Goal: Information Seeking & Learning: Find specific page/section

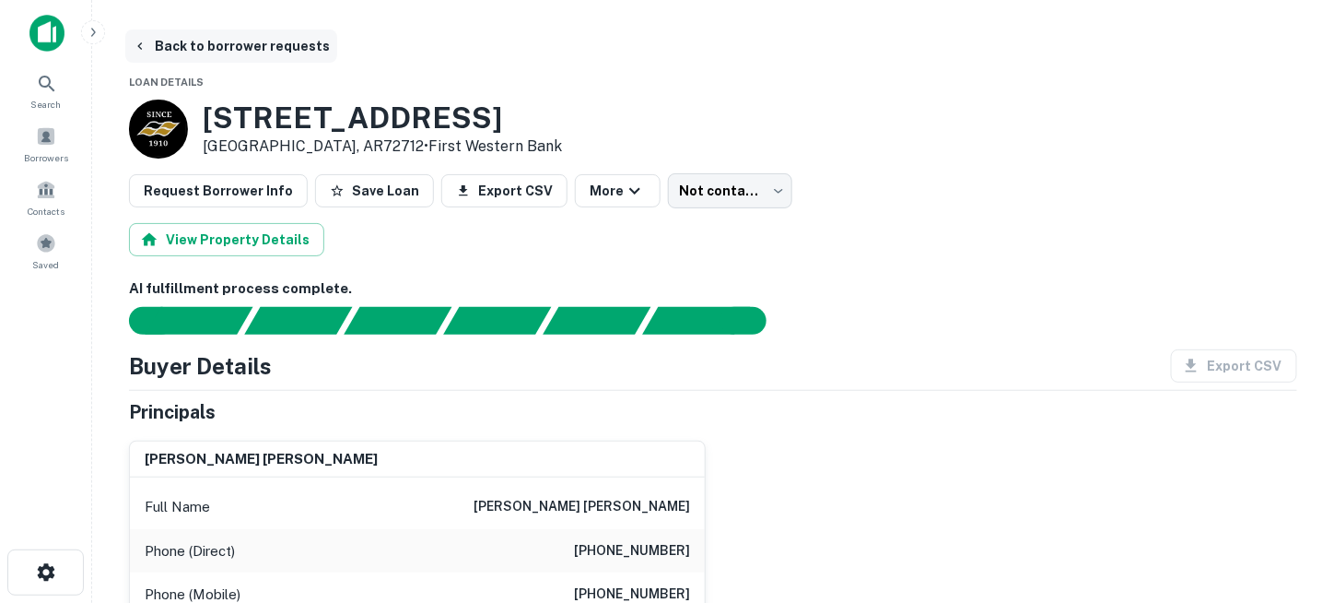
click at [200, 41] on button "Back to borrower requests" at bounding box center [231, 45] width 212 height 33
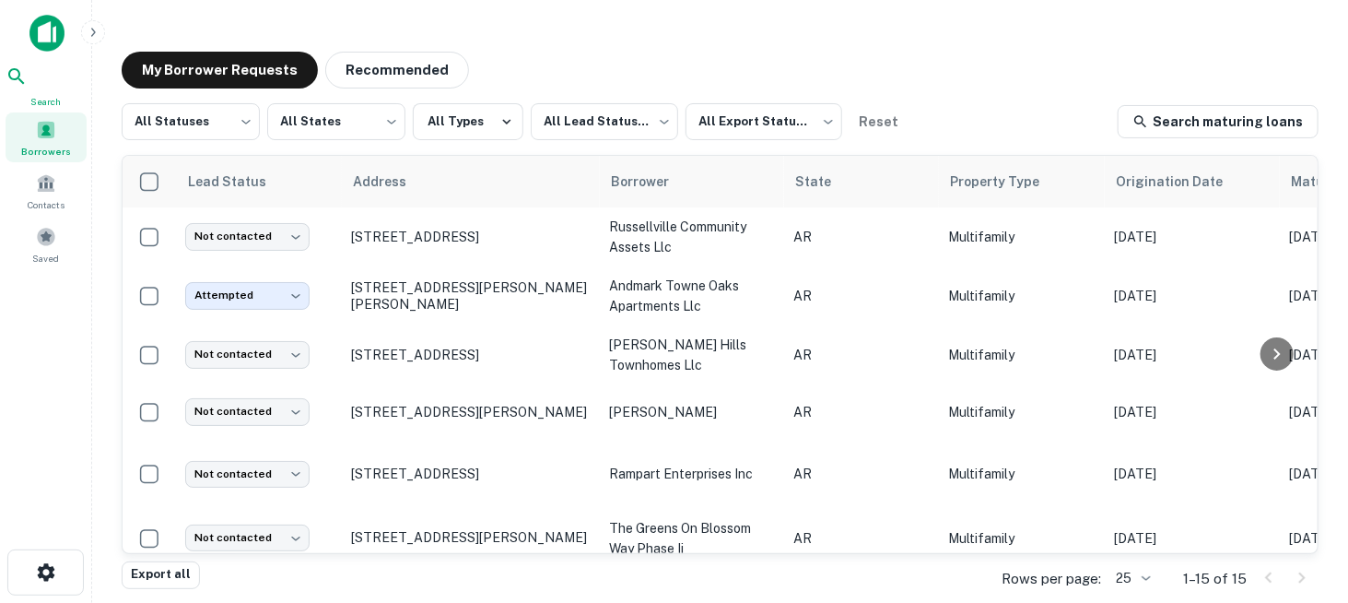
click at [28, 88] on icon at bounding box center [17, 76] width 22 height 22
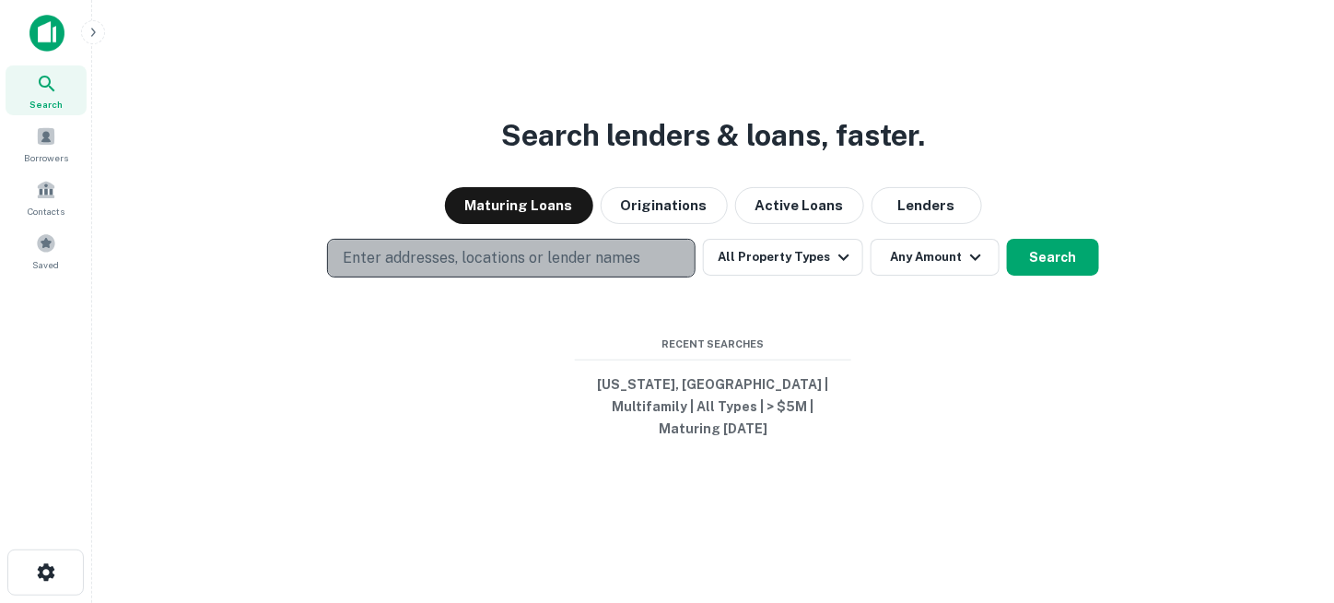
click at [625, 269] on p "Enter addresses, locations or lender names" at bounding box center [492, 258] width 298 height 22
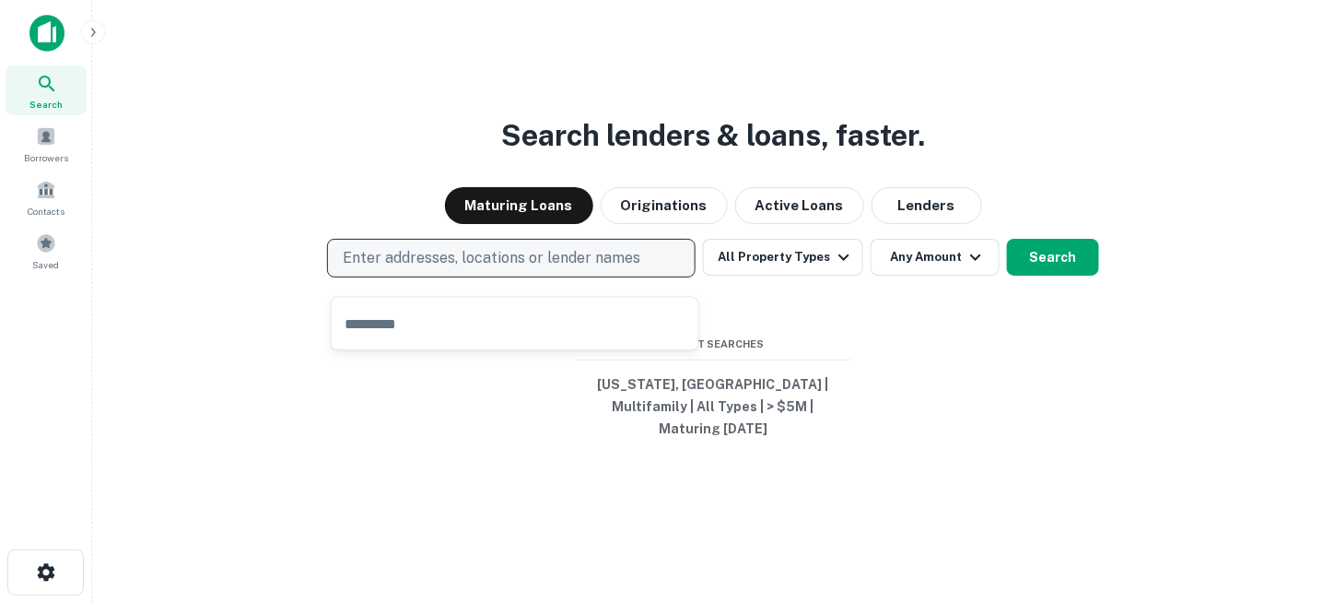
click at [557, 269] on p "Enter addresses, locations or lender names" at bounding box center [492, 258] width 298 height 22
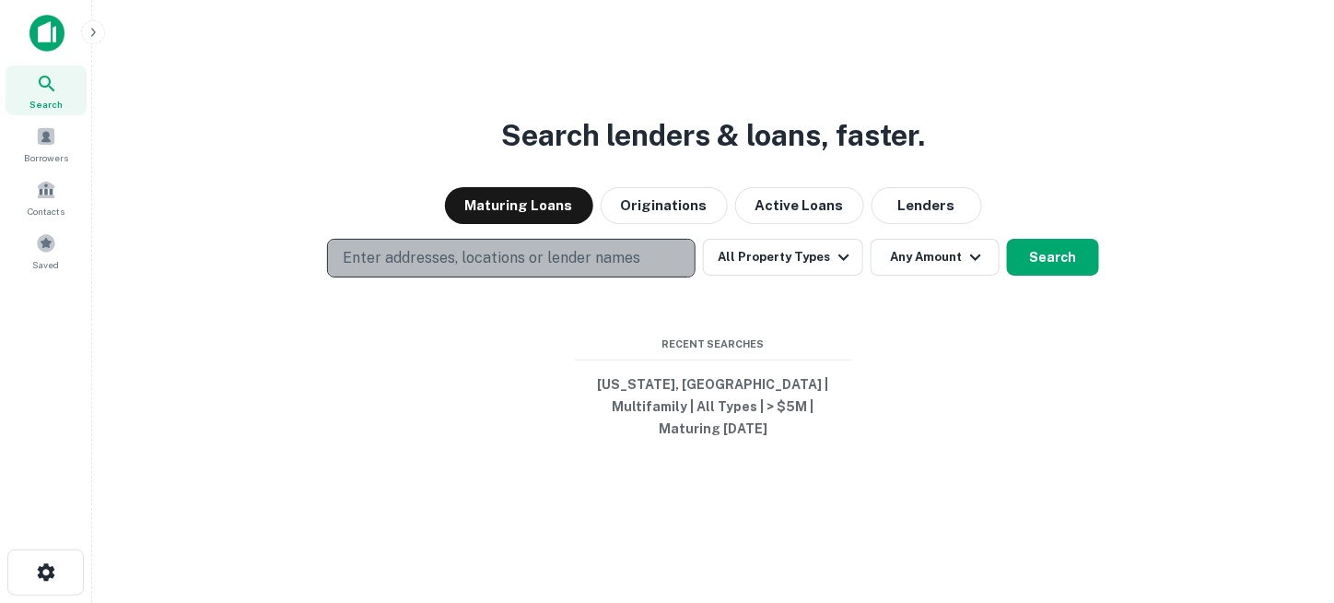
click at [553, 264] on p "Enter addresses, locations or lender names" at bounding box center [492, 258] width 298 height 22
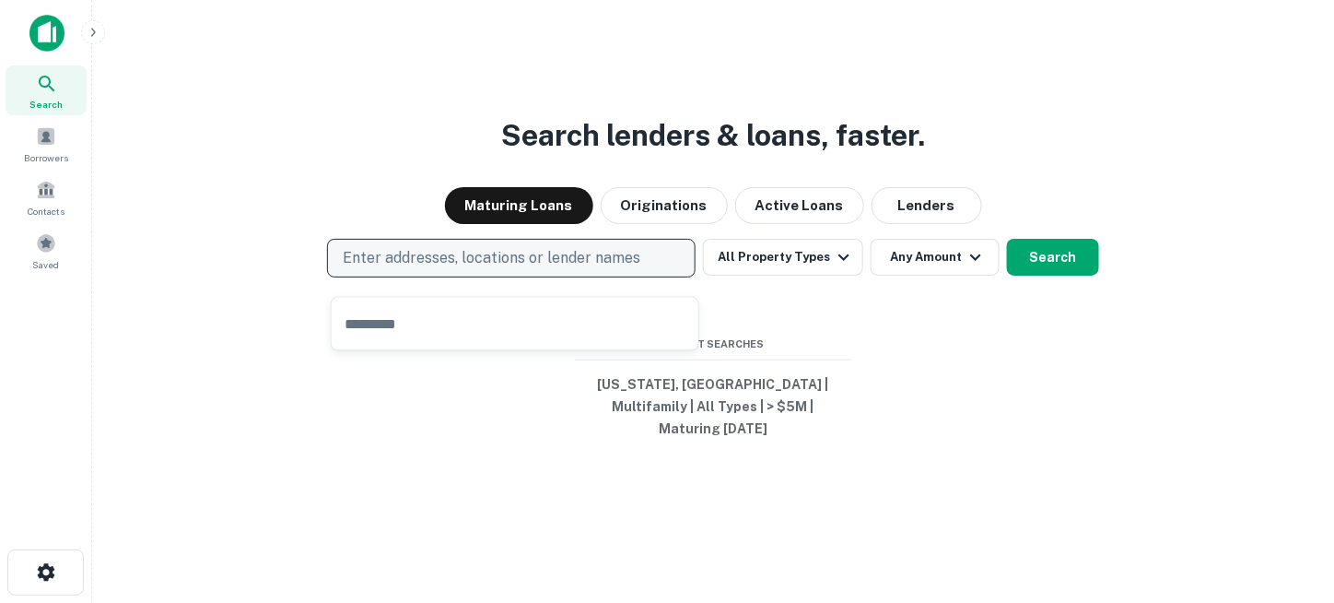
type input "*"
type input "**********"
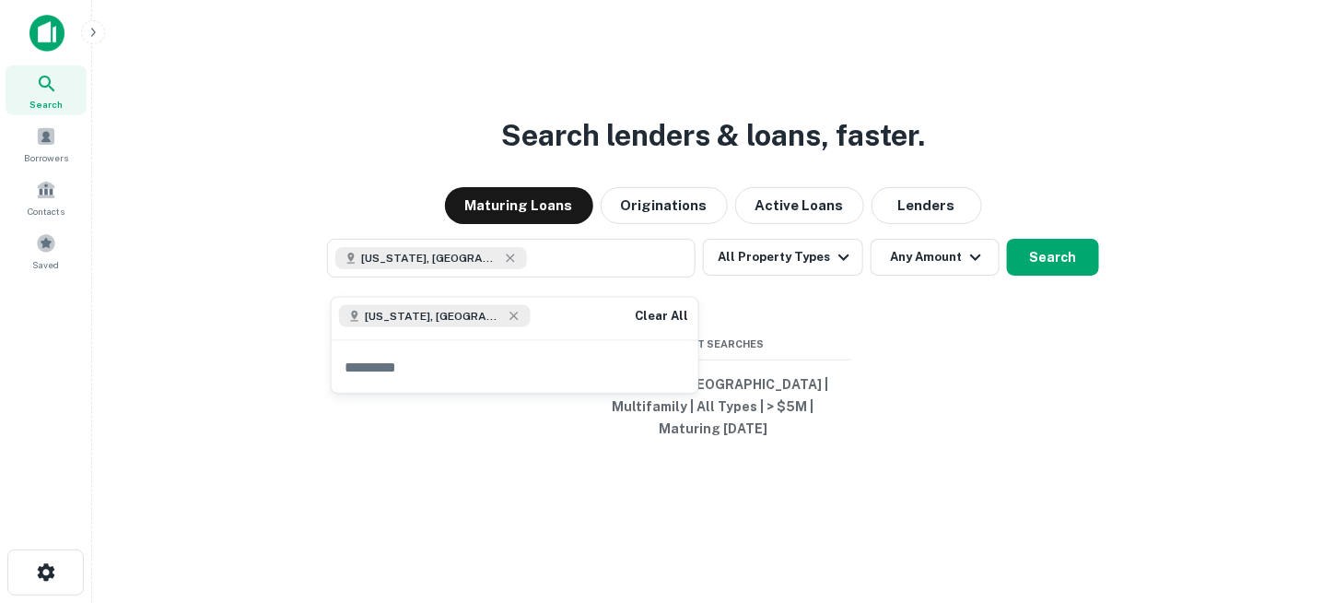
click at [472, 369] on input "text" at bounding box center [515, 367] width 367 height 52
type input "********"
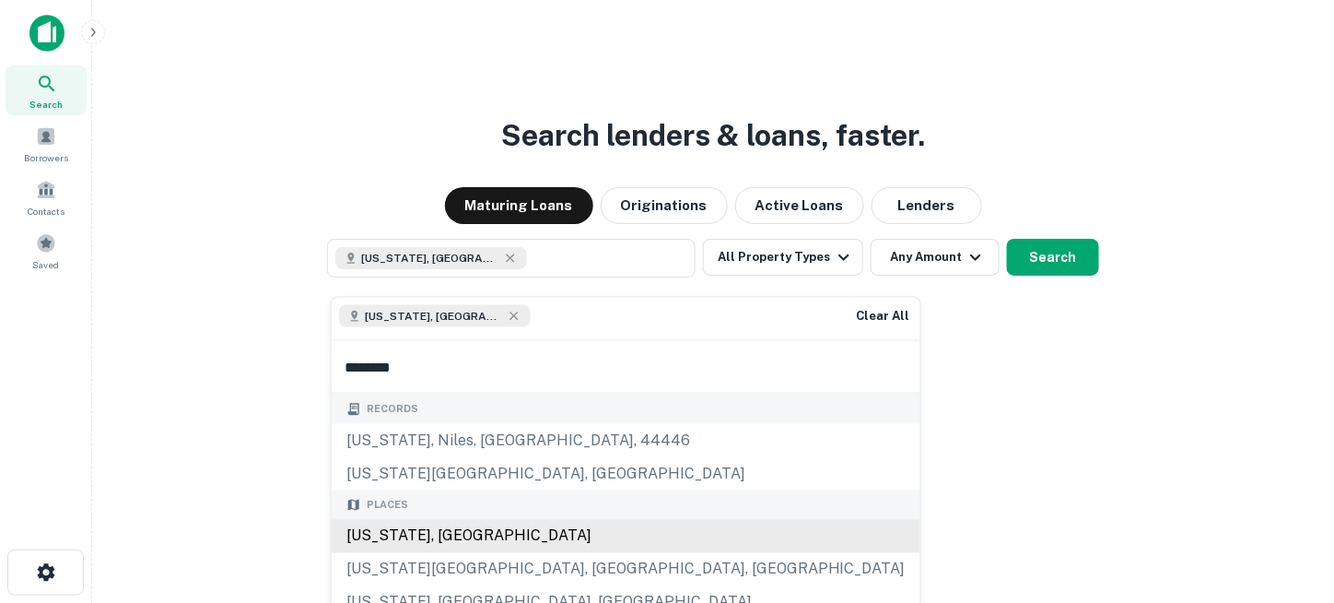
click at [448, 520] on div "Nebraska, USA" at bounding box center [626, 536] width 589 height 33
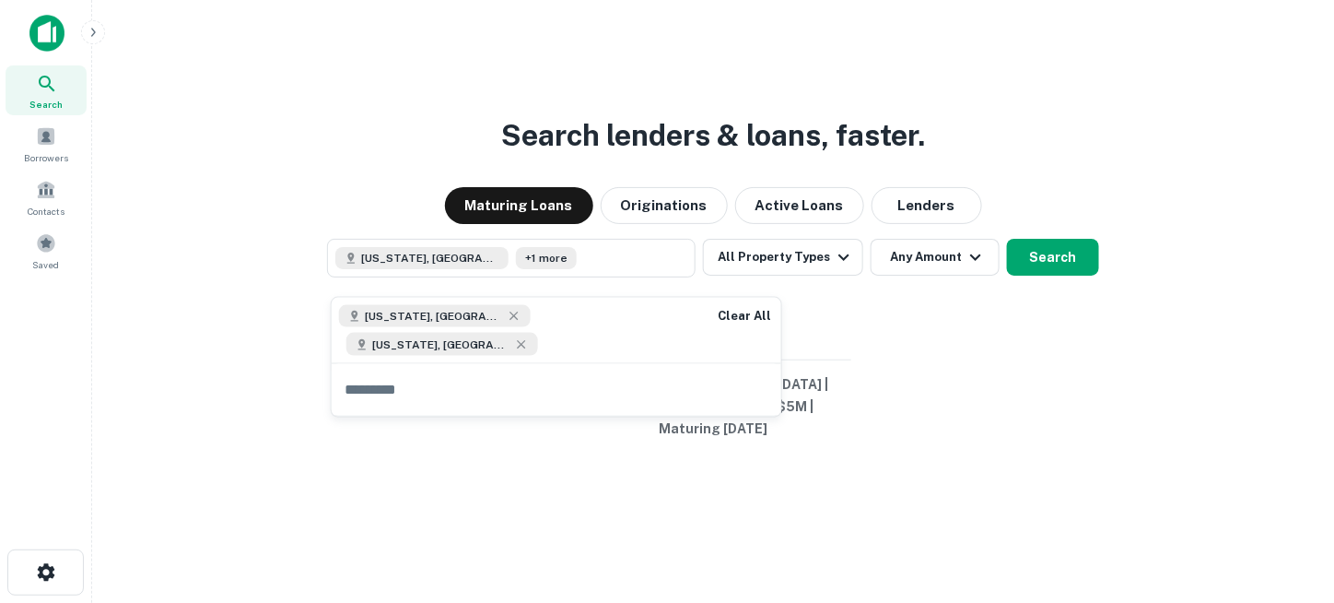
click at [470, 363] on input "text" at bounding box center [557, 389] width 450 height 52
type input "*"
click at [484, 369] on input "text" at bounding box center [557, 389] width 450 height 52
type input "**********"
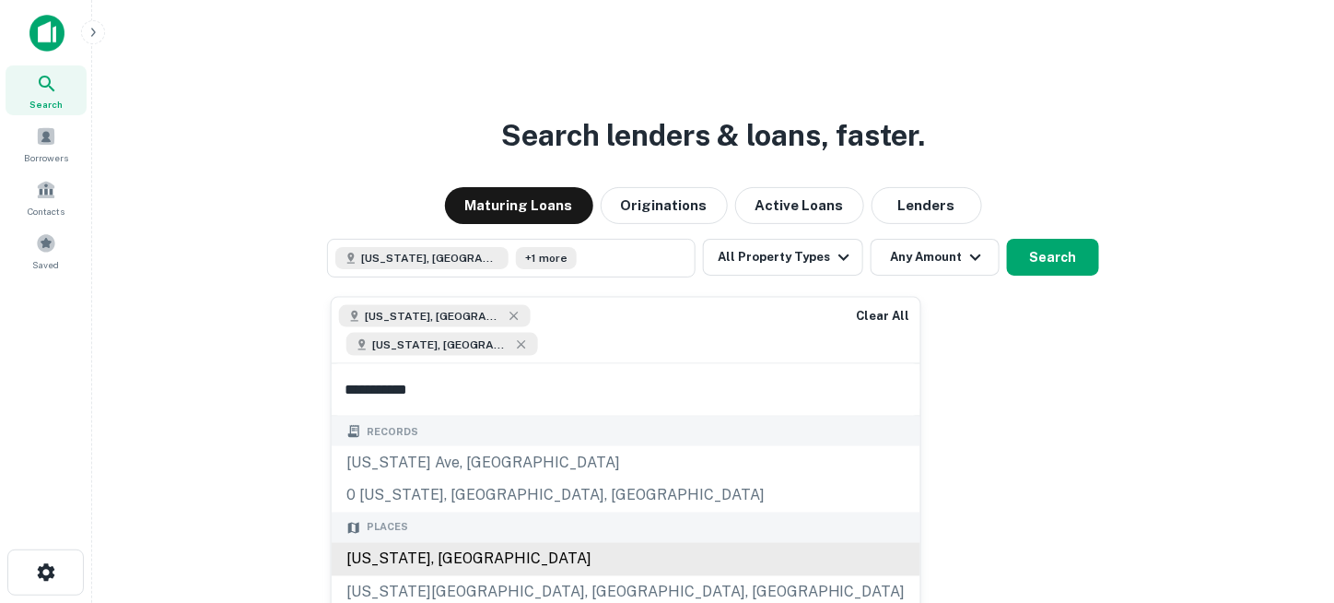
click at [433, 542] on div "Mississippi, USA" at bounding box center [626, 558] width 589 height 33
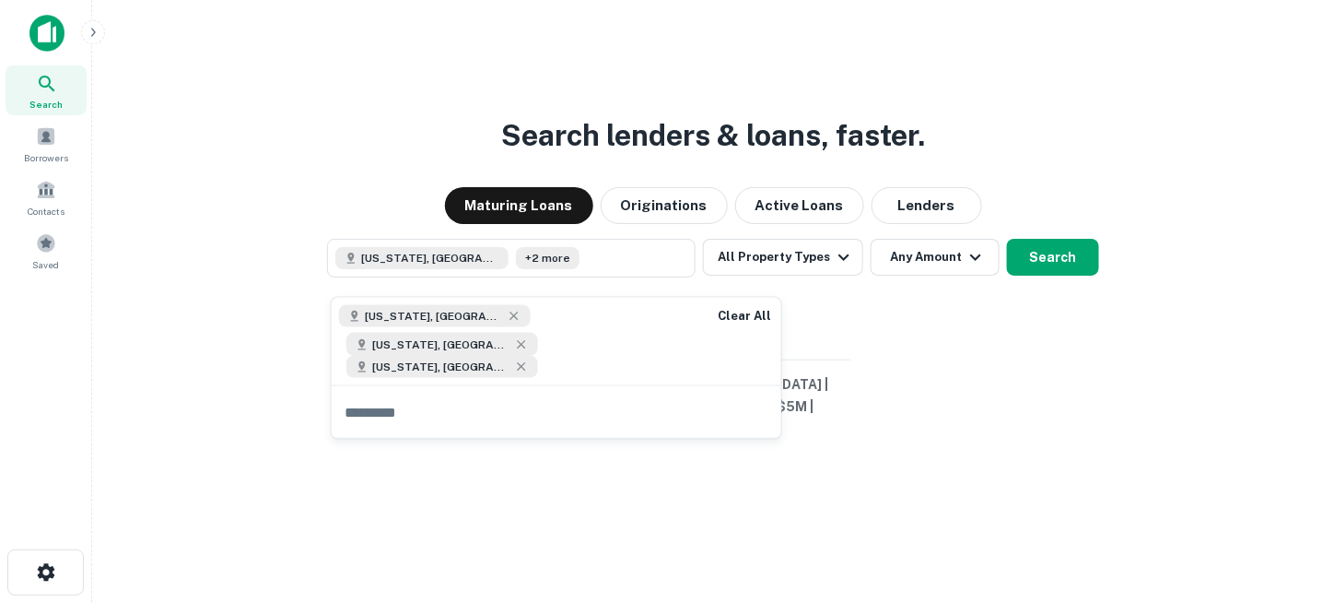
click at [447, 392] on input "text" at bounding box center [557, 412] width 450 height 52
type input "*******"
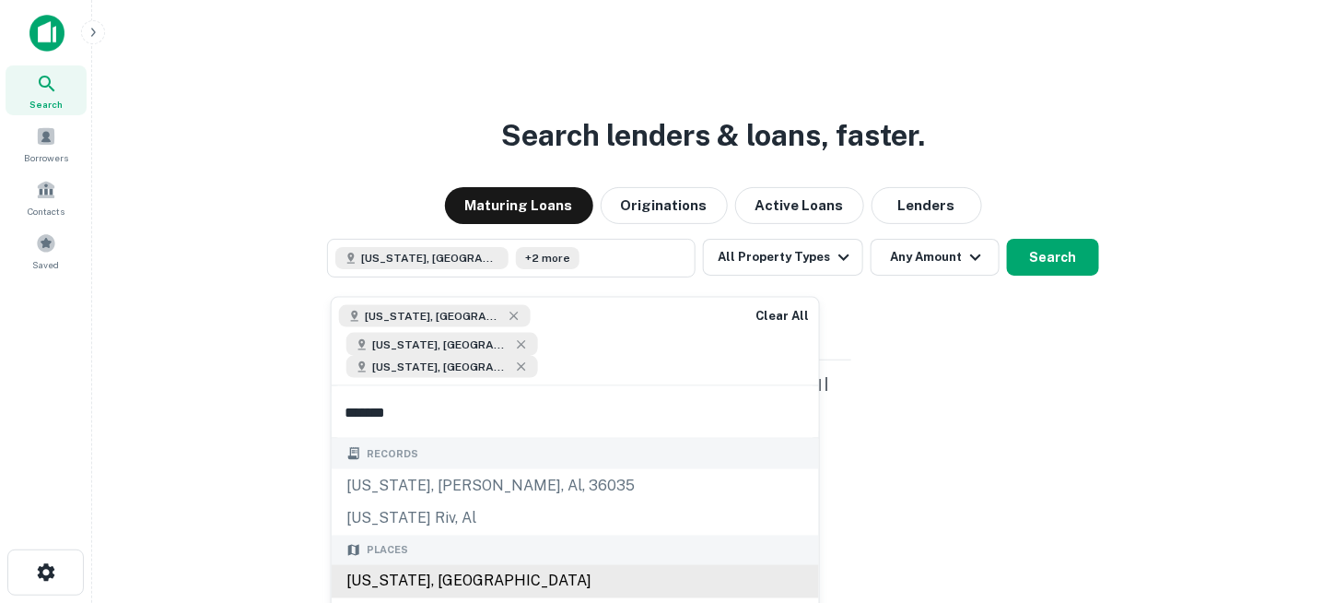
click at [433, 565] on div "Alabama, USA" at bounding box center [575, 581] width 487 height 33
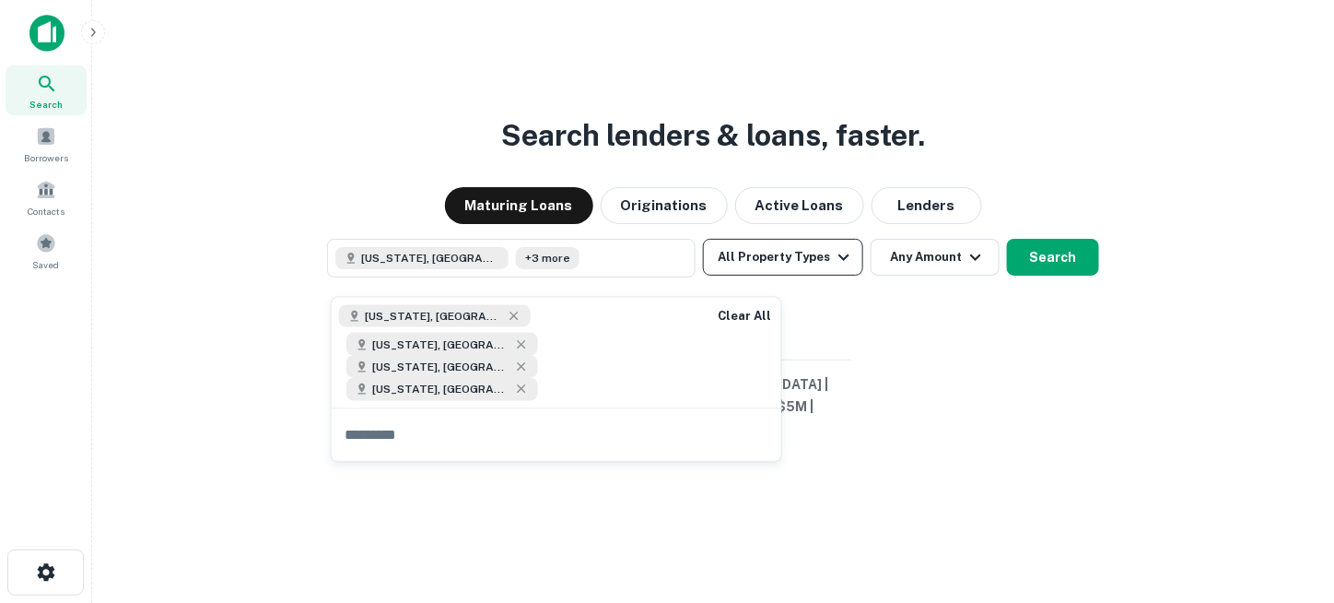
click at [815, 272] on button "All Property Types" at bounding box center [783, 257] width 160 height 37
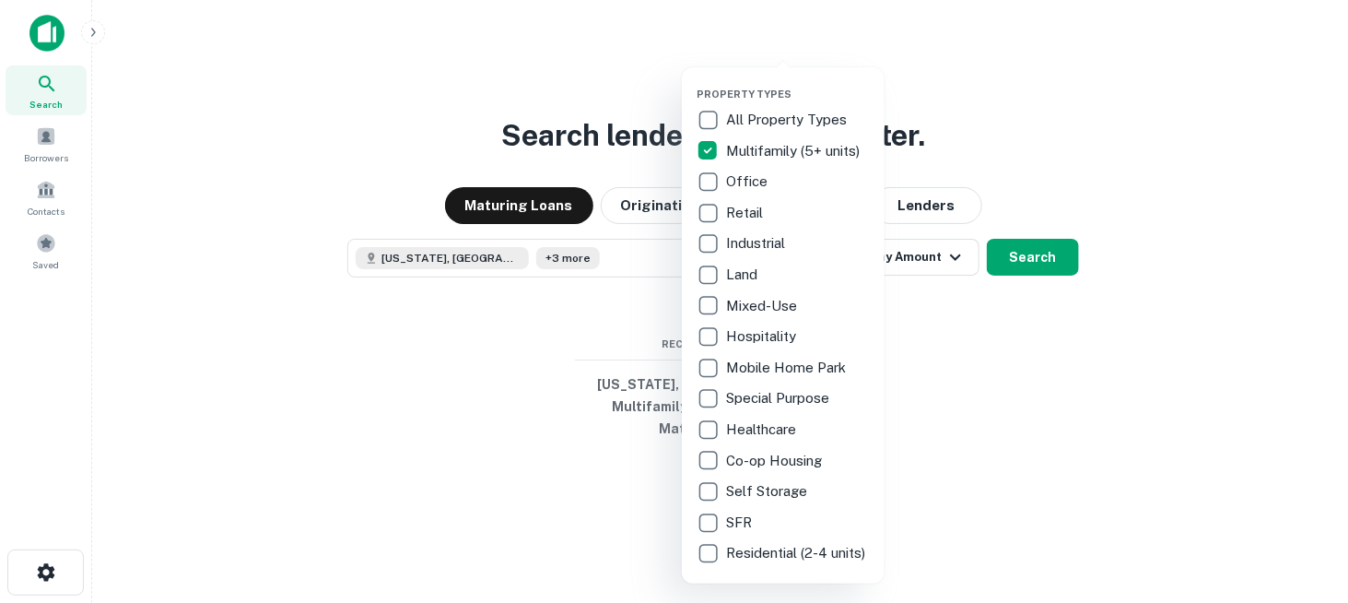
click at [942, 386] on div at bounding box center [674, 301] width 1348 height 603
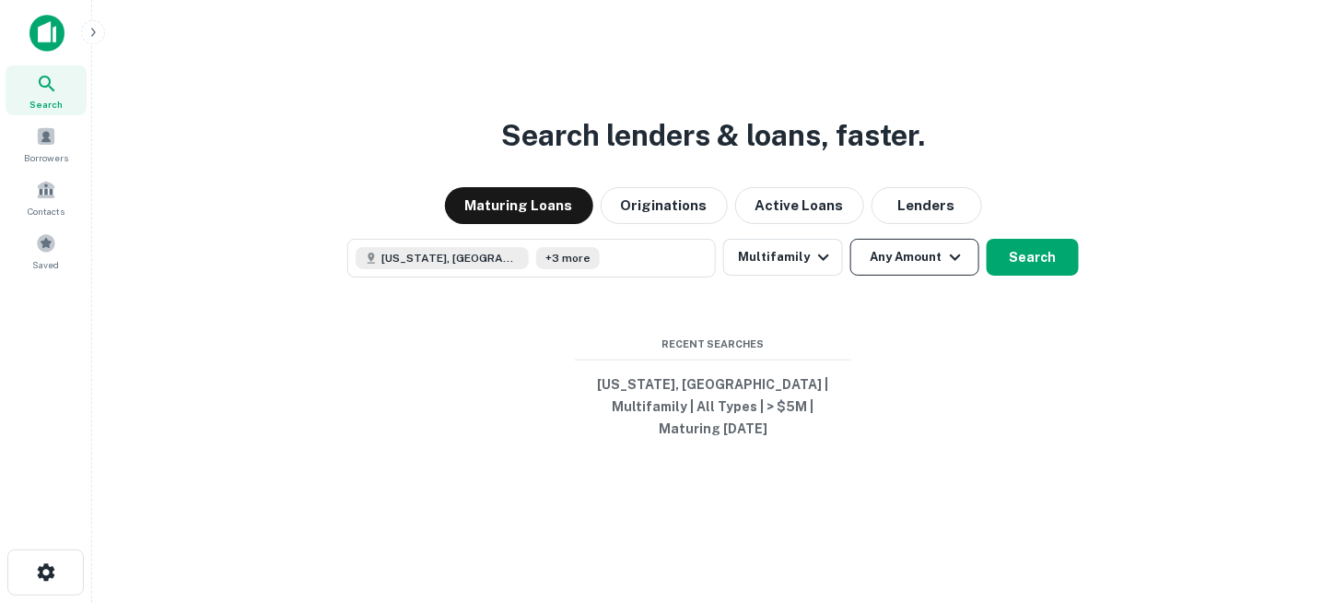
click at [885, 276] on button "Any Amount" at bounding box center [914, 257] width 129 height 37
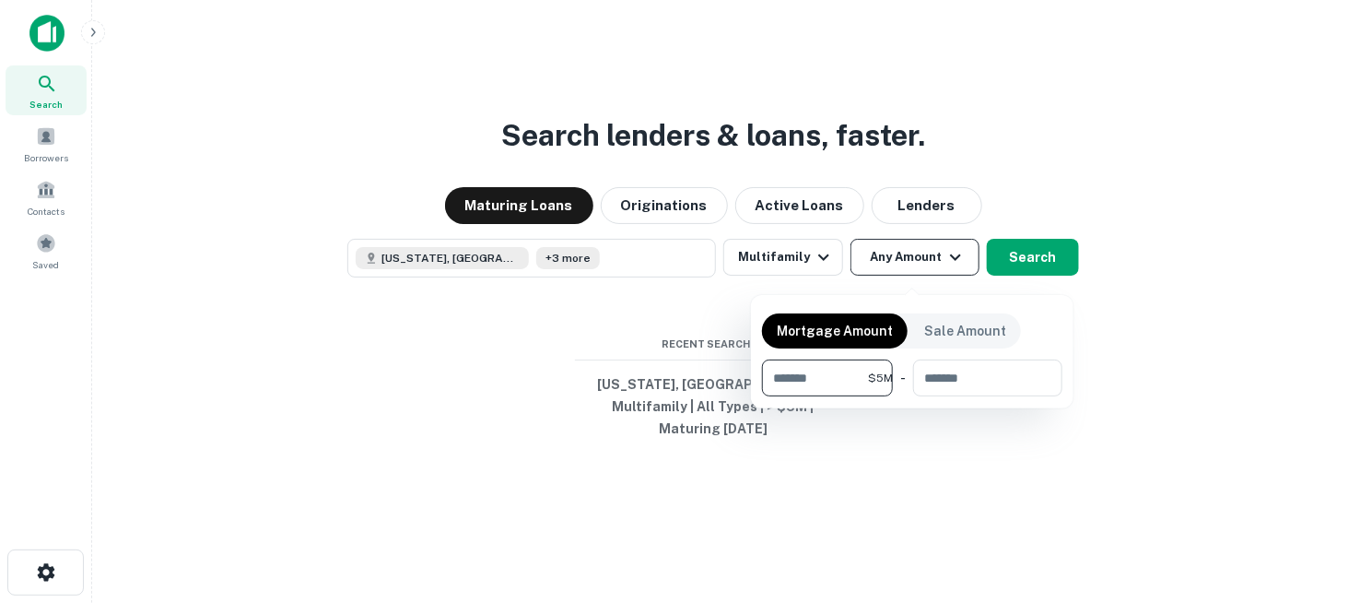
type input "*"
type input "*******"
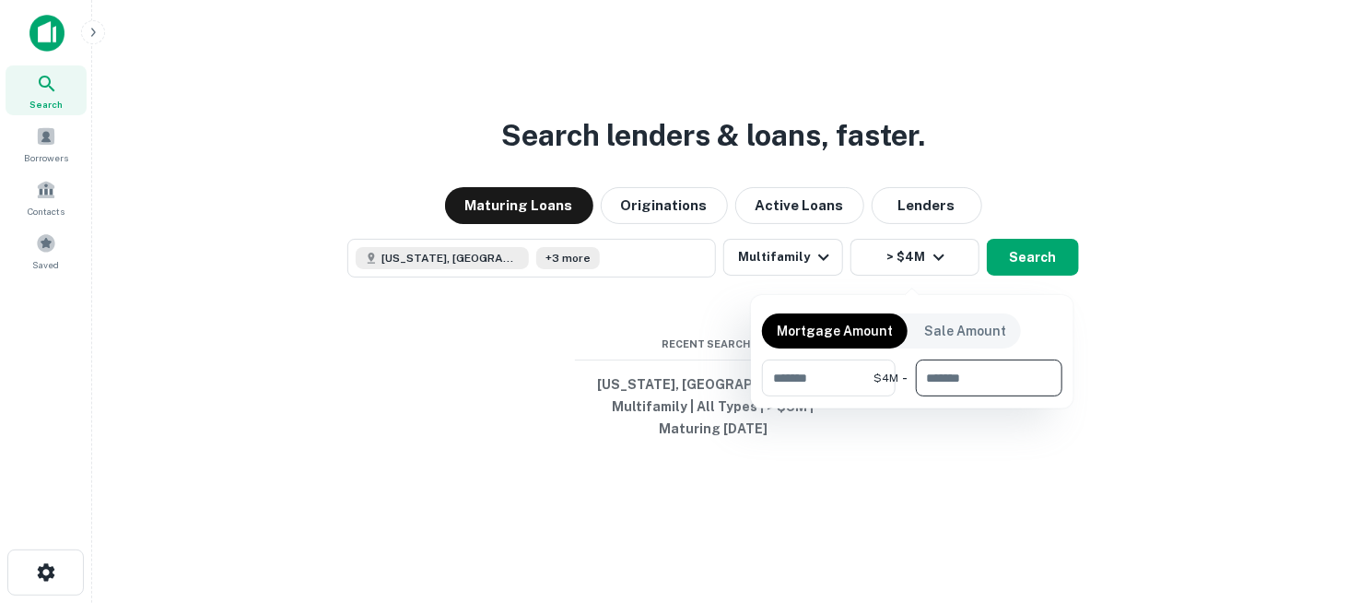
click at [632, 320] on div at bounding box center [674, 301] width 1348 height 603
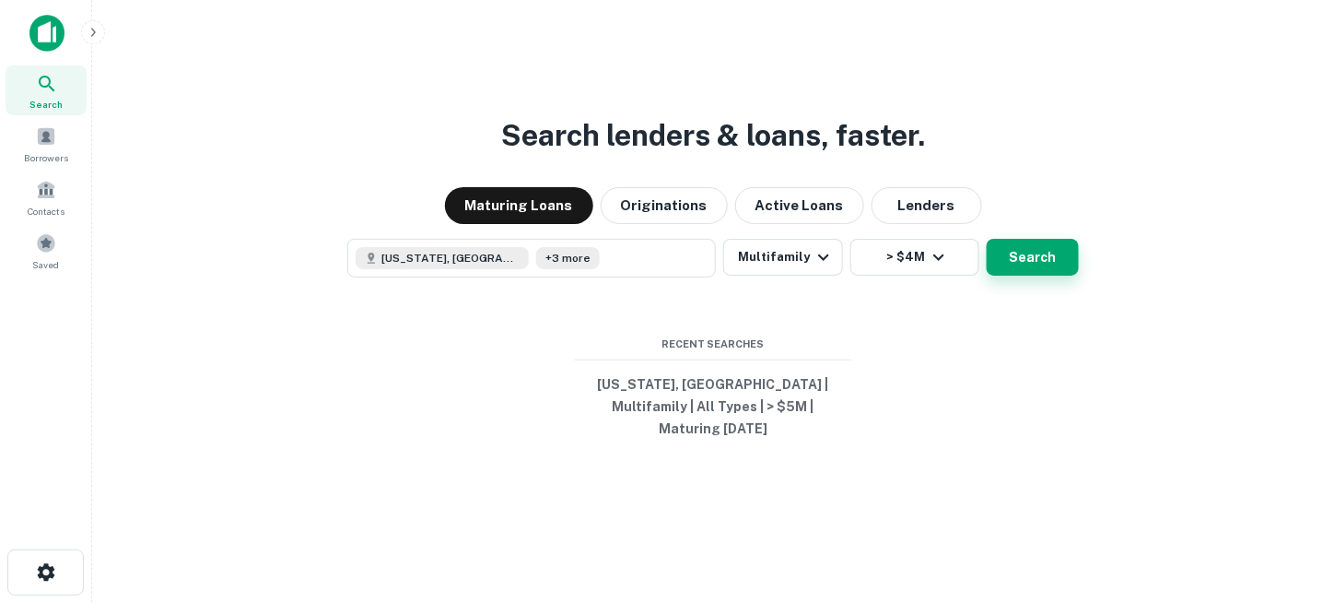
click at [1007, 266] on button "Search" at bounding box center [1033, 257] width 92 height 37
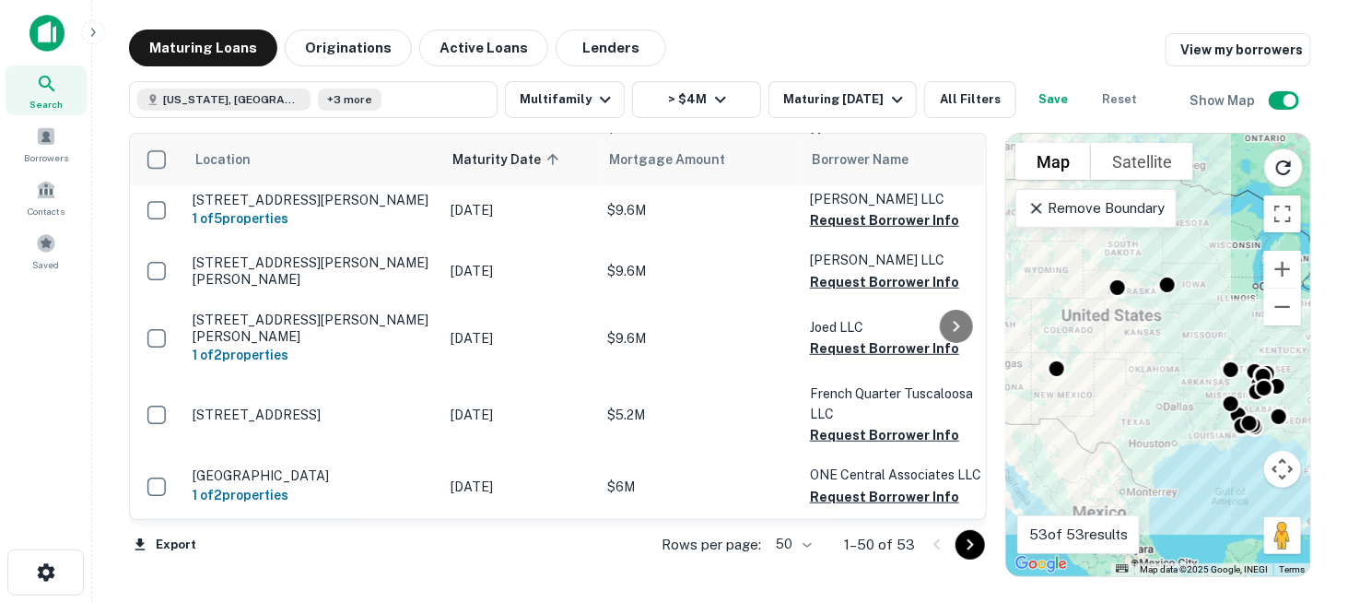
scroll to position [520, 0]
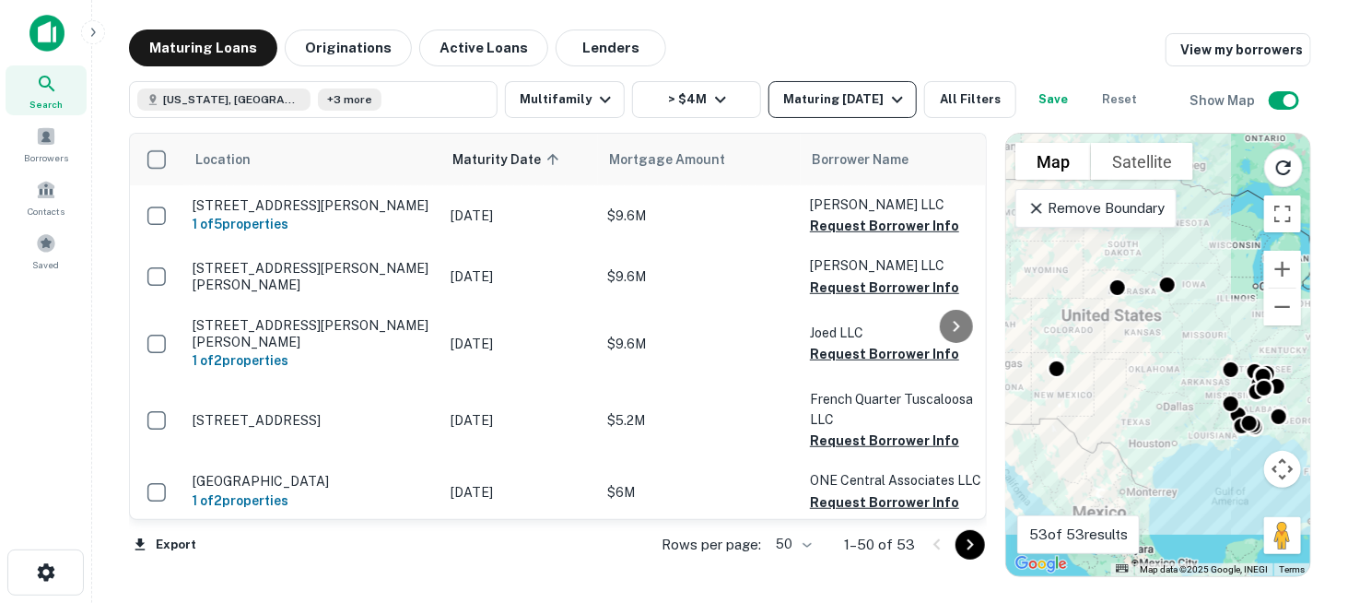
click at [897, 107] on icon "button" at bounding box center [897, 99] width 22 height 22
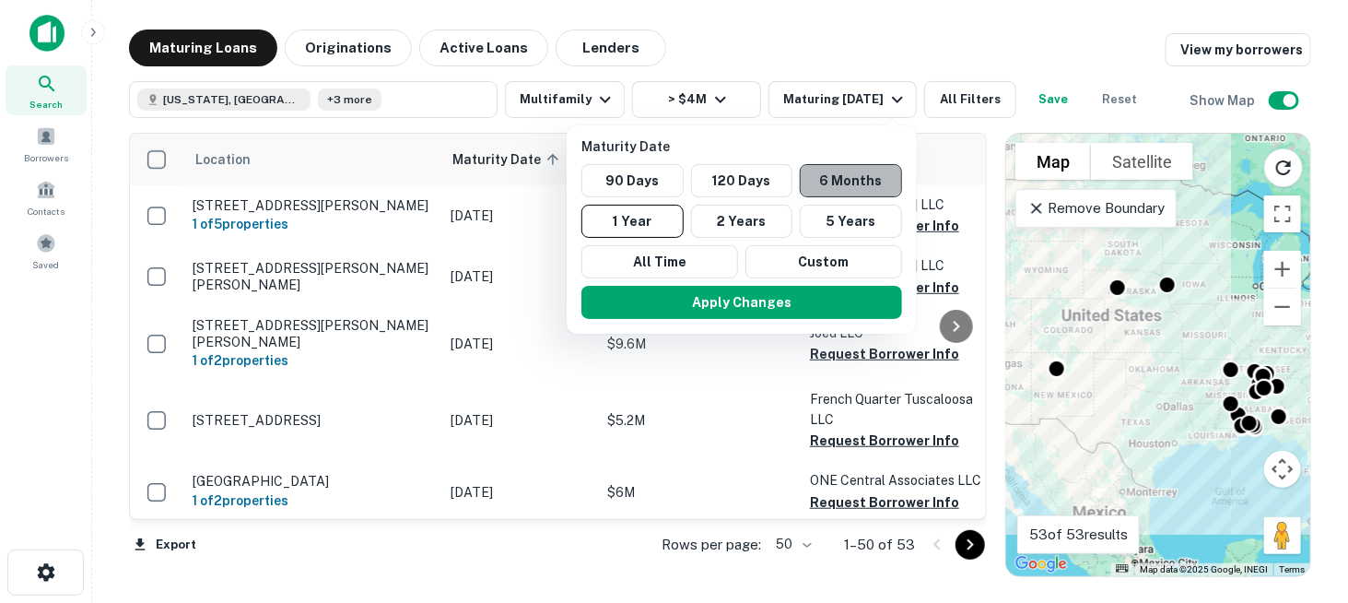
click at [841, 182] on button "6 Months" at bounding box center [851, 180] width 102 height 33
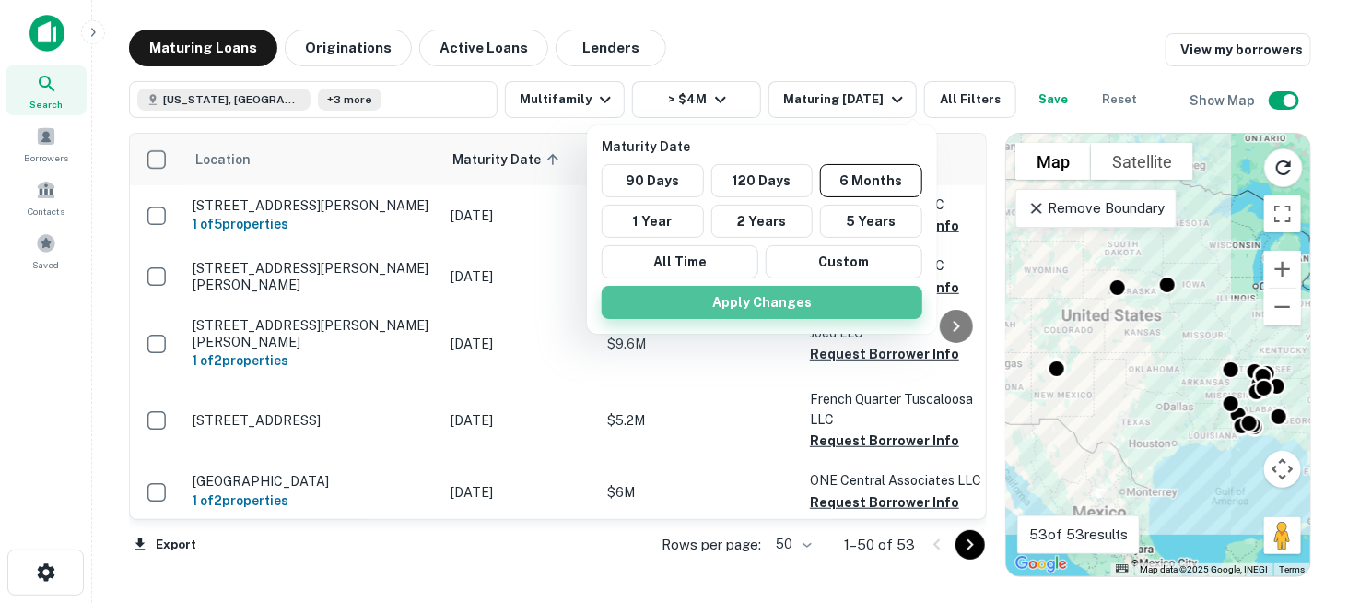
click at [799, 293] on button "Apply Changes" at bounding box center [762, 302] width 321 height 33
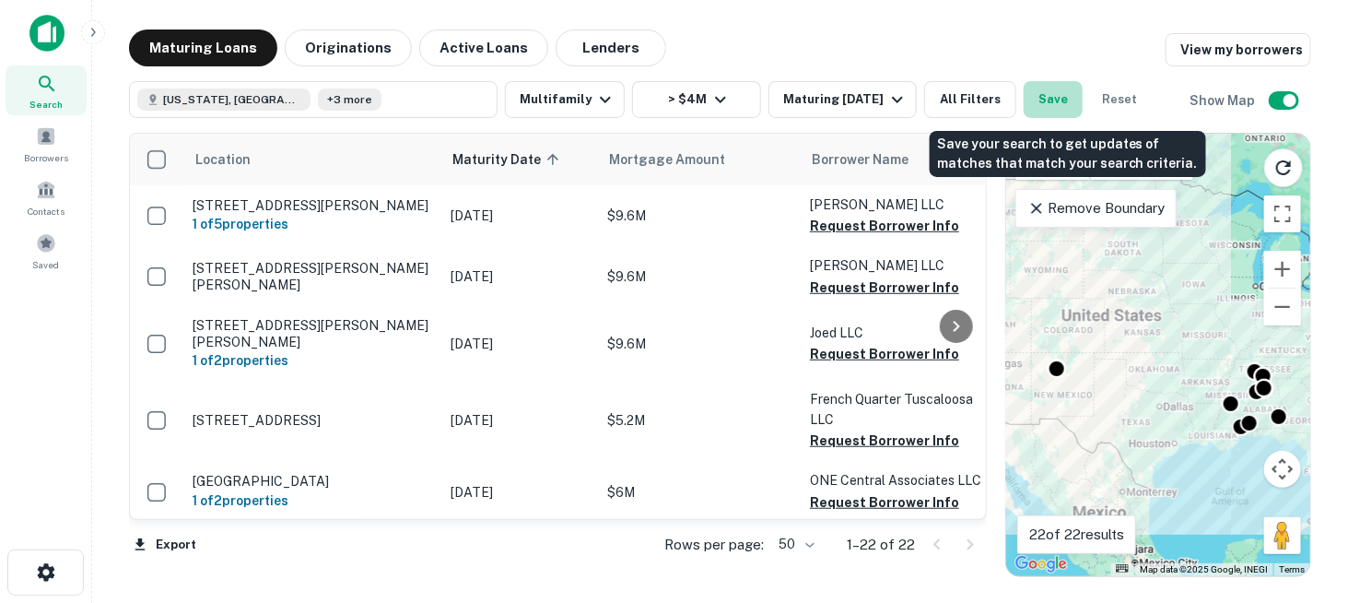
click at [1075, 100] on button "Save" at bounding box center [1053, 99] width 59 height 37
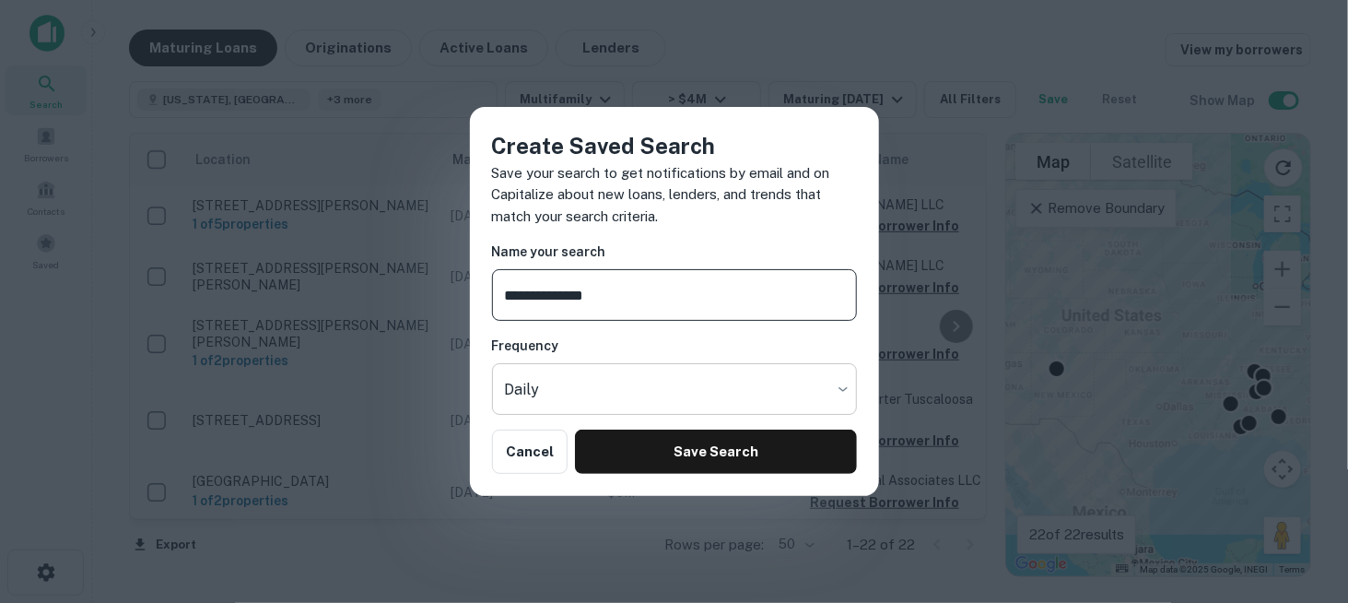
type input "**********"
click at [658, 392] on body "Search Borrowers Contacts Saved Maturing Loans Originations Active Loans Lender…" at bounding box center [674, 301] width 1348 height 603
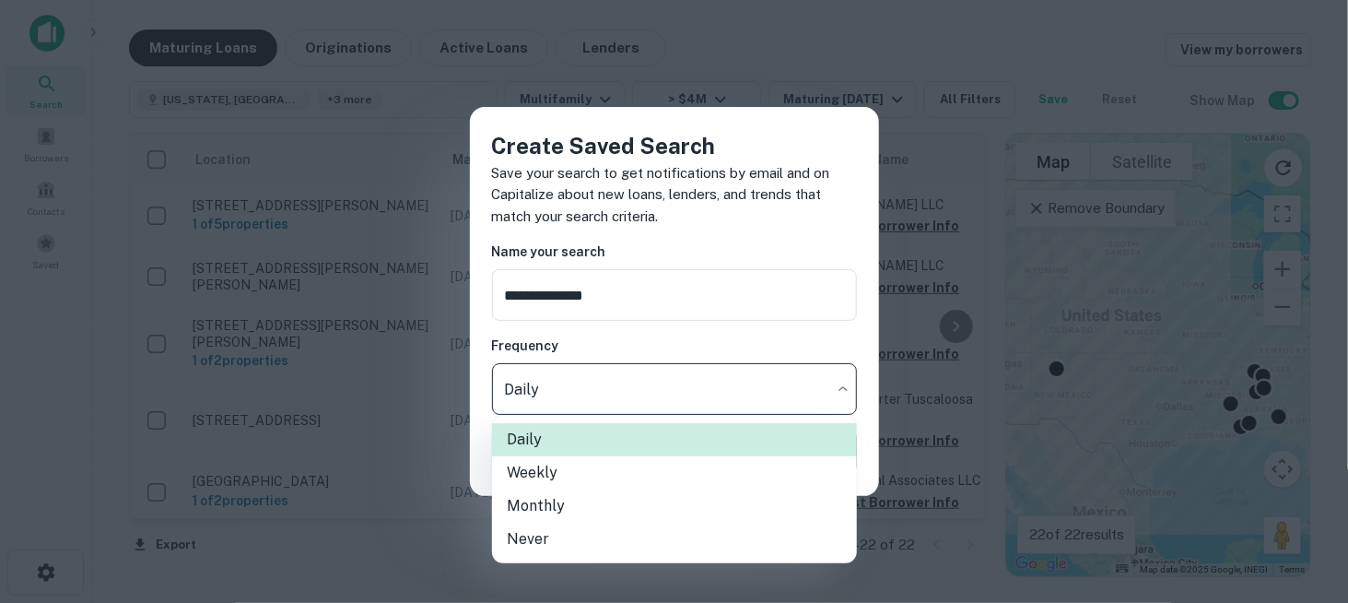
click at [605, 468] on li "Weekly" at bounding box center [674, 472] width 365 height 33
type input "******"
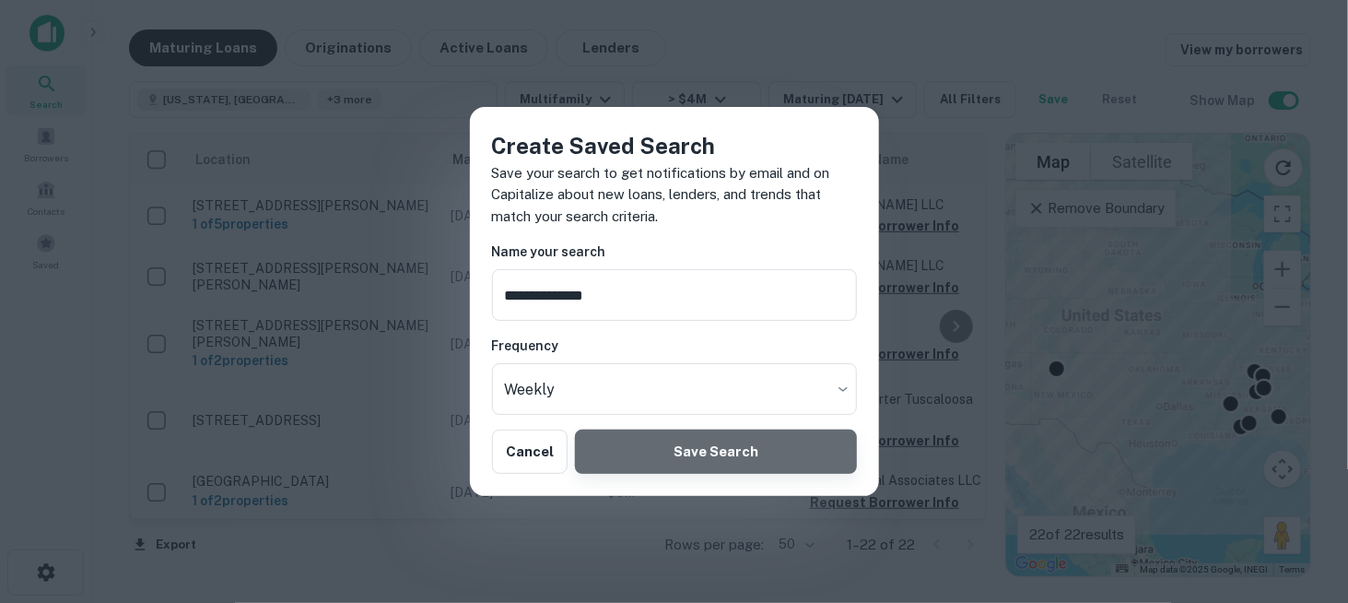
click at [691, 451] on button "Save Search" at bounding box center [715, 451] width 281 height 44
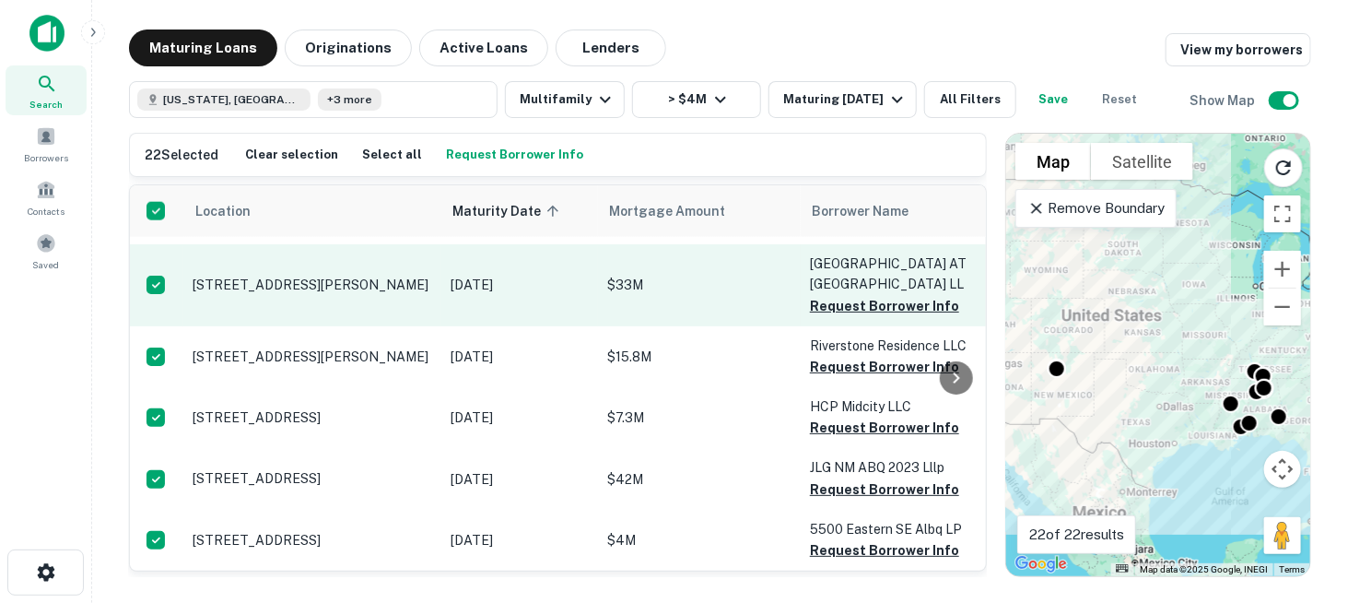
scroll to position [1028, 0]
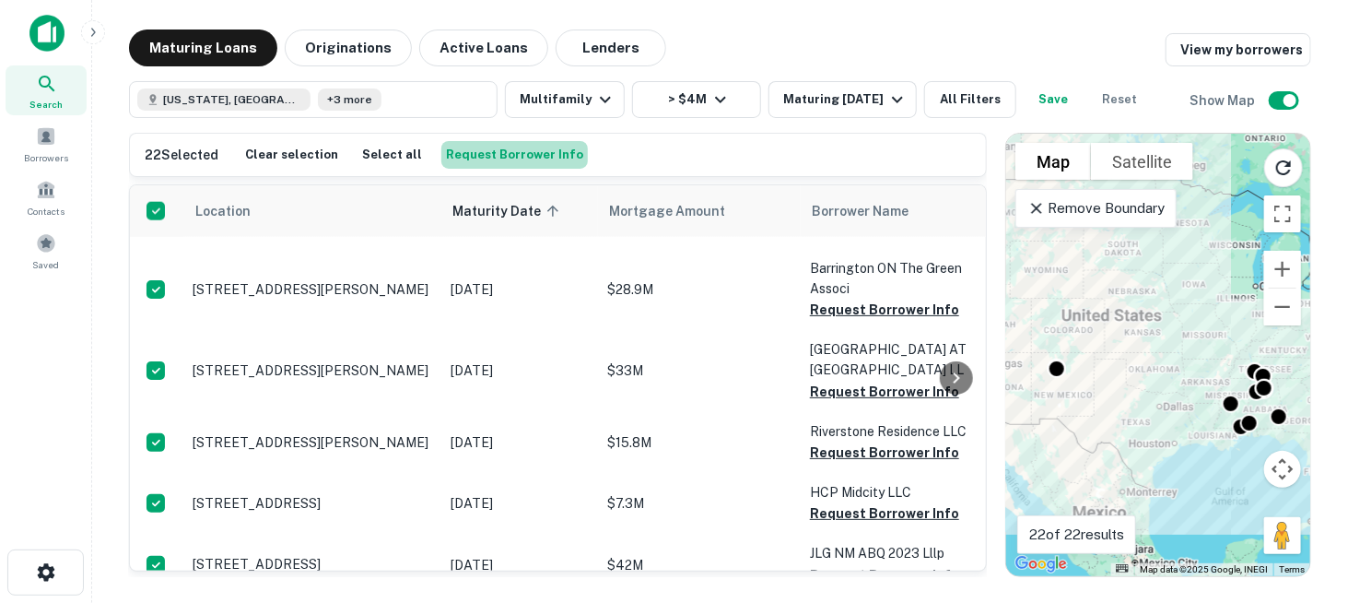
click at [514, 155] on button "Request Borrower Info" at bounding box center [514, 155] width 147 height 28
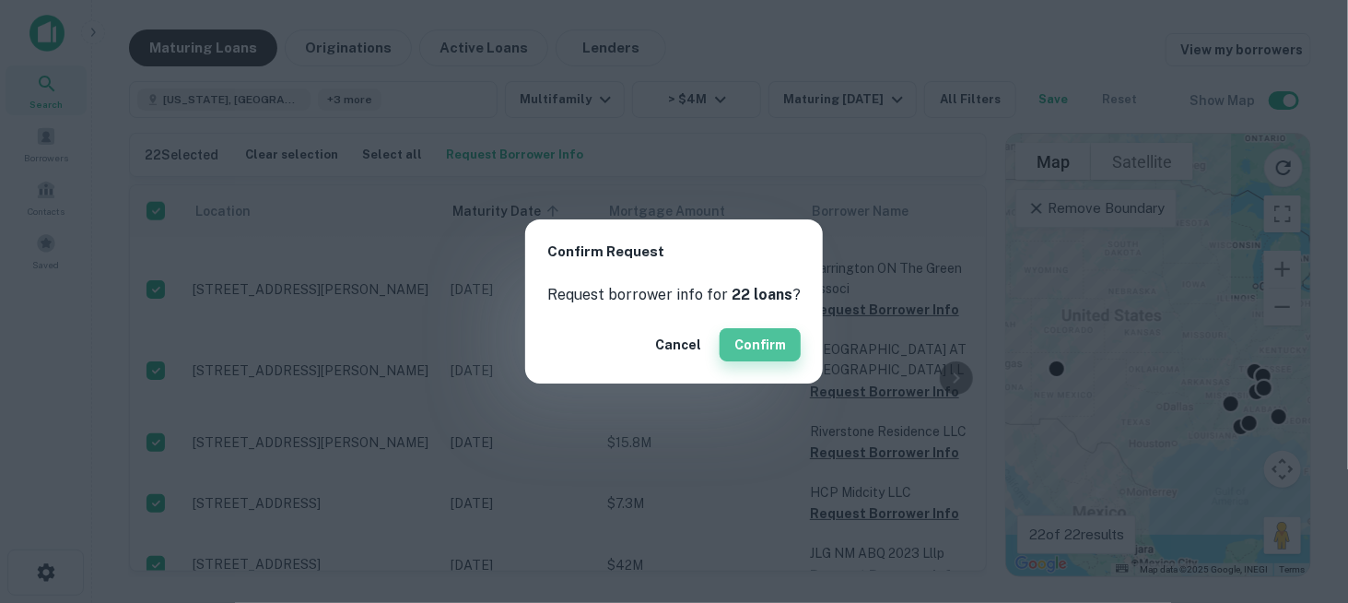
click at [738, 347] on button "Confirm" at bounding box center [760, 344] width 81 height 33
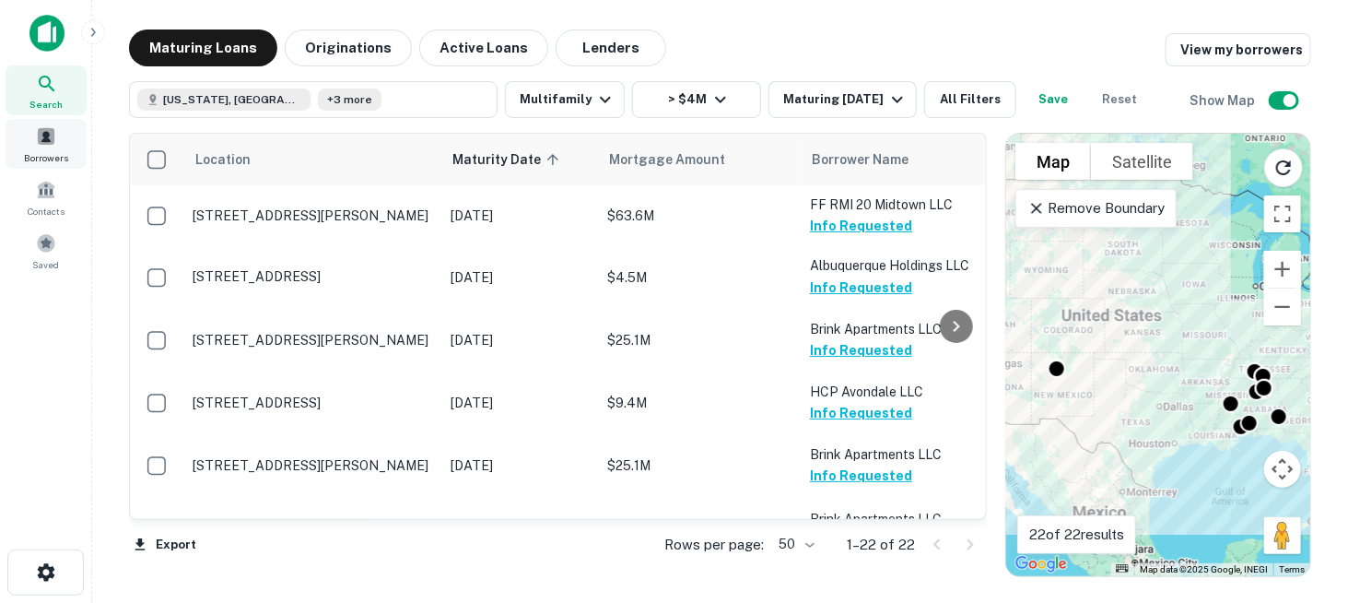
click at [52, 144] on span at bounding box center [46, 136] width 20 height 20
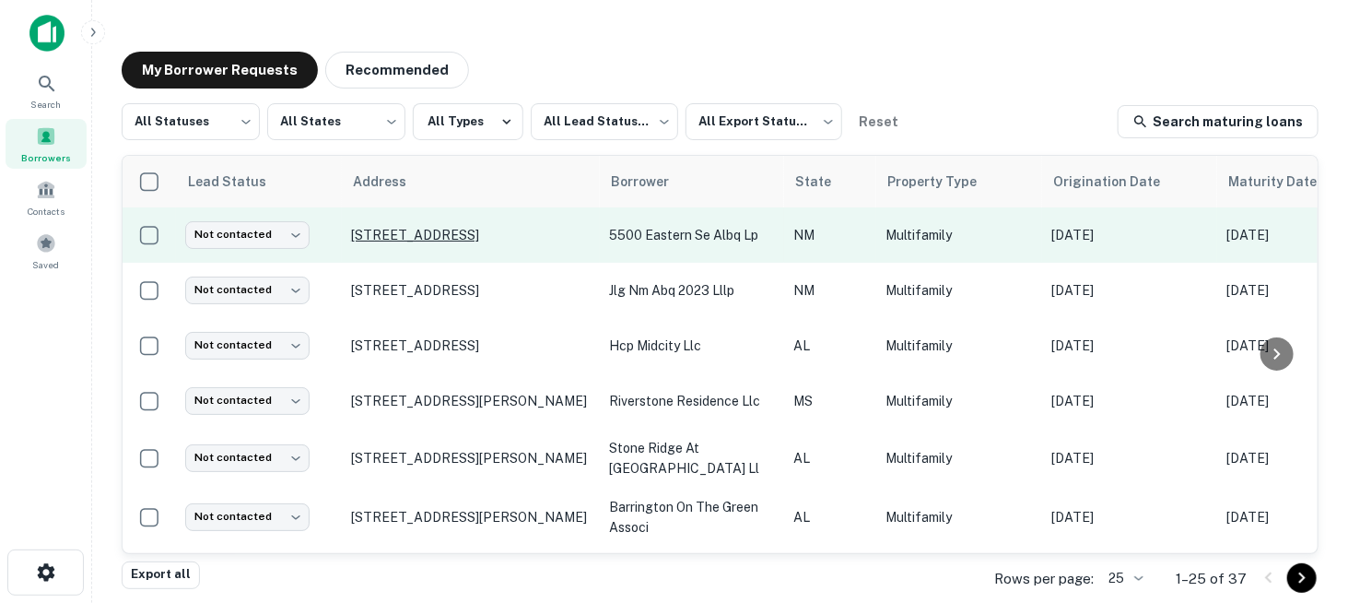
click at [422, 231] on p "[STREET_ADDRESS]" at bounding box center [471, 235] width 240 height 17
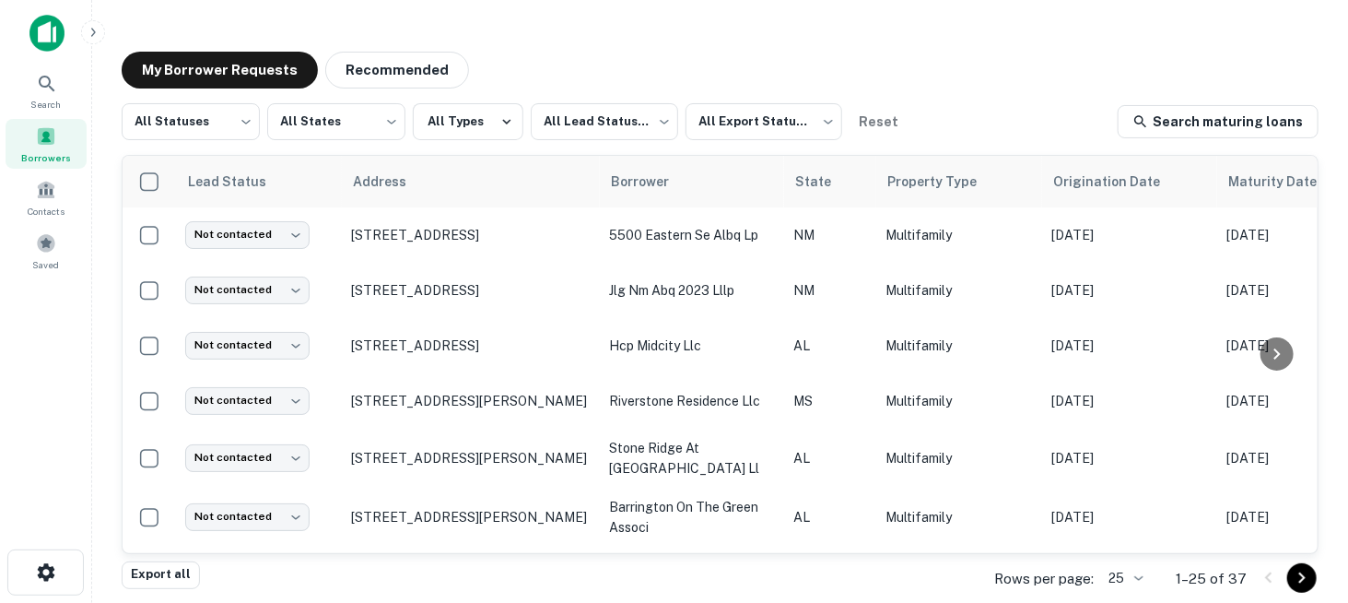
click at [749, 554] on div "Export all Rows per page: 25 ** 1–25 of 37" at bounding box center [720, 579] width 1197 height 50
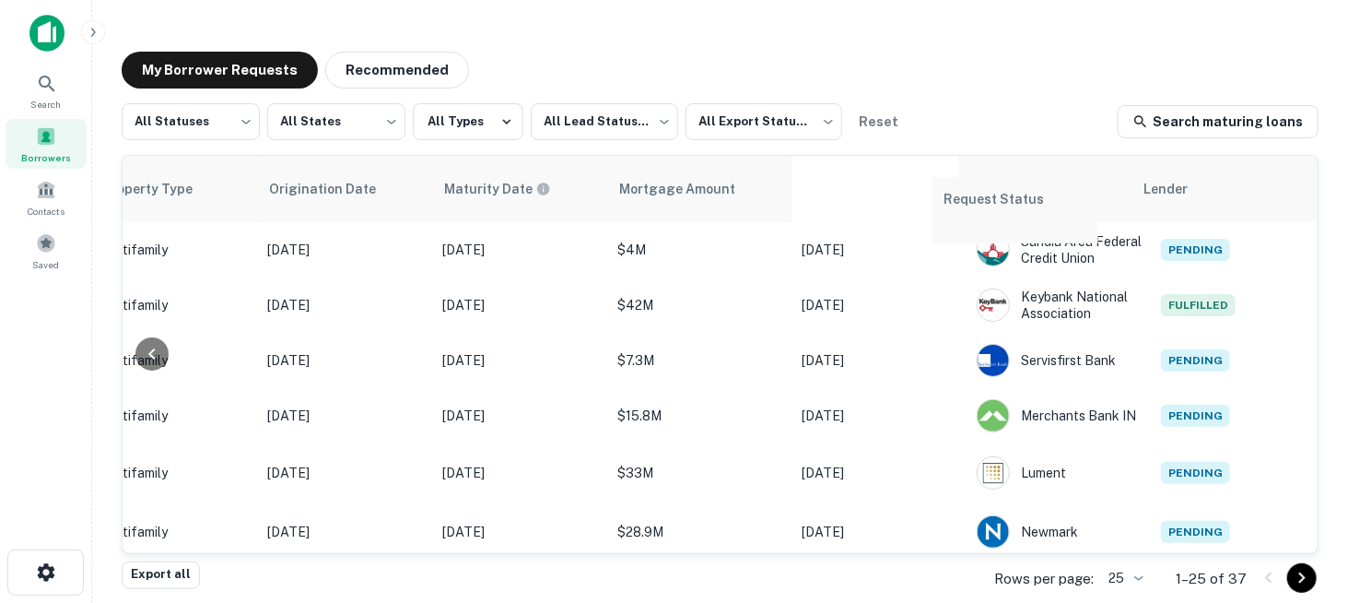
scroll to position [0, 726]
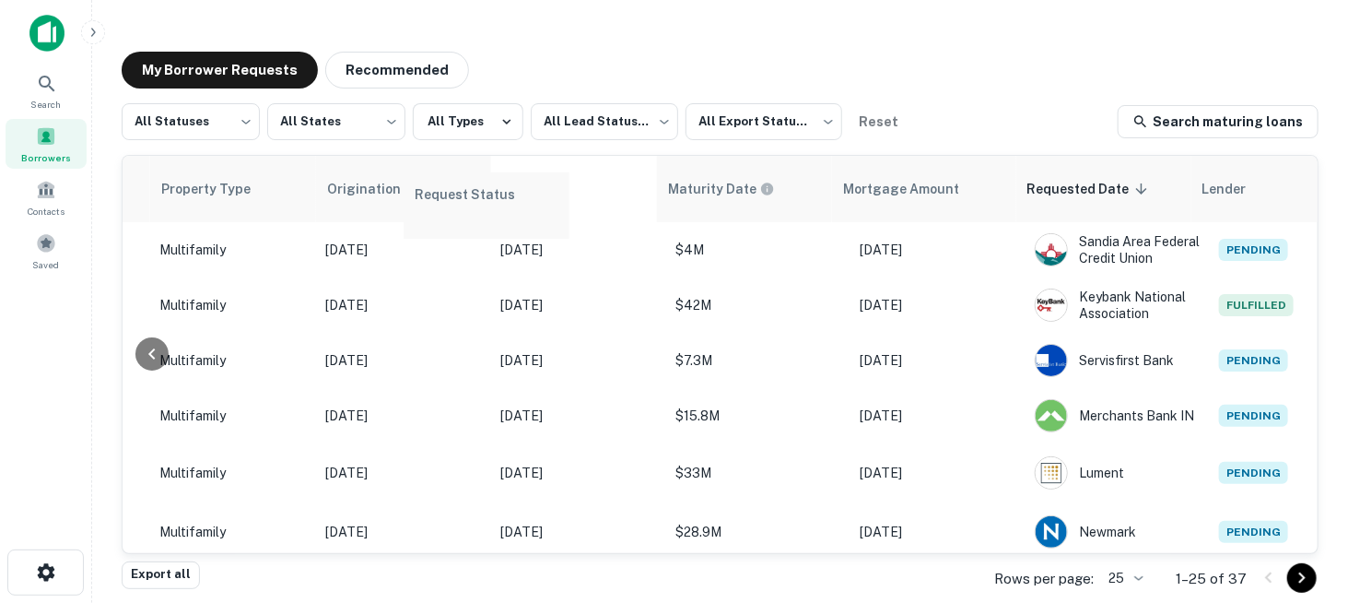
drag, startPoint x: 1199, startPoint y: 176, endPoint x: 457, endPoint y: 193, distance: 741.9
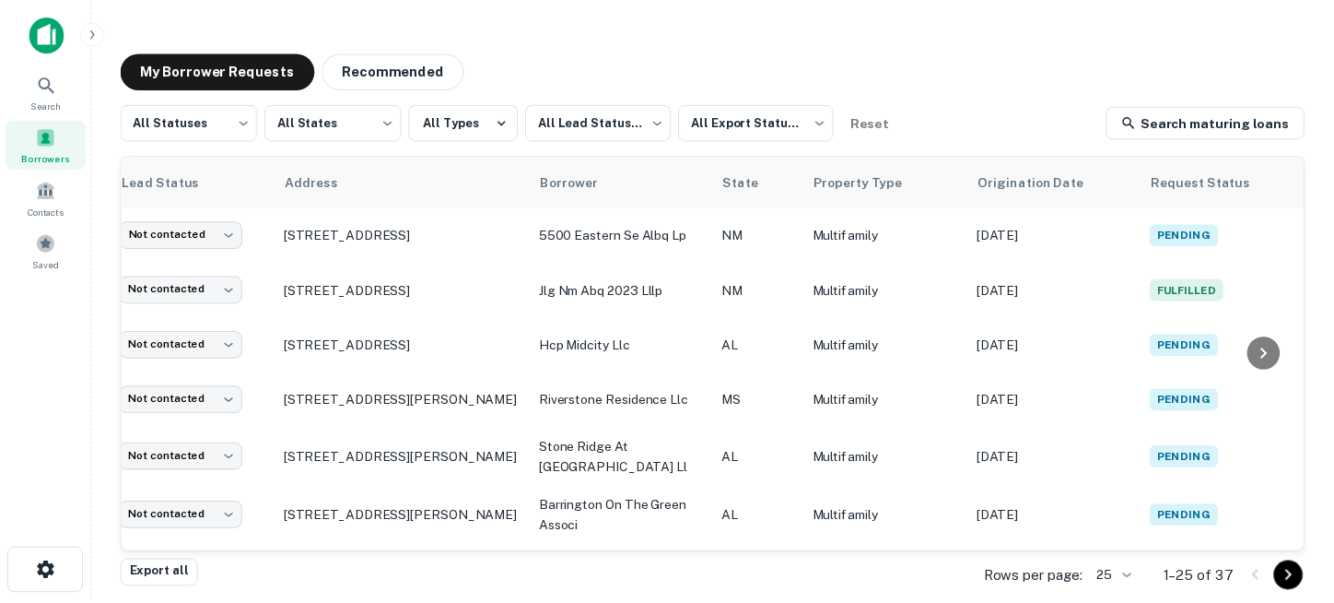
scroll to position [0, 0]
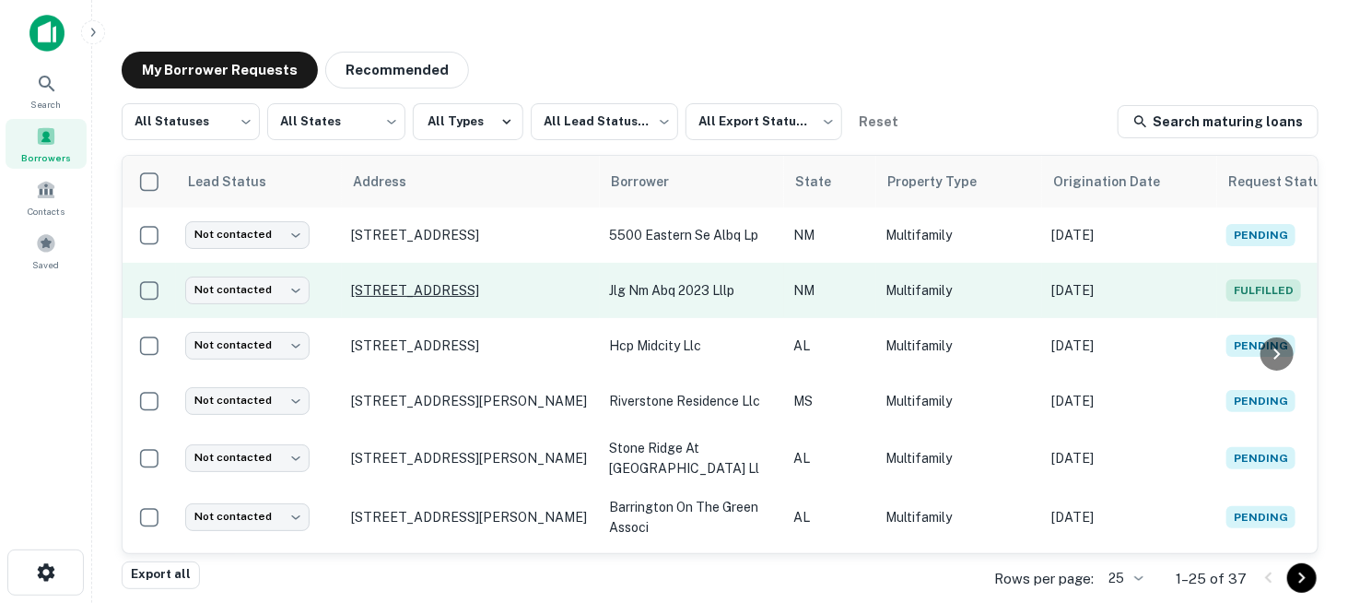
click at [400, 283] on p "[STREET_ADDRESS]" at bounding box center [471, 290] width 240 height 17
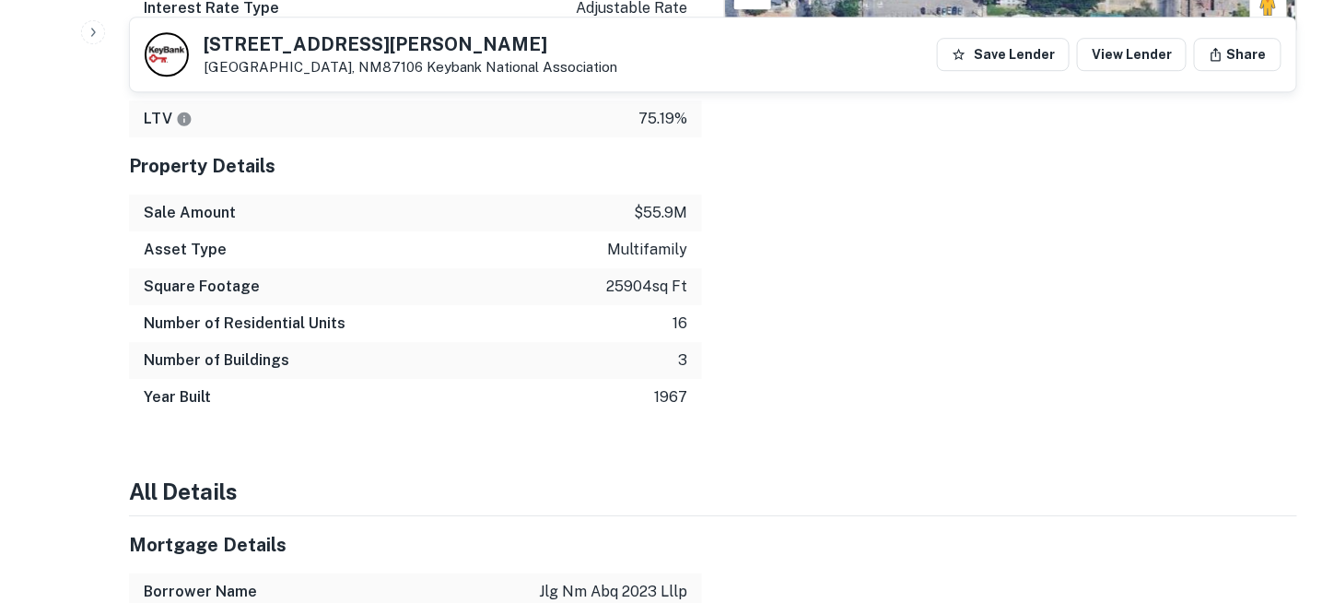
scroll to position [1382, 0]
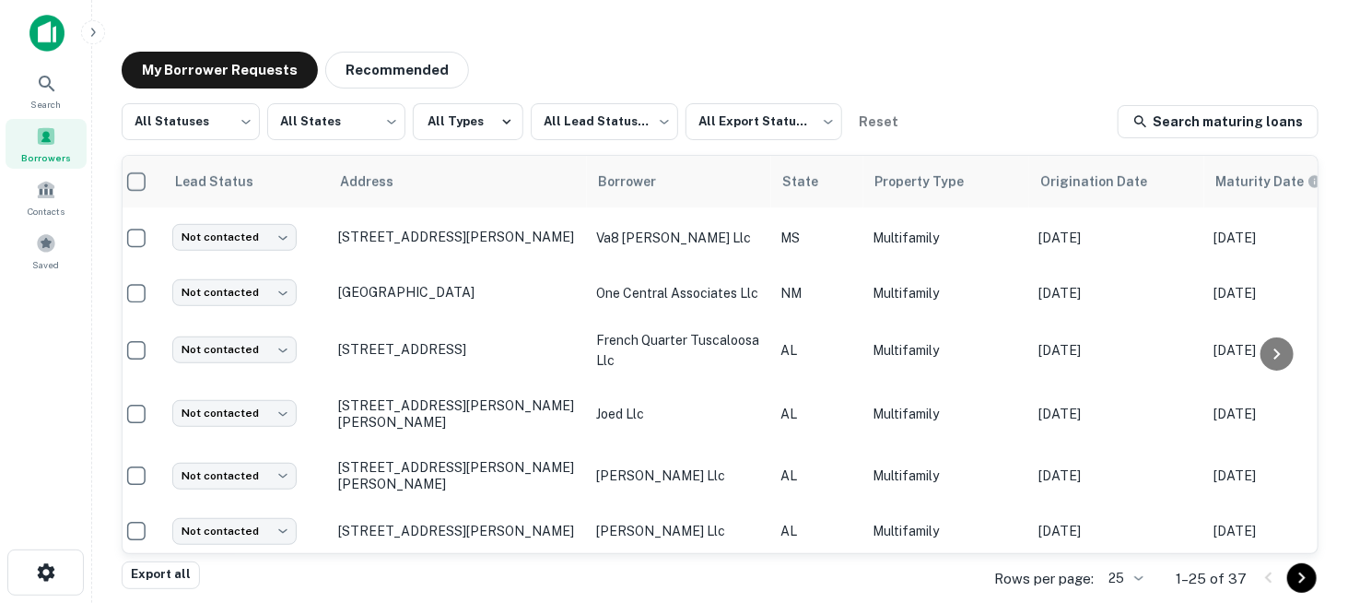
scroll to position [461, 0]
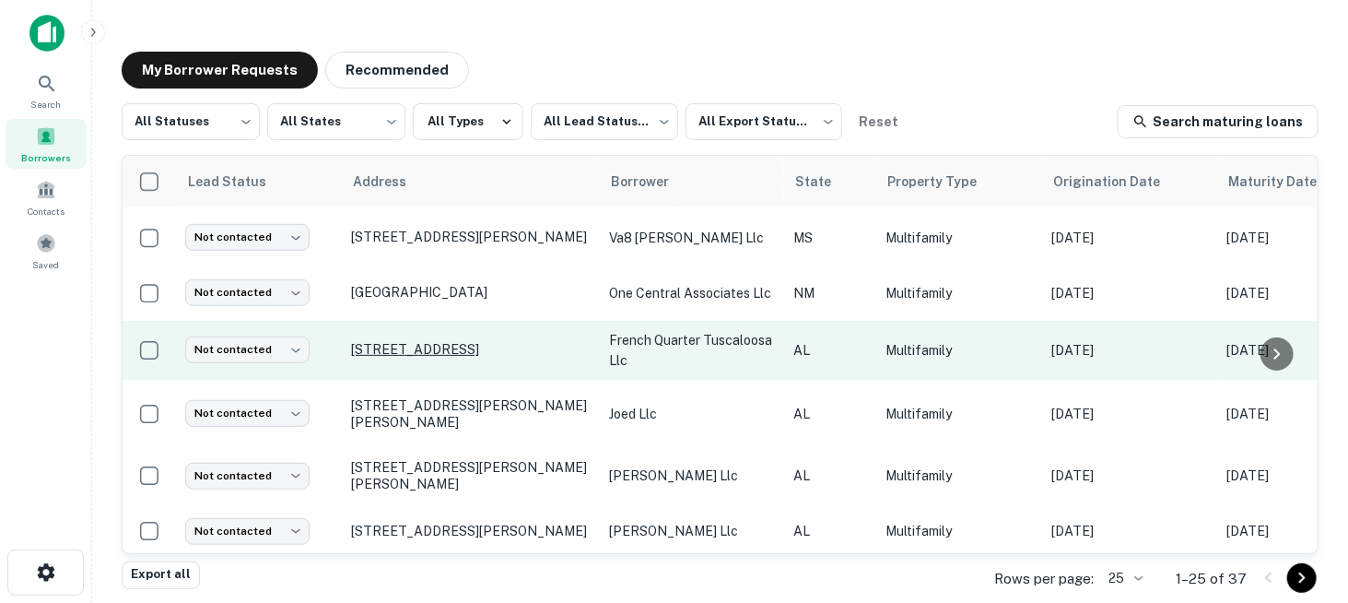
click at [463, 352] on p "[STREET_ADDRESS]" at bounding box center [471, 349] width 240 height 17
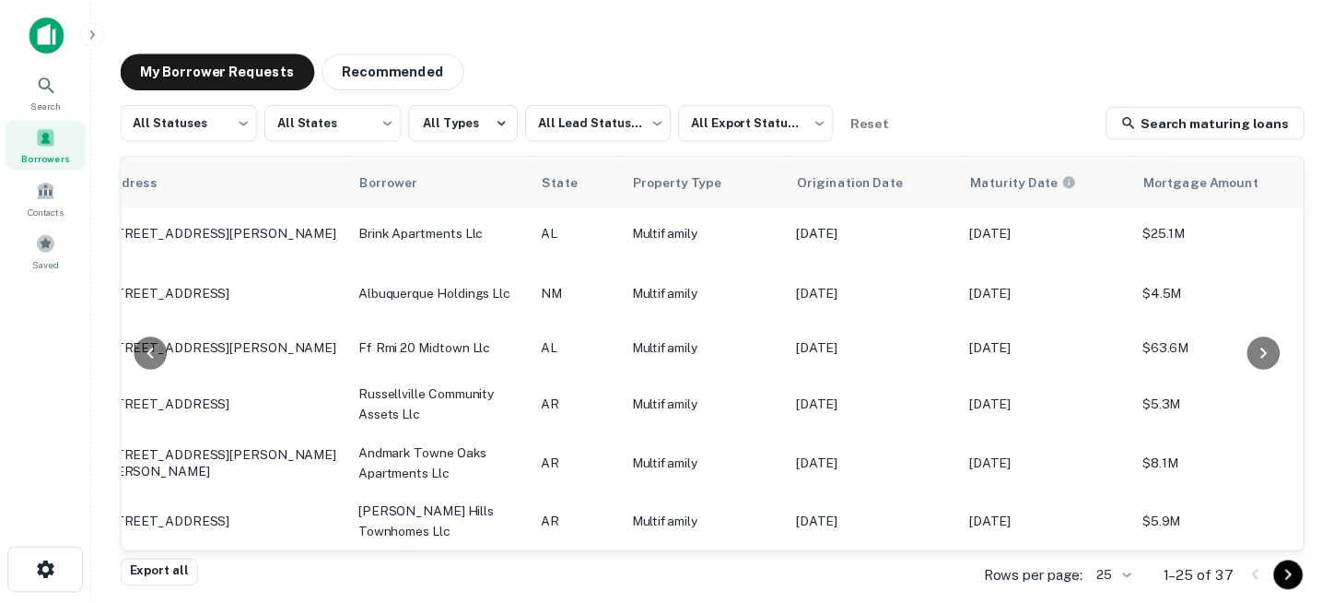
scroll to position [1135, 226]
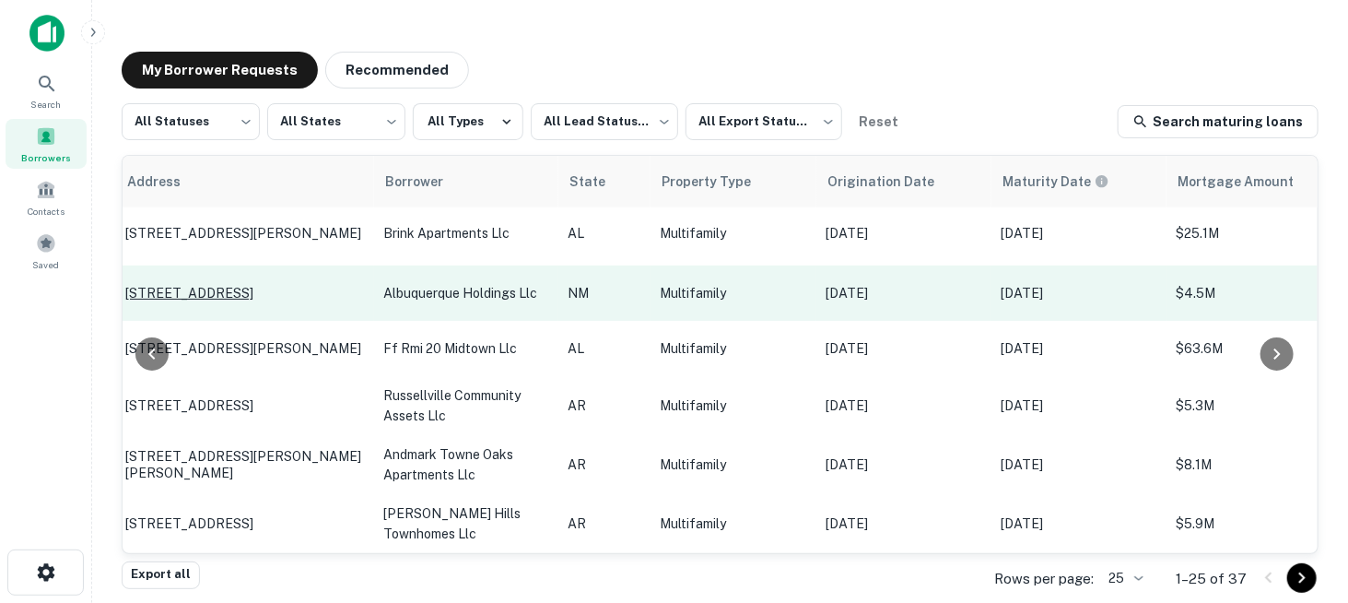
click at [251, 285] on p "[STREET_ADDRESS]" at bounding box center [245, 293] width 240 height 17
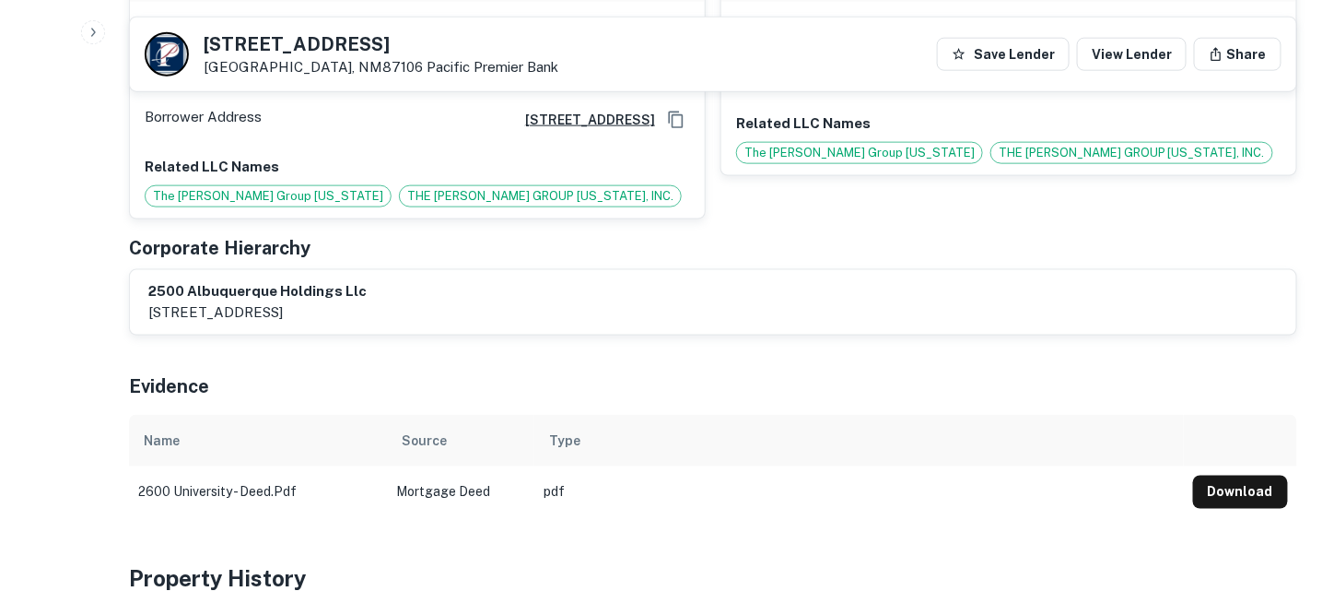
scroll to position [676, 0]
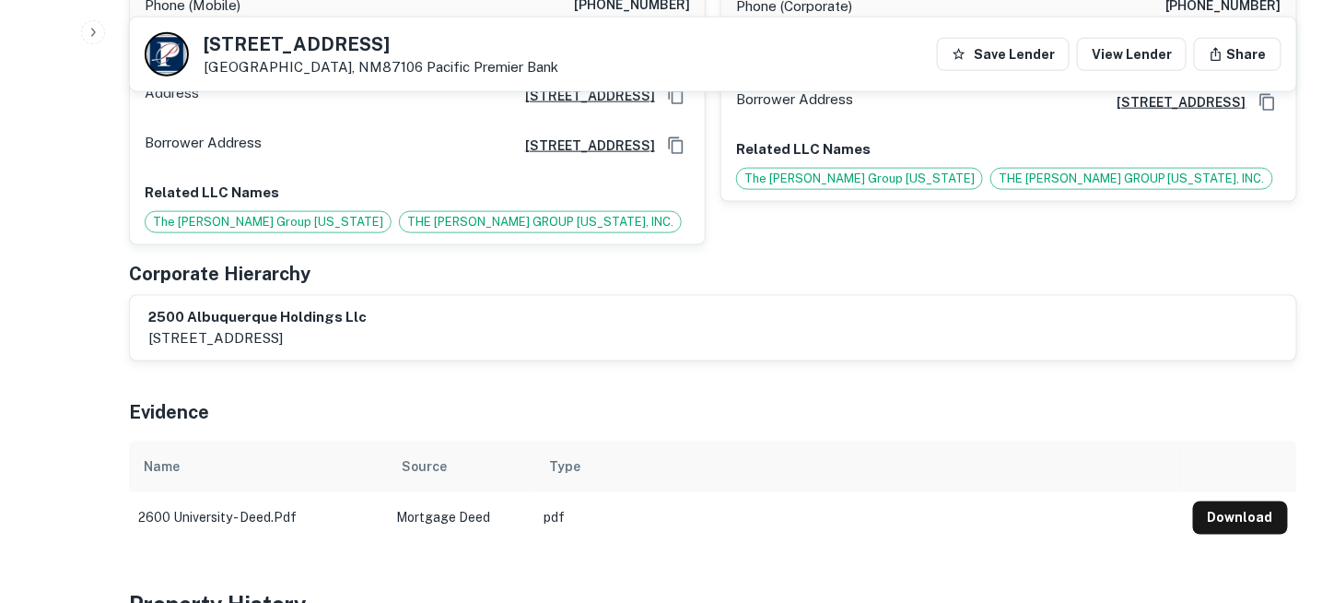
click at [549, 493] on td "pdf" at bounding box center [859, 518] width 650 height 52
click at [475, 497] on td "Mortgage Deed" at bounding box center [460, 518] width 147 height 52
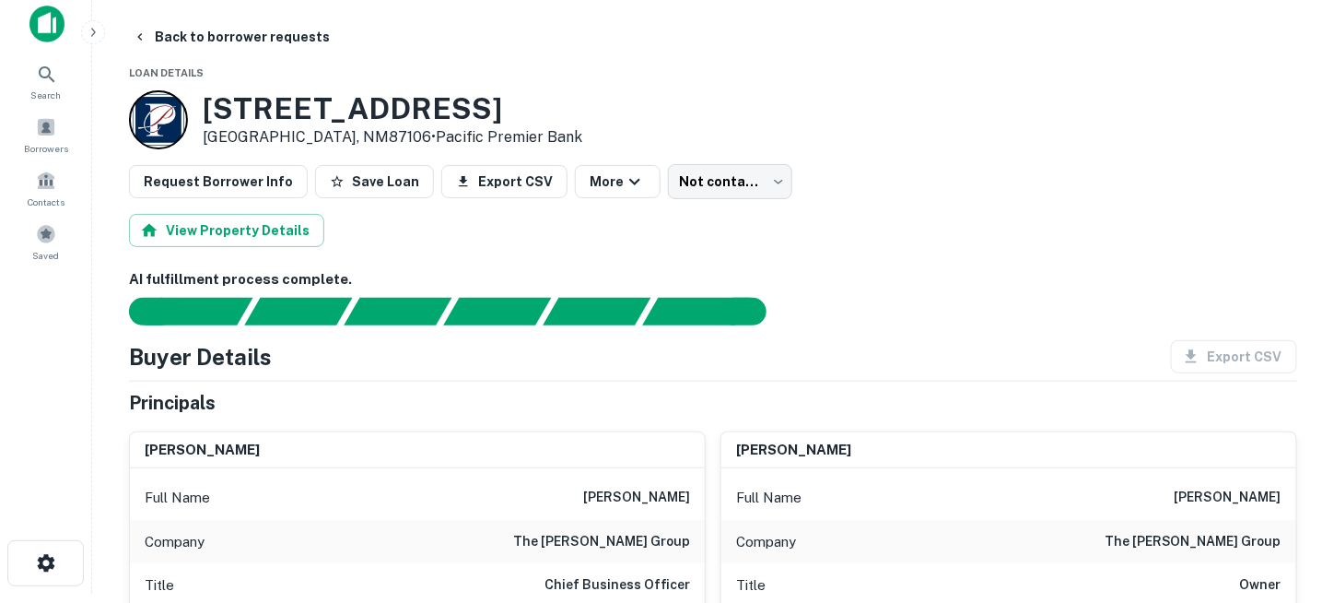
scroll to position [0, 0]
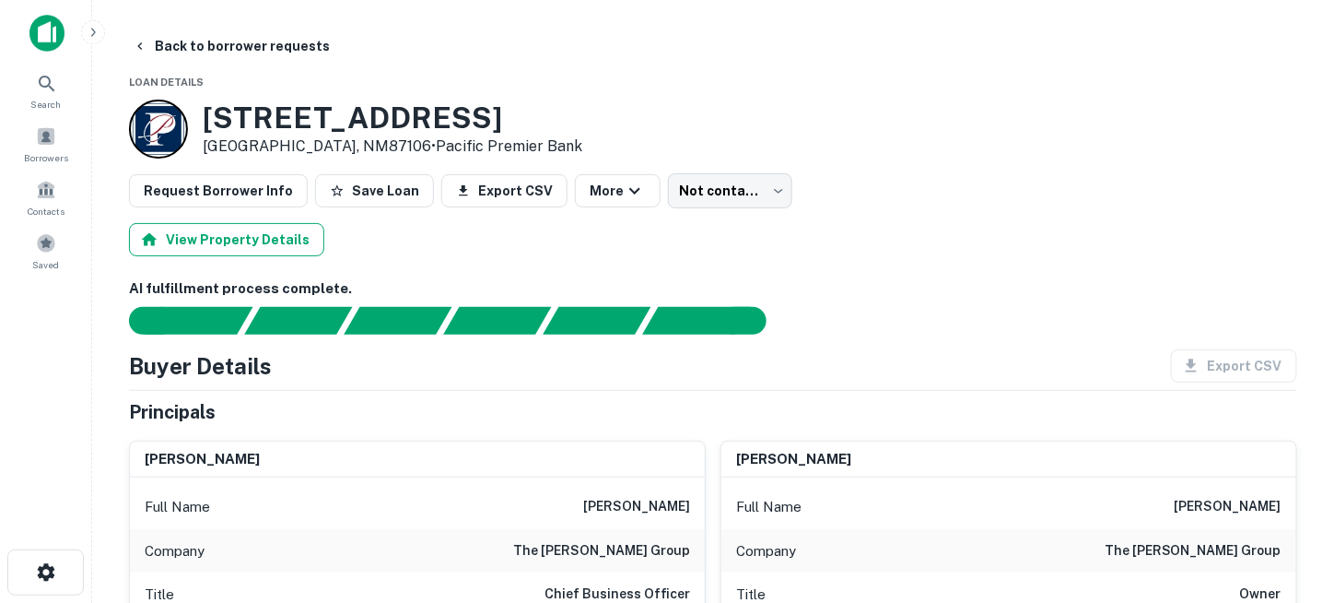
click at [177, 242] on button "View Property Details" at bounding box center [226, 239] width 195 height 33
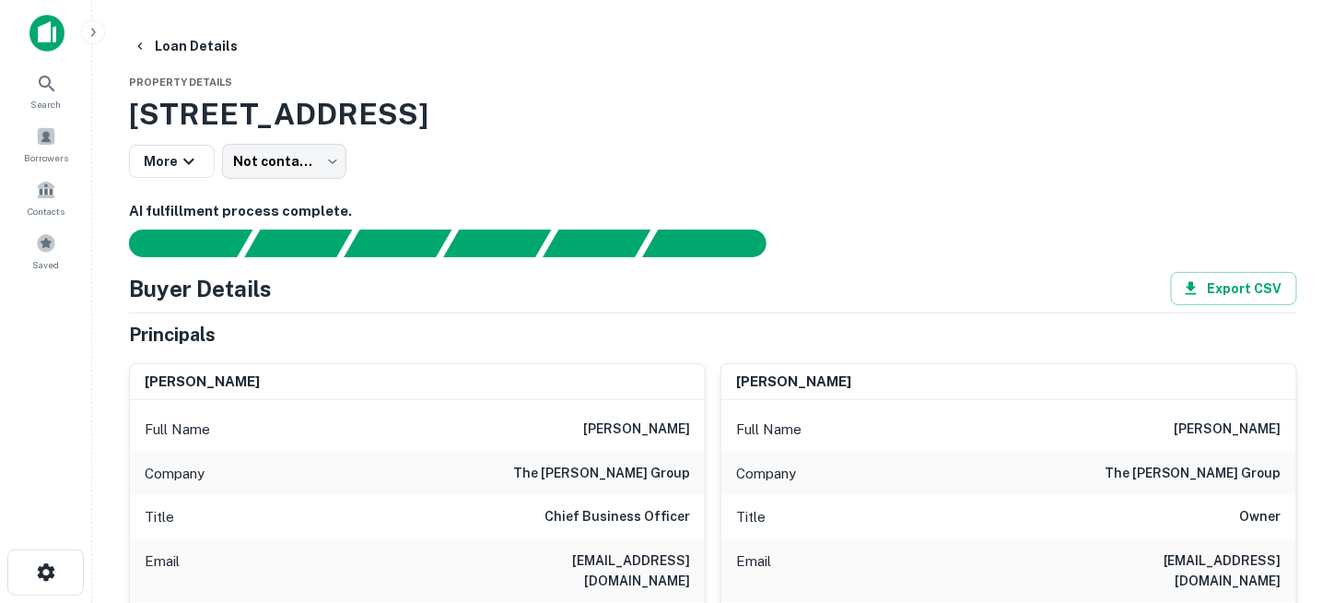
drag, startPoint x: 135, startPoint y: 111, endPoint x: 830, endPoint y: 117, distance: 695.7
click at [830, 117] on h3 "2600 University Blvd Se, Albuquerque, NM, 87106" at bounding box center [713, 114] width 1168 height 44
copy h3 "2600 University Blvd Se, Albuquerque, NM, 87106"
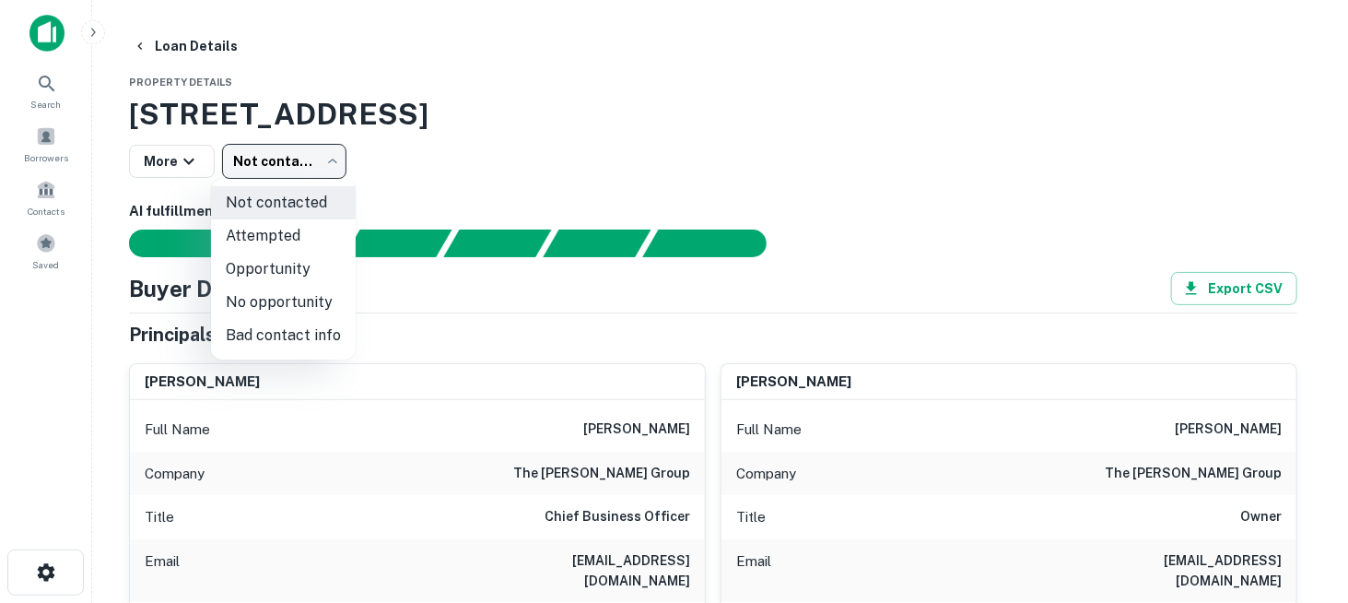
click at [302, 165] on body "Search Borrowers Contacts Saved Loan Details Property Details 2600 University B…" at bounding box center [674, 301] width 1348 height 603
click at [301, 305] on li "No opportunity" at bounding box center [283, 302] width 145 height 33
type input "**********"
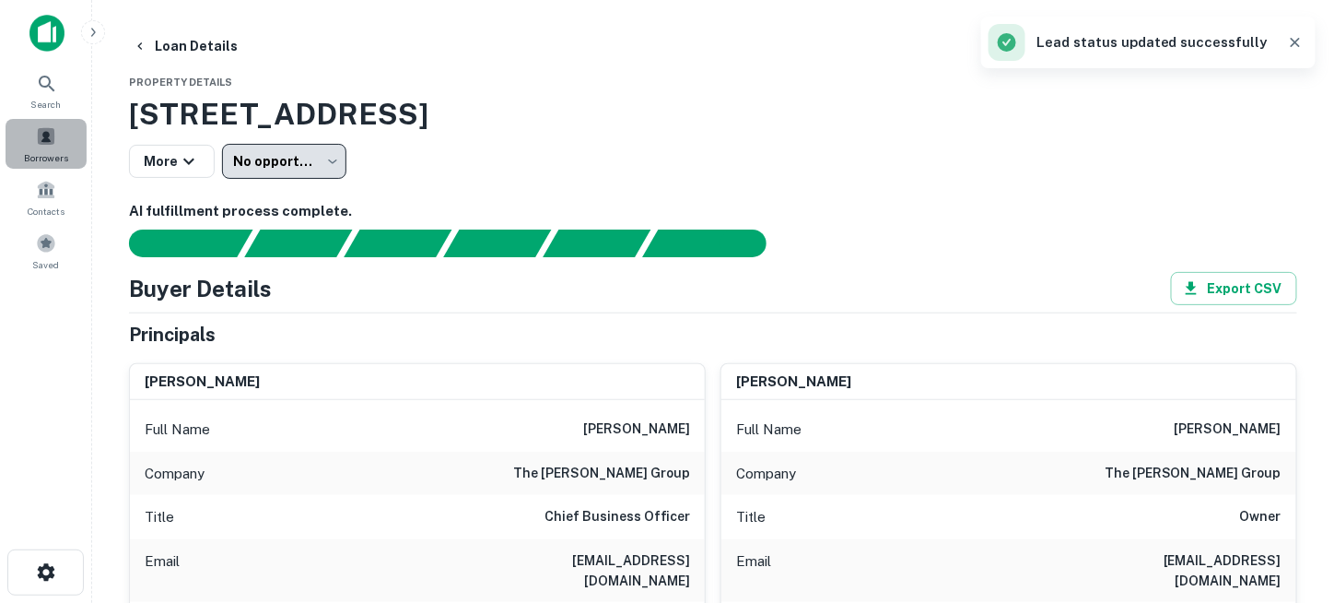
click at [52, 152] on span "Borrowers" at bounding box center [46, 157] width 44 height 15
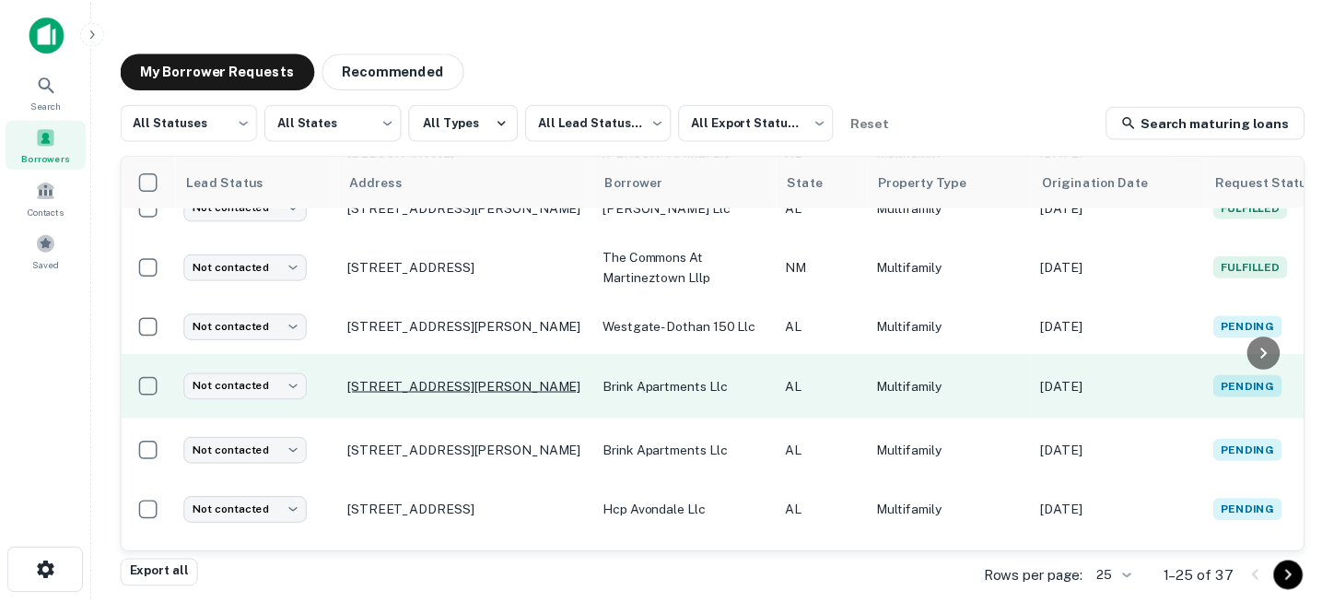
scroll to position [674, 0]
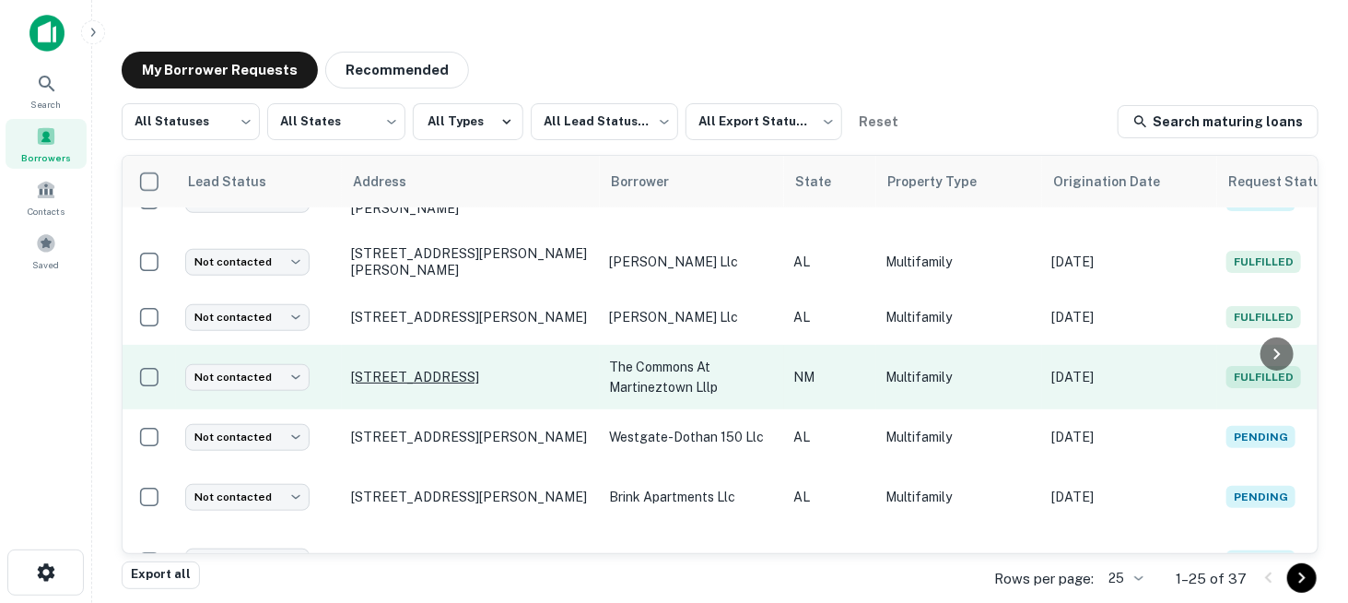
click at [458, 378] on p "[STREET_ADDRESS]" at bounding box center [471, 377] width 240 height 17
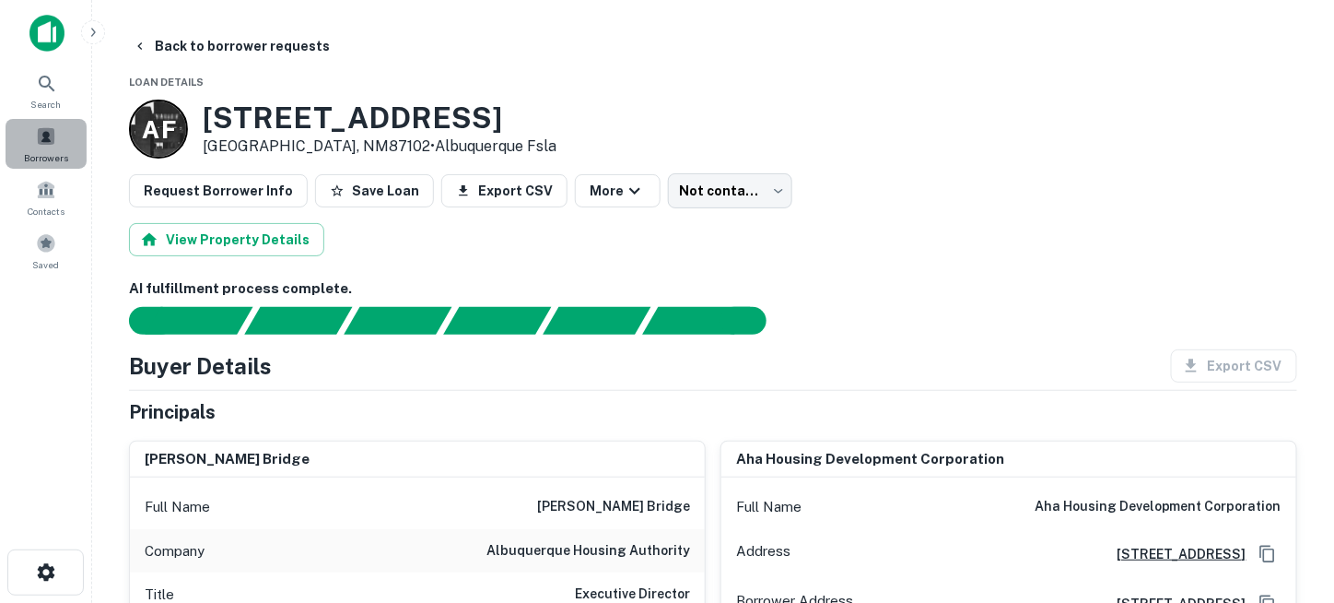
click at [49, 143] on span at bounding box center [46, 136] width 20 height 20
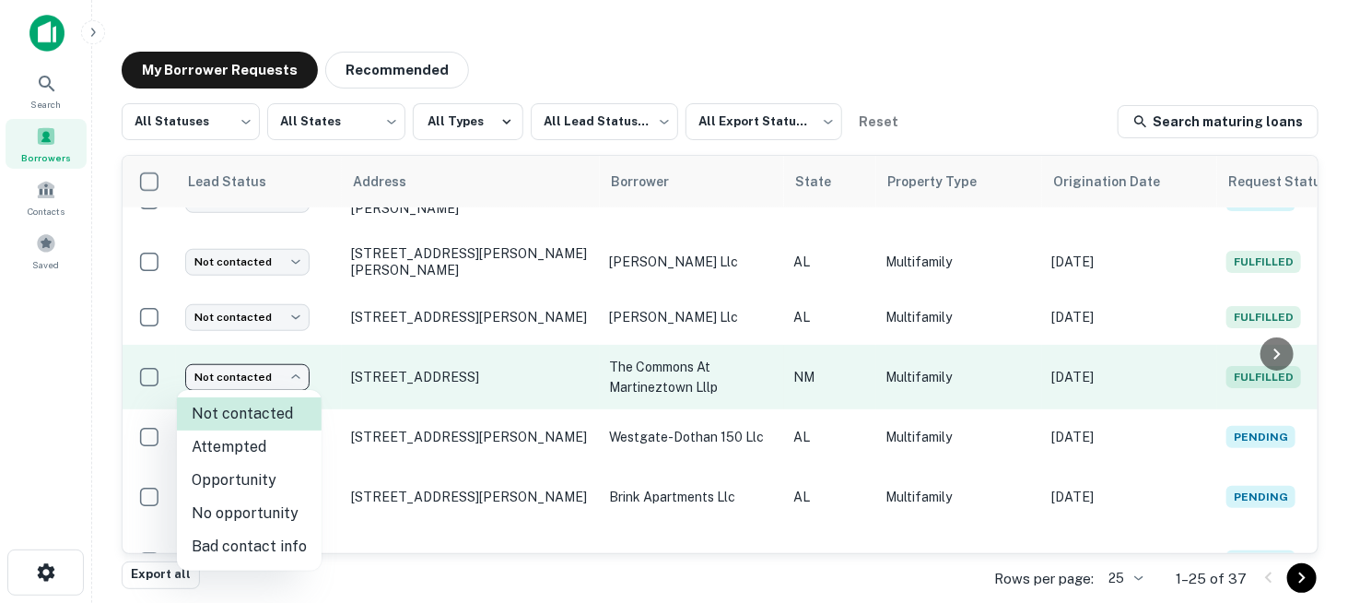
click at [295, 379] on body "Search Borrowers Contacts Saved My Borrower Requests Recommended All Statuses *…" at bounding box center [674, 301] width 1348 height 603
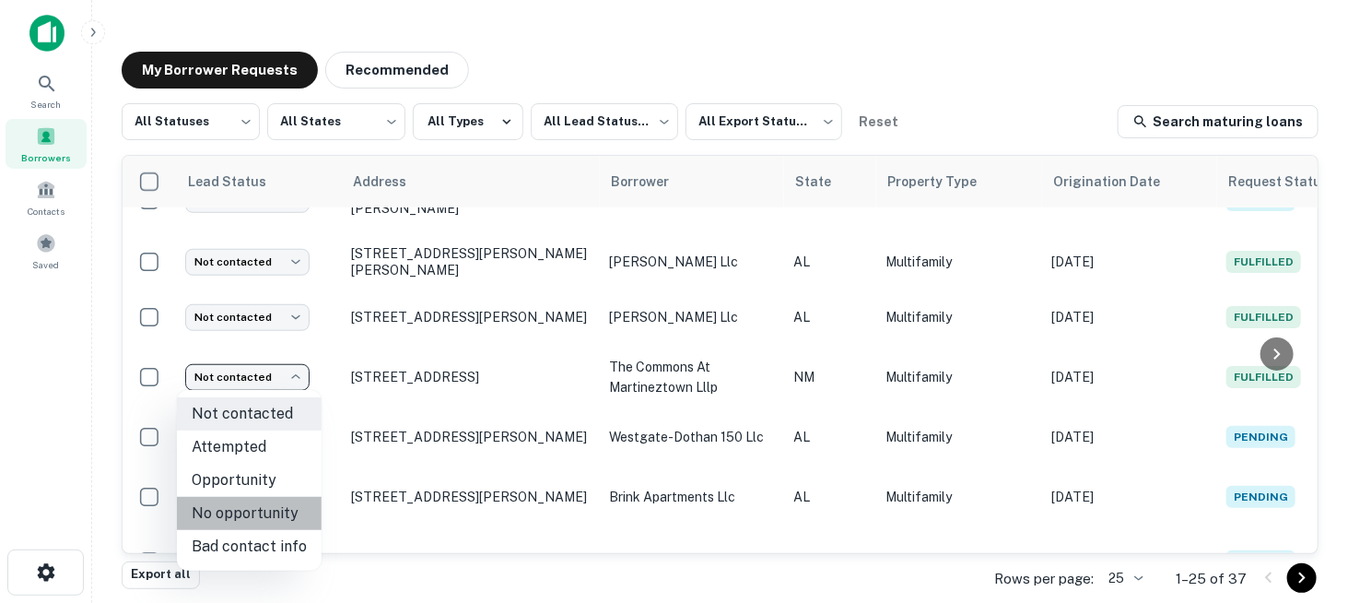
click at [267, 522] on li "No opportunity" at bounding box center [249, 513] width 145 height 33
type input "**********"
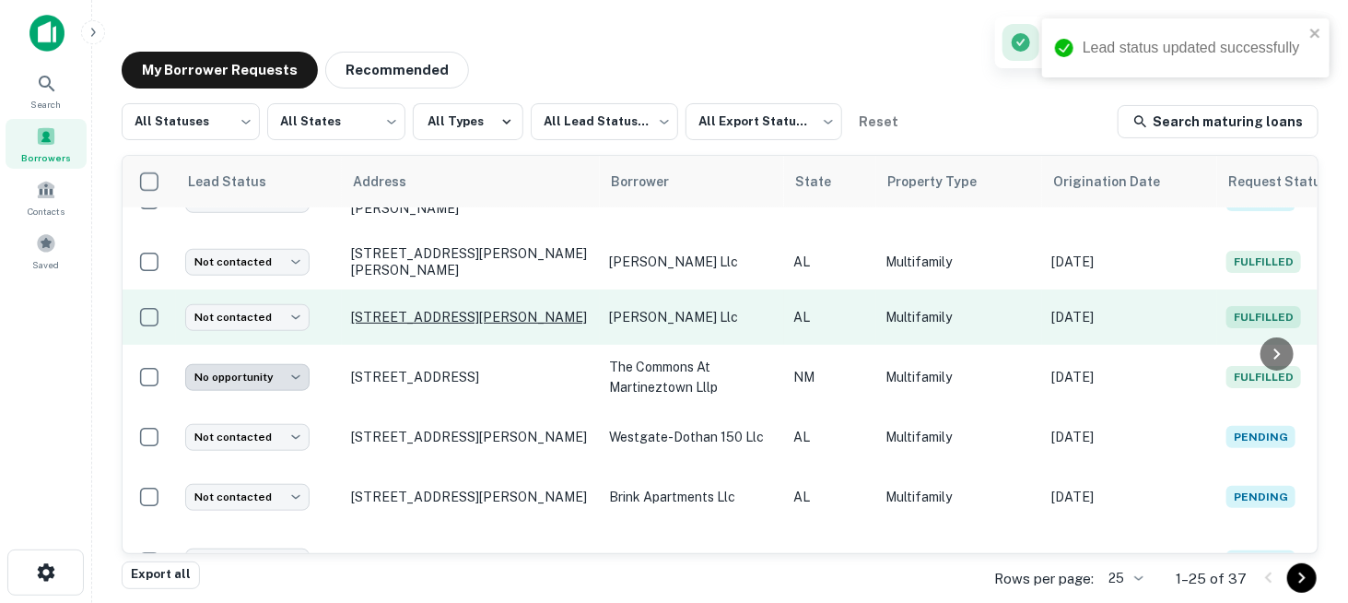
click at [410, 309] on p "[STREET_ADDRESS][PERSON_NAME]" at bounding box center [471, 317] width 240 height 17
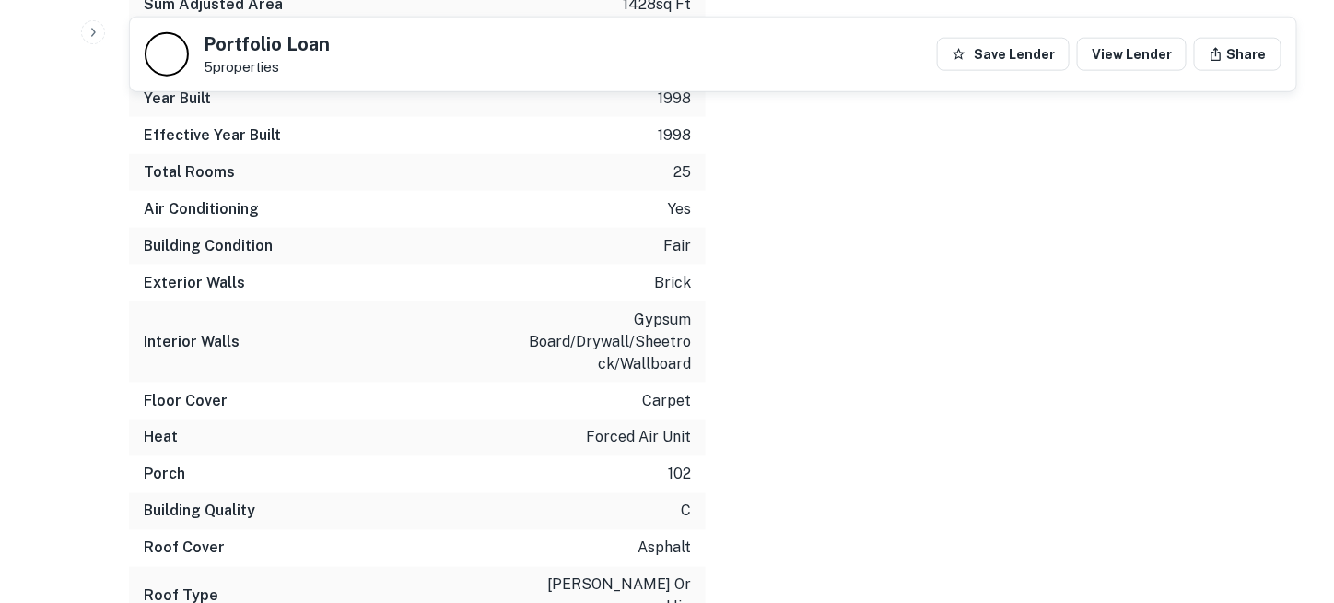
scroll to position [3549, 0]
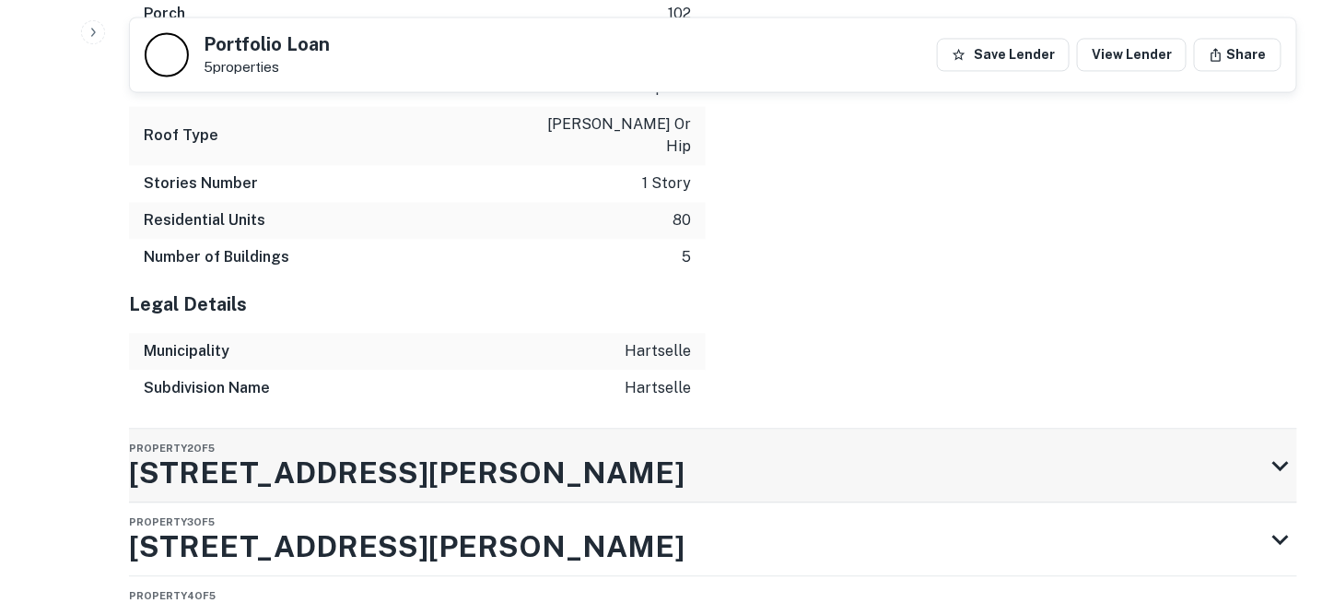
click at [1279, 461] on icon at bounding box center [1280, 466] width 17 height 10
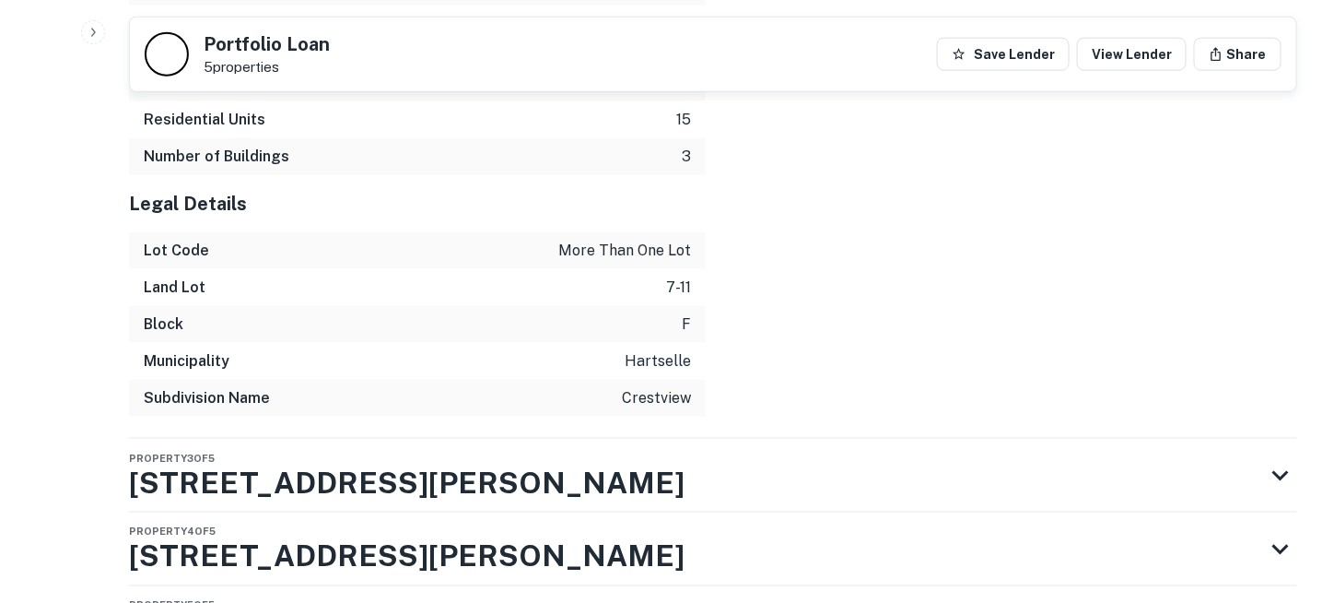
scroll to position [5424, 0]
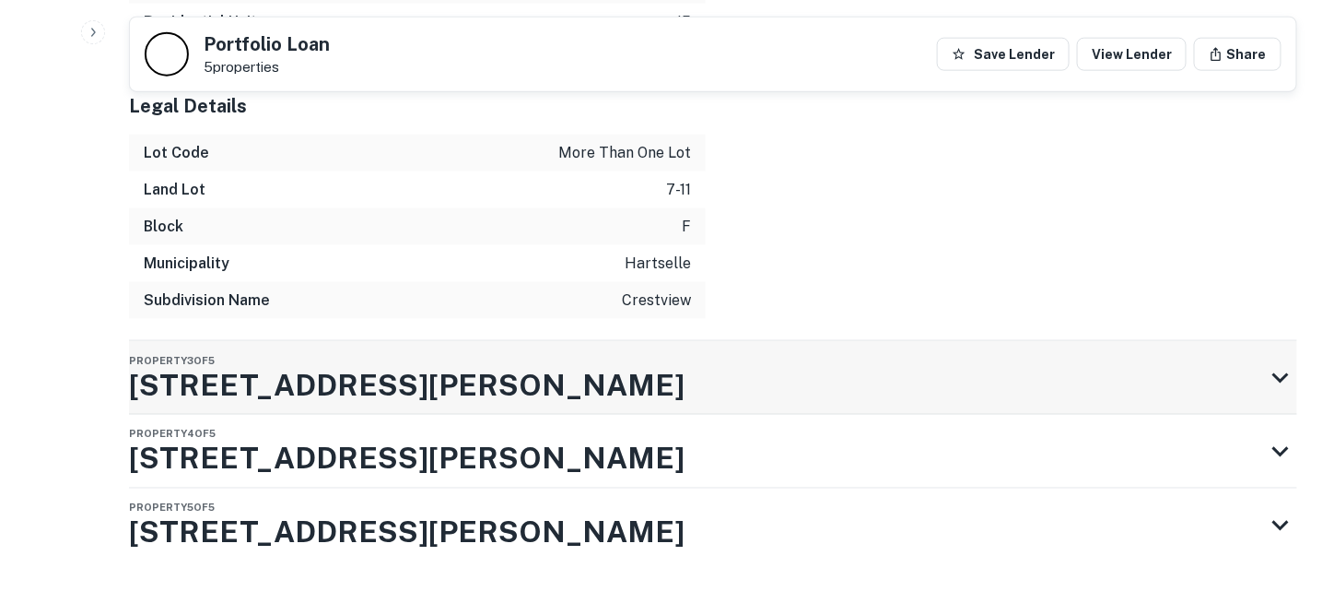
click at [1275, 373] on icon at bounding box center [1280, 378] width 17 height 10
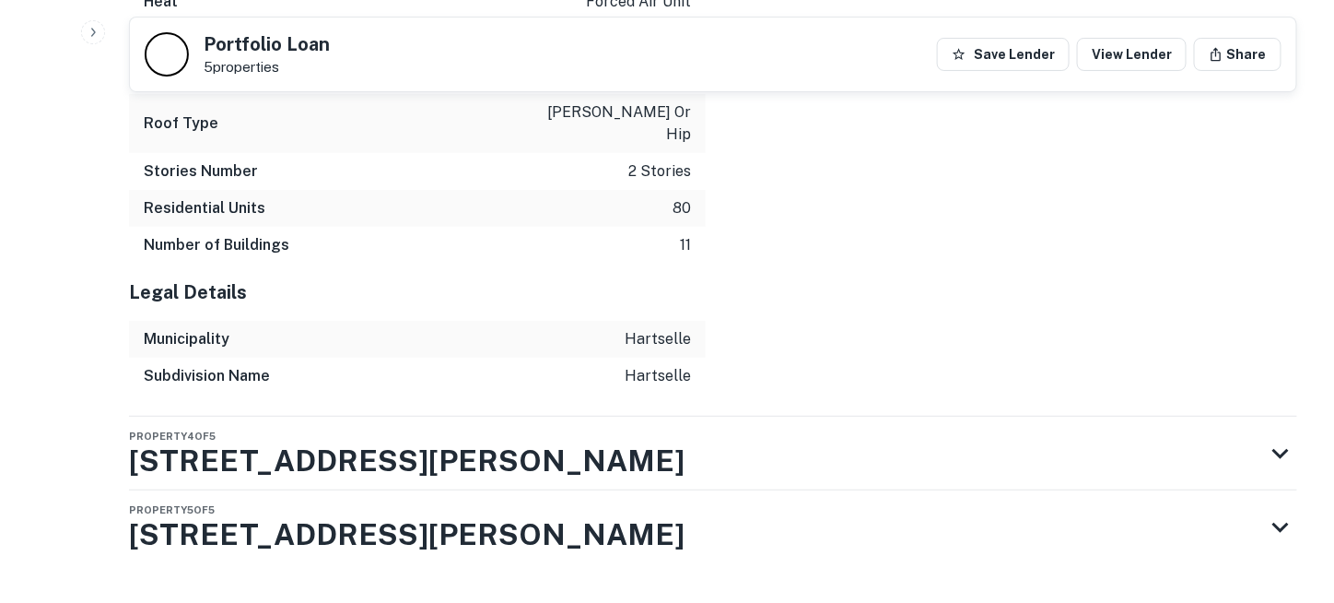
scroll to position [7063, 0]
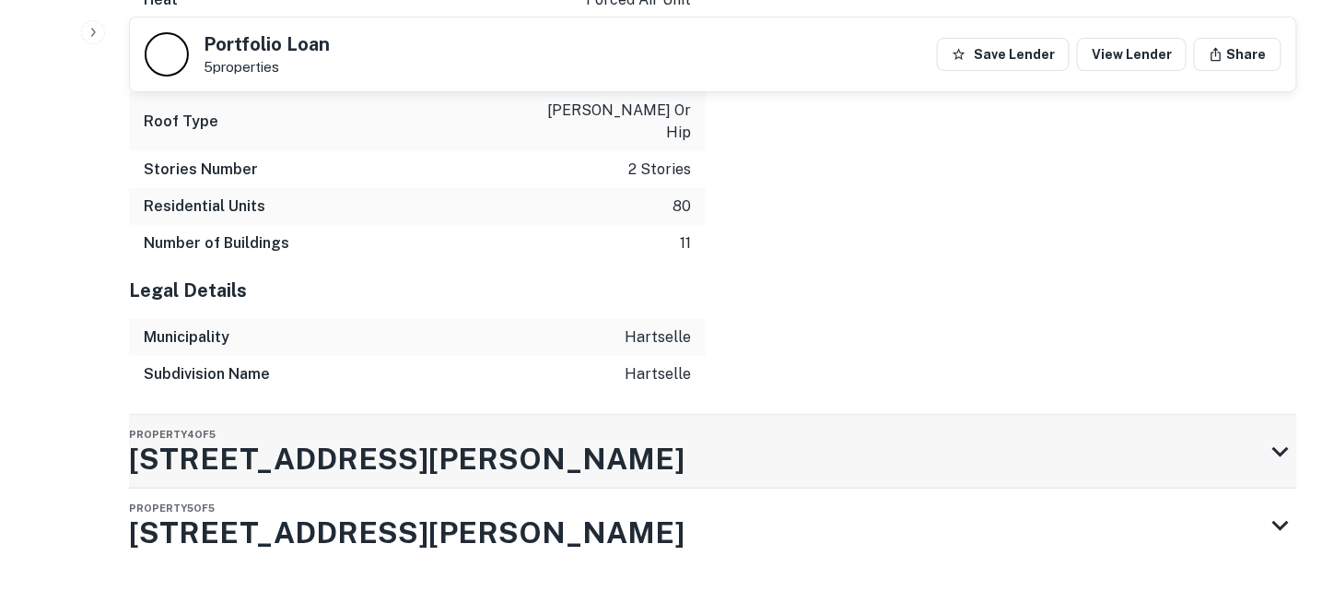
click at [1277, 435] on icon at bounding box center [1280, 451] width 33 height 33
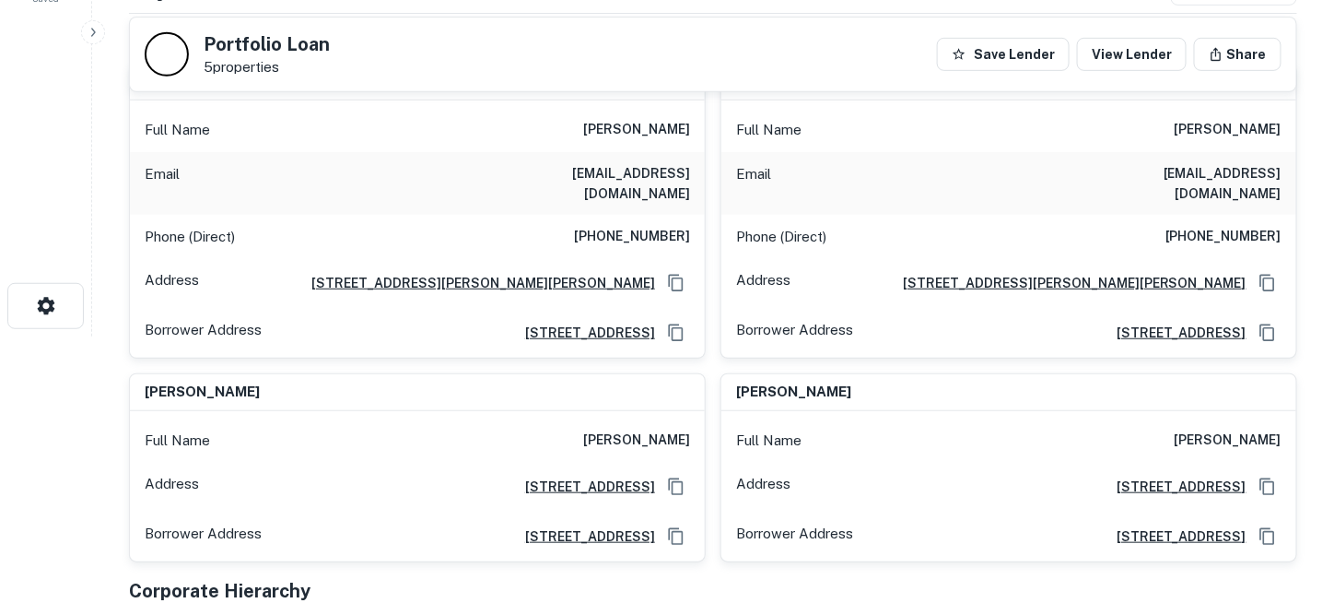
scroll to position [244, 0]
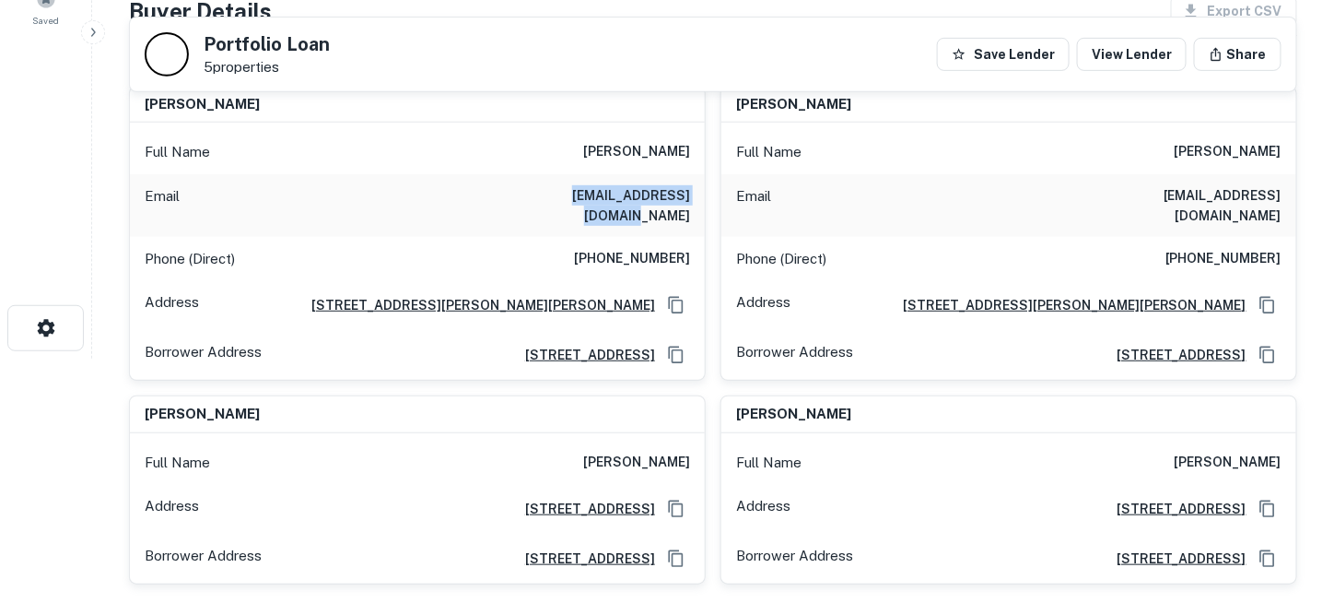
drag, startPoint x: 551, startPoint y: 194, endPoint x: 687, endPoint y: 196, distance: 136.4
click at [687, 196] on div "Email trturrentine@gmail.com" at bounding box center [417, 205] width 575 height 63
copy h6 "trturrentine@gmail.com"
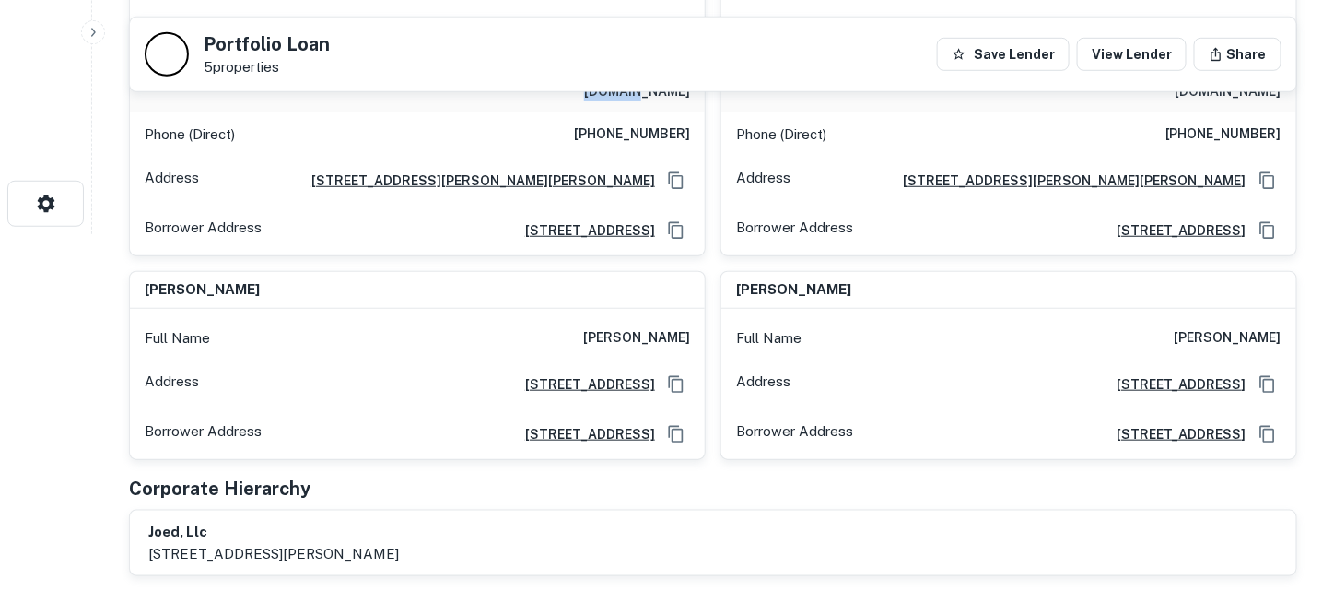
scroll to position [92, 0]
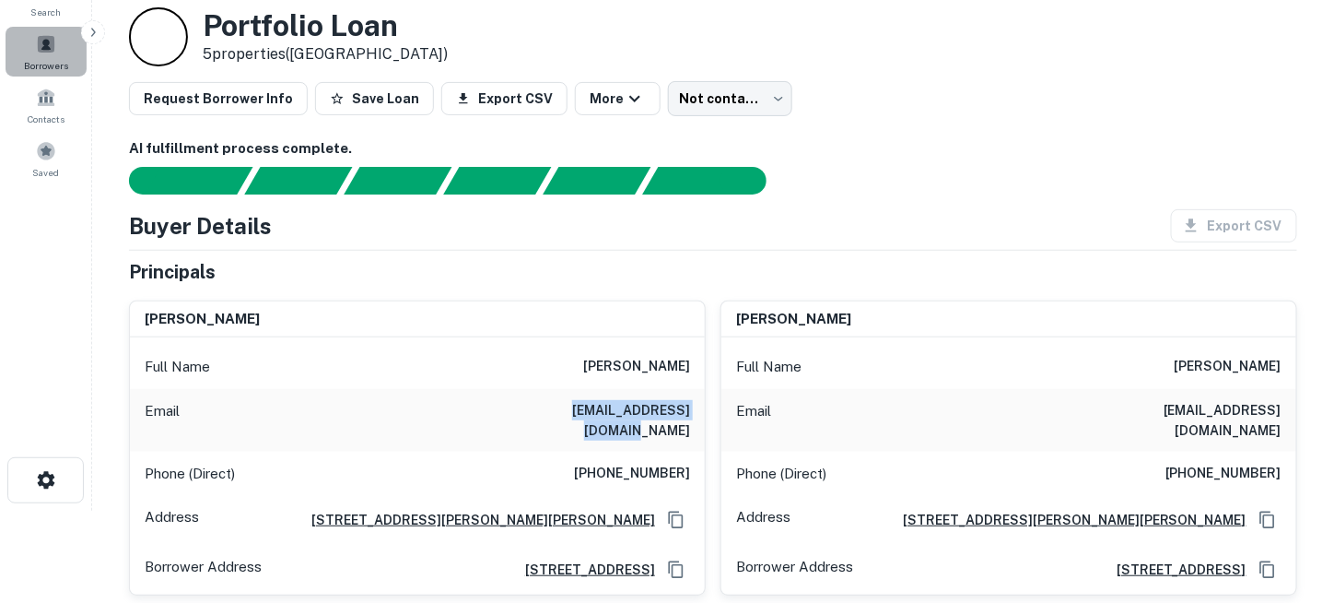
click at [50, 47] on span at bounding box center [46, 44] width 20 height 20
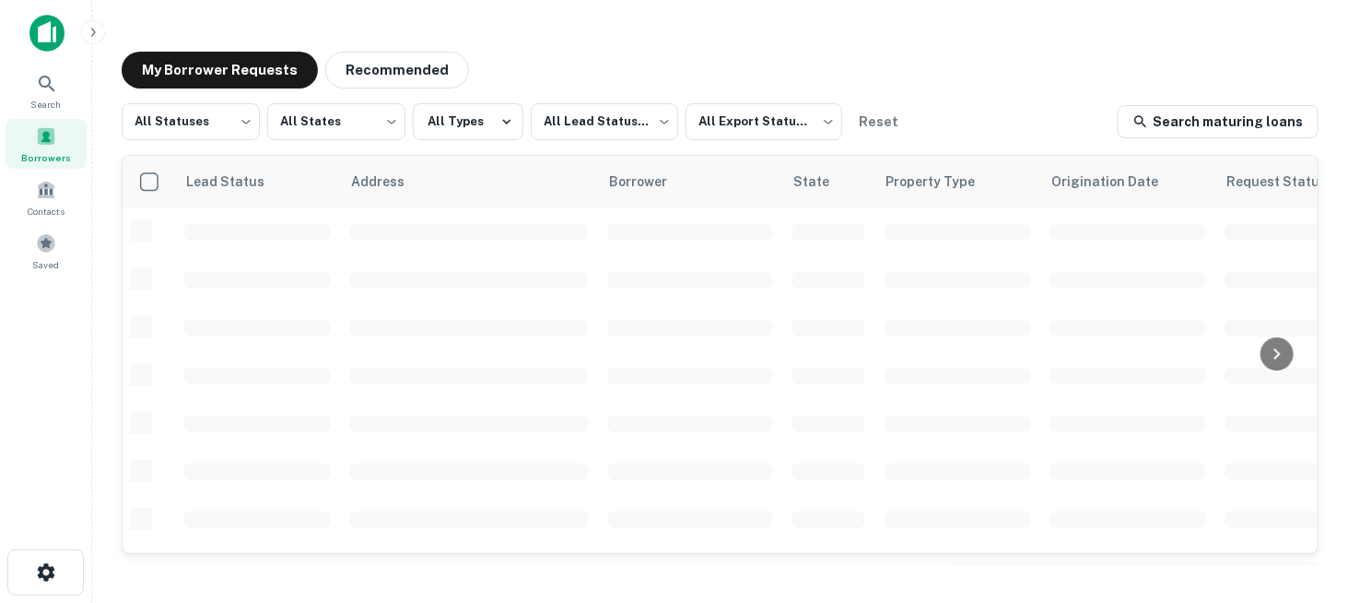
scroll to position [674, 0]
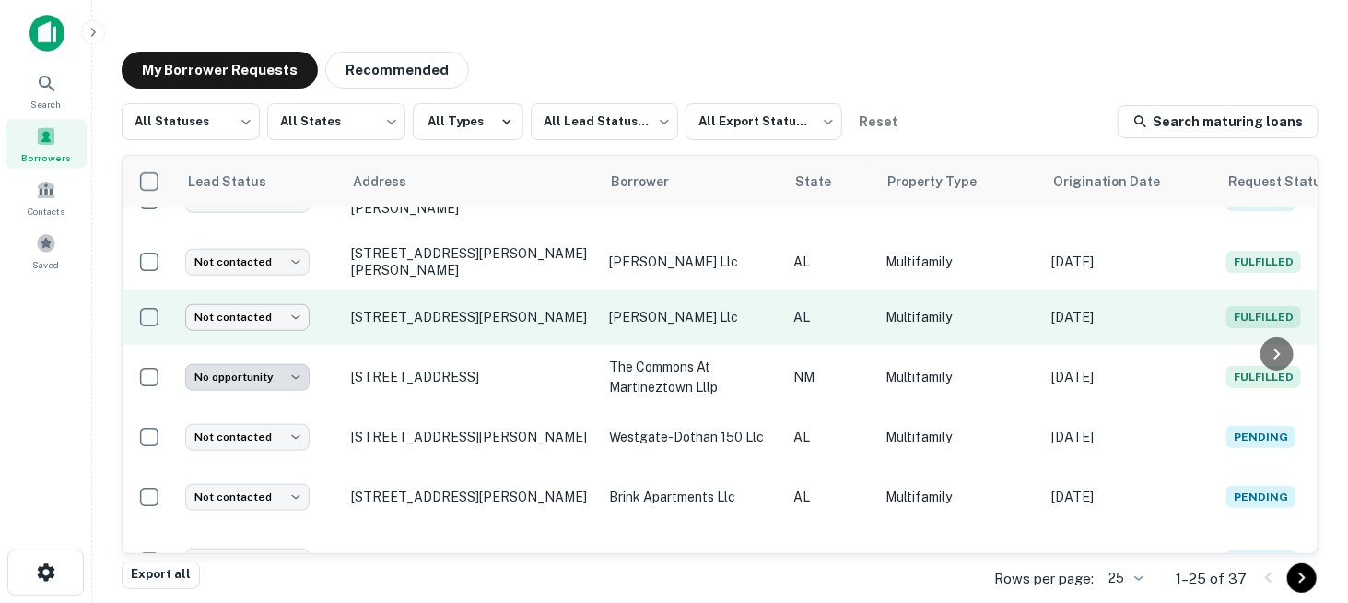
click at [302, 319] on body "Search Borrowers Contacts Saved My Borrower Requests Recommended All Statuses *…" at bounding box center [674, 301] width 1348 height 603
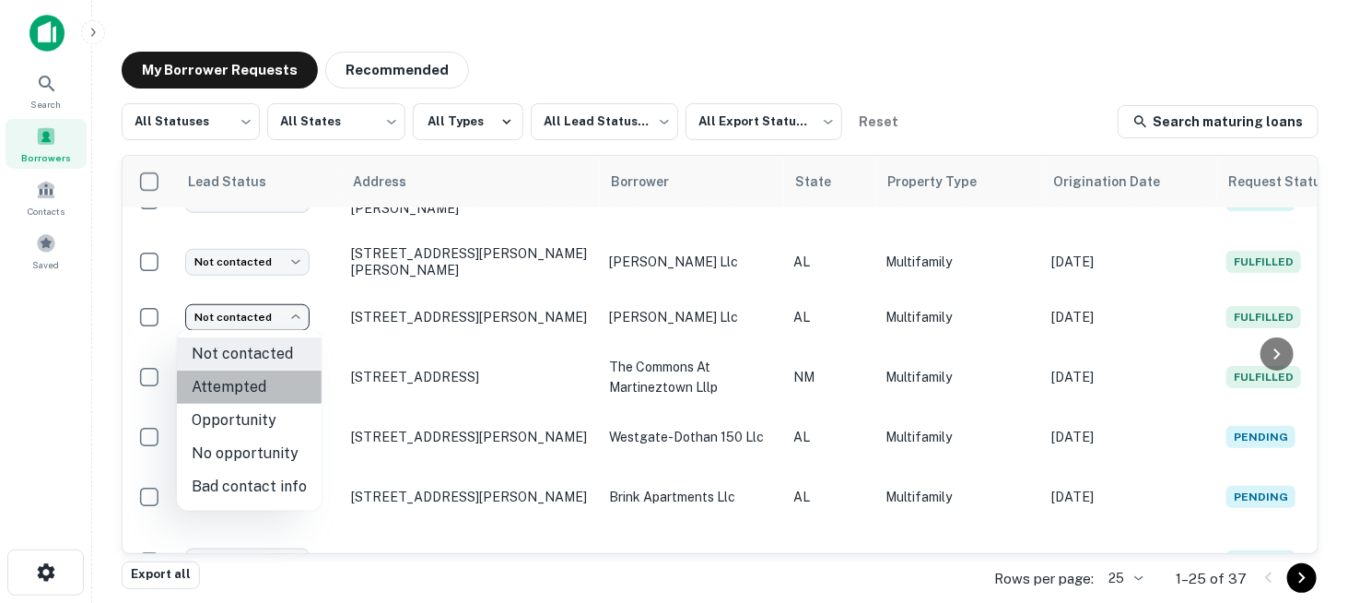
click at [275, 389] on li "Attempted" at bounding box center [249, 386] width 145 height 33
type input "*********"
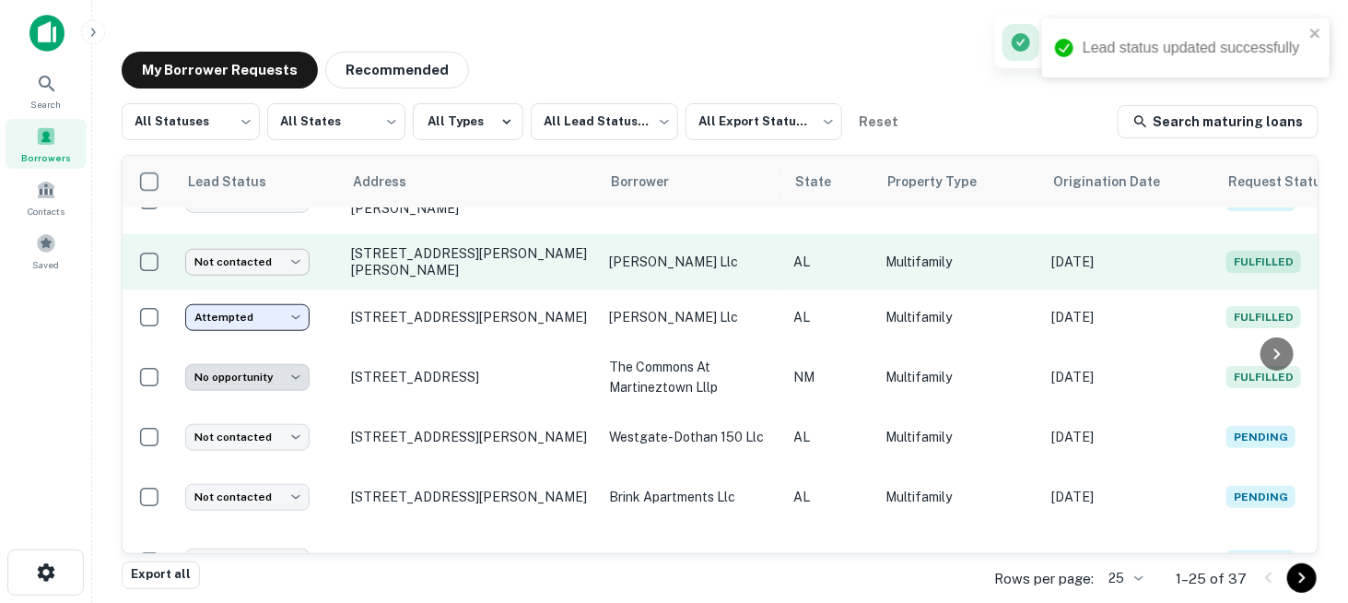
click at [295, 264] on body "Lead status updated successfully Search Borrowers Contacts Saved My Borrower Re…" at bounding box center [674, 301] width 1348 height 603
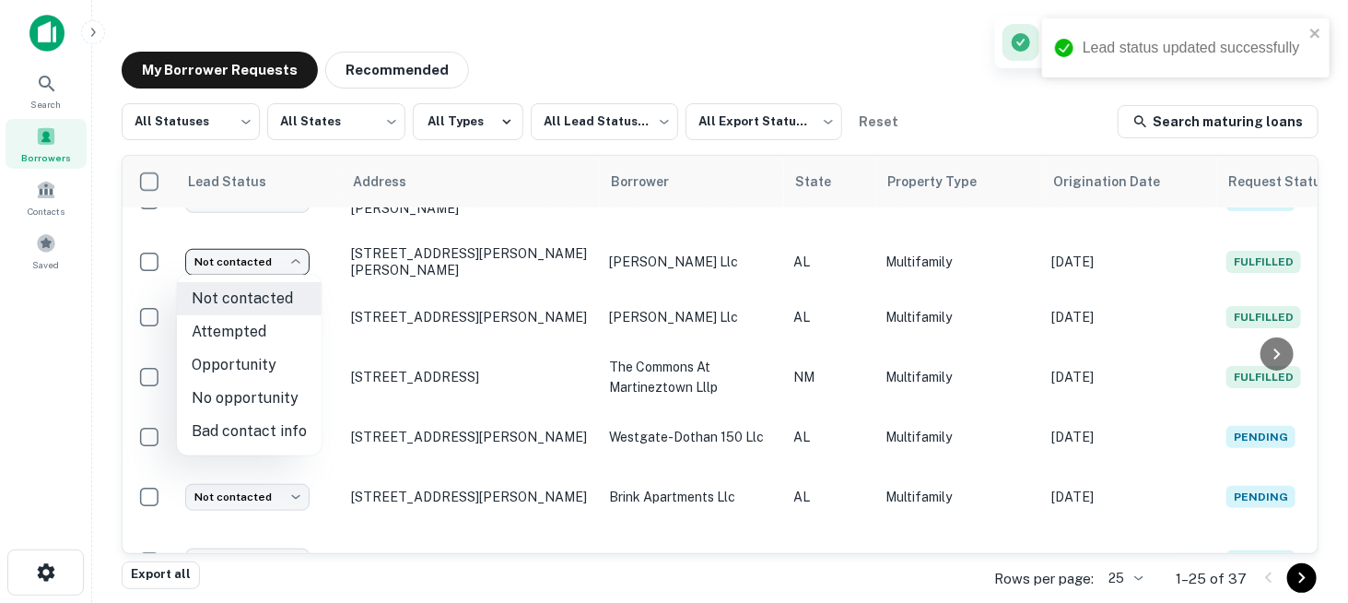
click at [264, 334] on li "Attempted" at bounding box center [249, 331] width 145 height 33
type input "*********"
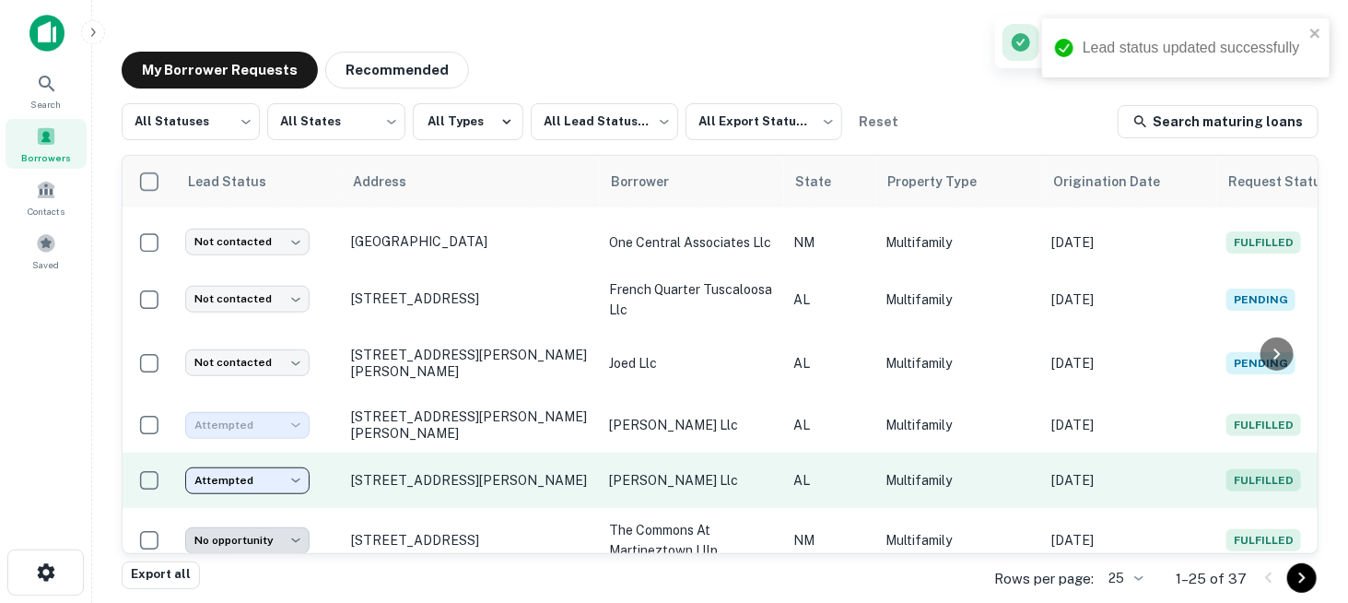
scroll to position [490, 0]
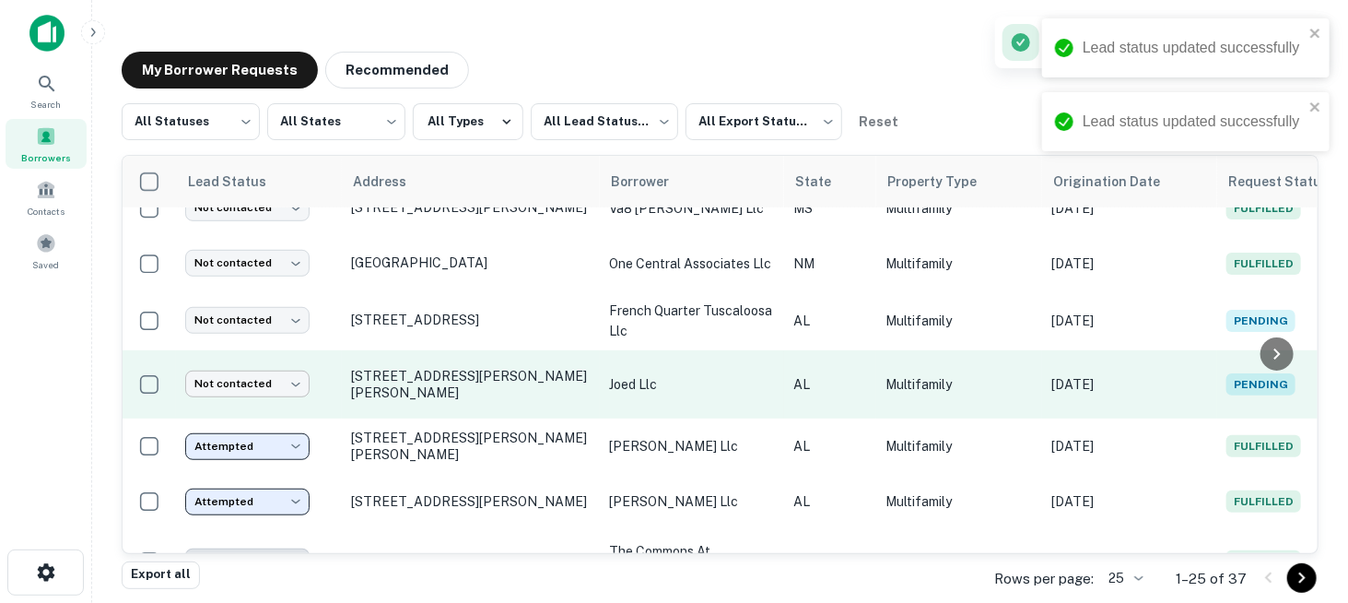
click at [295, 383] on body "Lead status updated successfully Lead status updated successfully Search Borrow…" at bounding box center [674, 301] width 1348 height 603
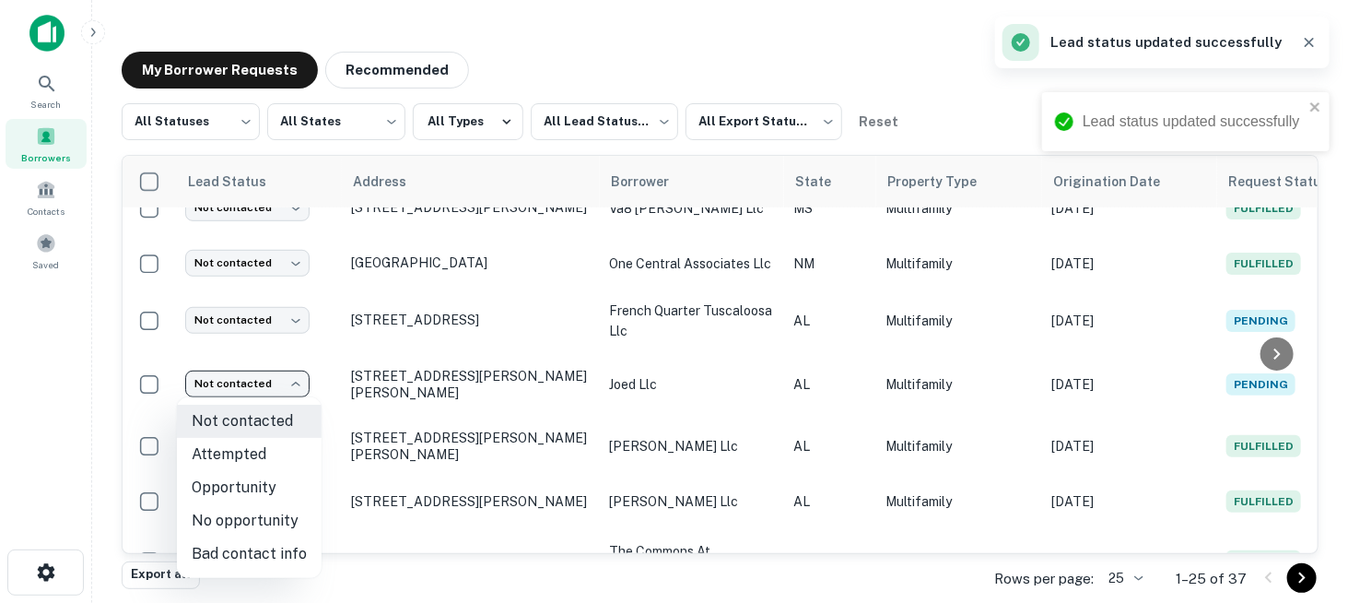
click at [250, 452] on li "Attempted" at bounding box center [249, 454] width 145 height 33
type input "*********"
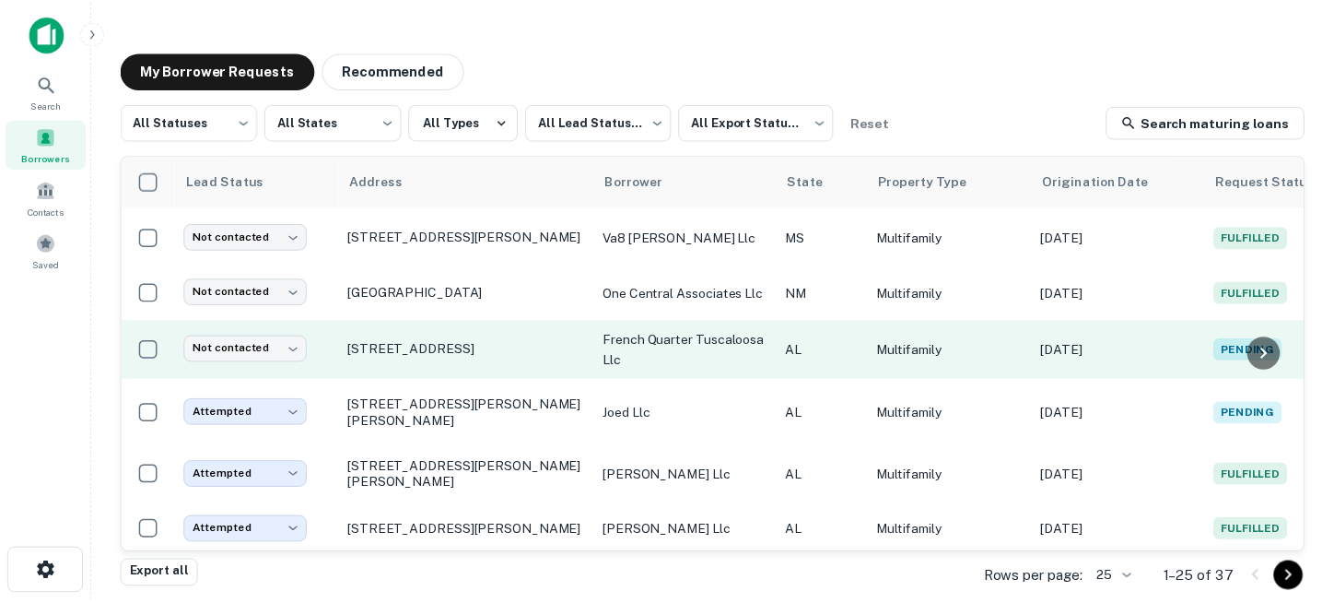
scroll to position [369, 0]
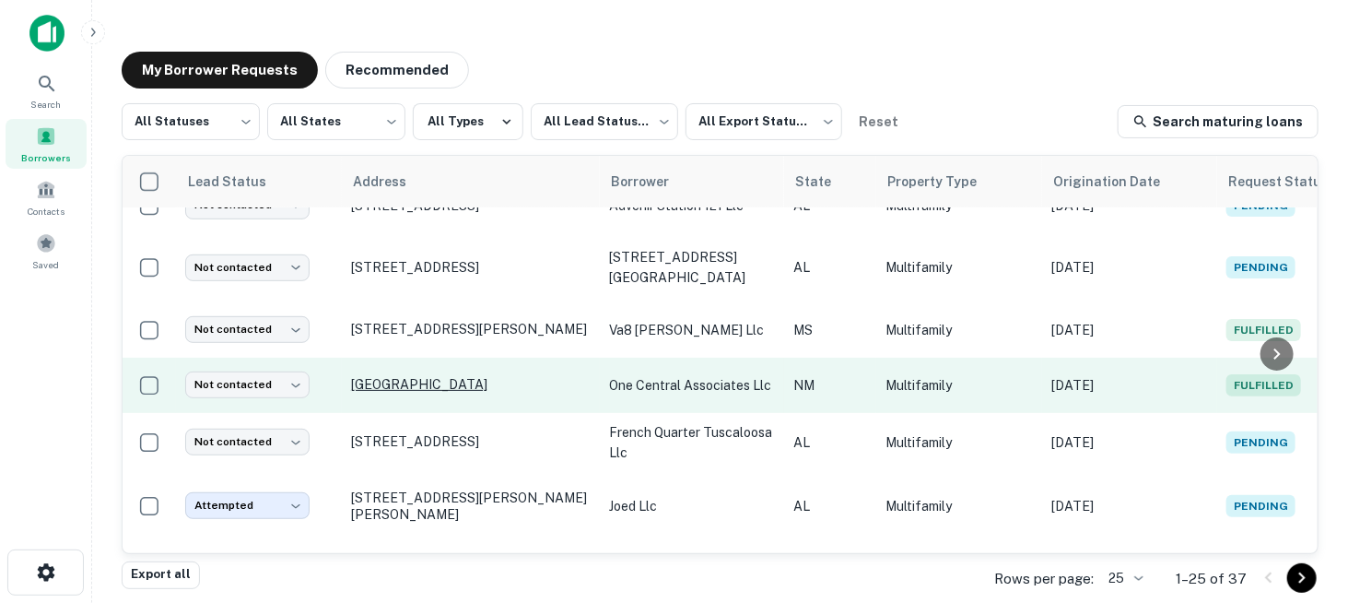
click at [417, 382] on p "[GEOGRAPHIC_DATA]" at bounding box center [471, 384] width 240 height 17
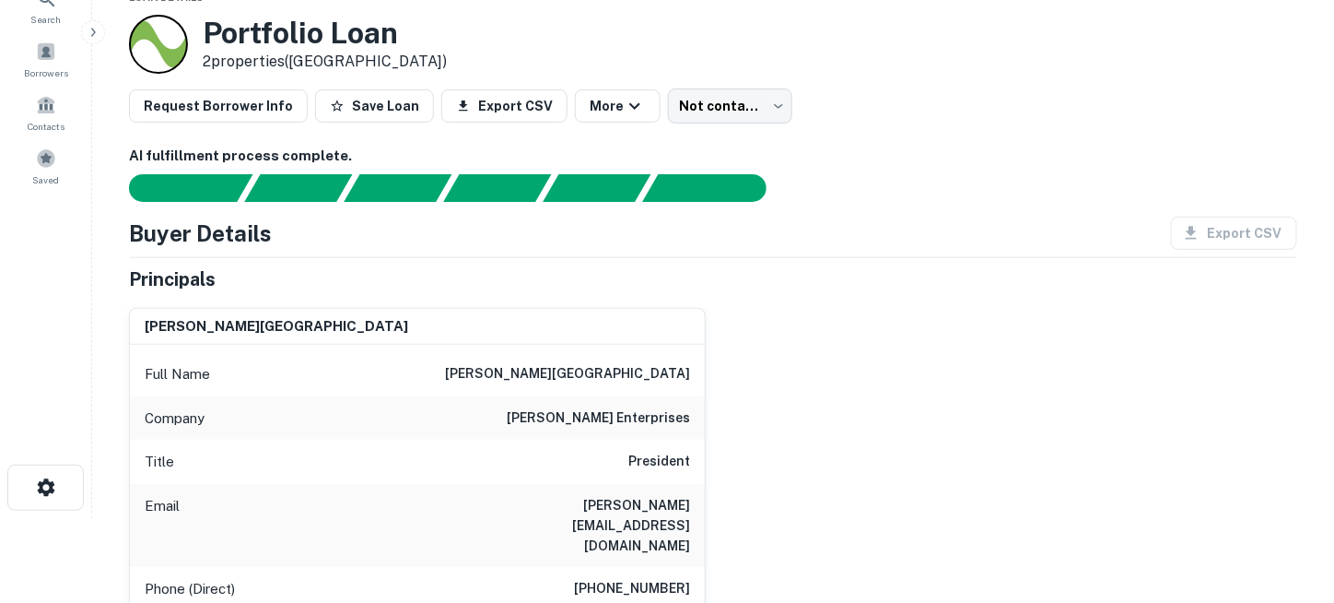
scroll to position [184, 0]
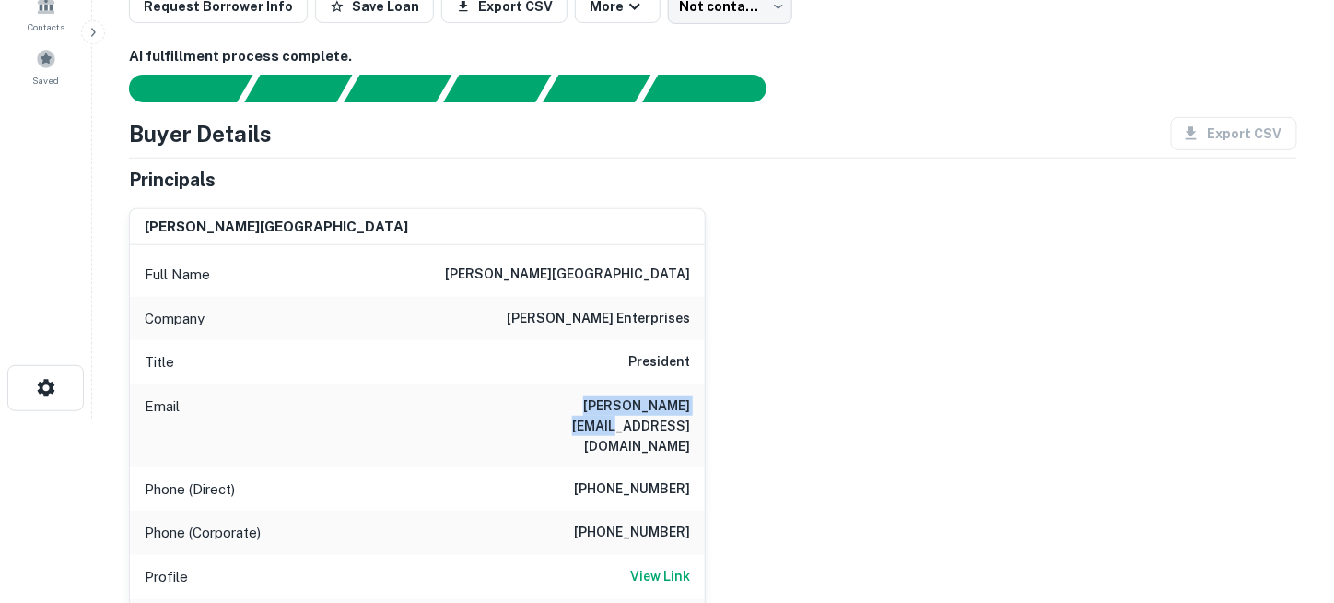
drag, startPoint x: 554, startPoint y: 402, endPoint x: 686, endPoint y: 405, distance: 132.7
click at [686, 405] on div "Email [PERSON_NAME][EMAIL_ADDRESS][DOMAIN_NAME]" at bounding box center [417, 425] width 575 height 83
copy h6 "[PERSON_NAME][EMAIL_ADDRESS][DOMAIN_NAME]"
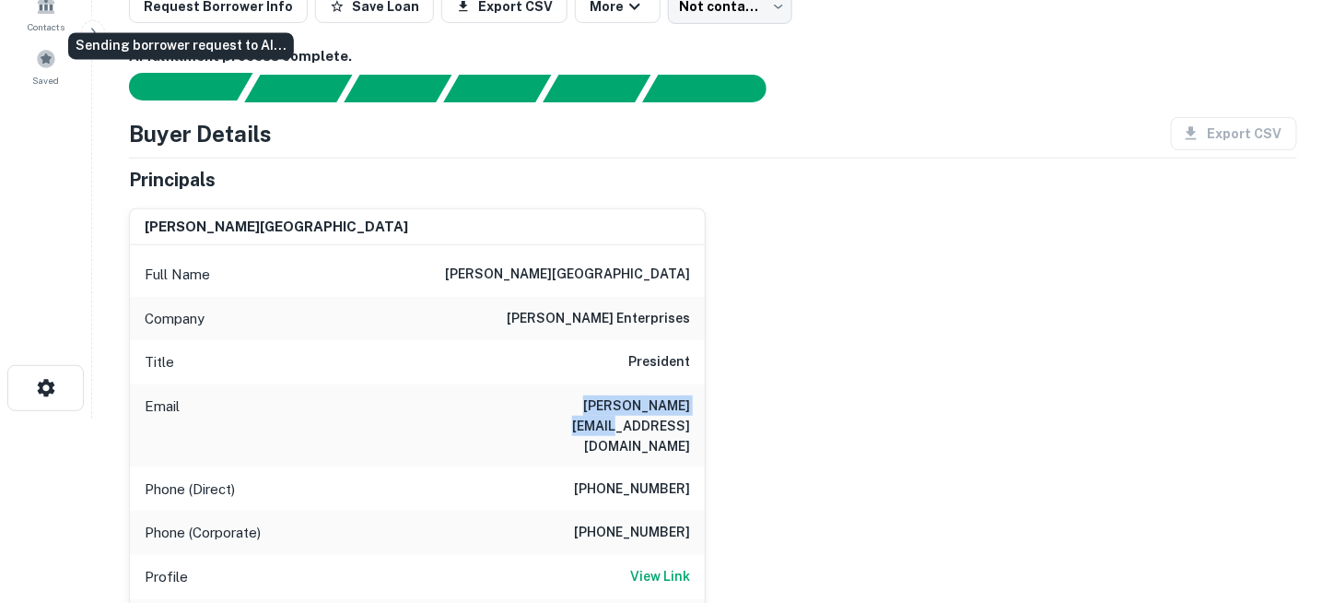
scroll to position [0, 0]
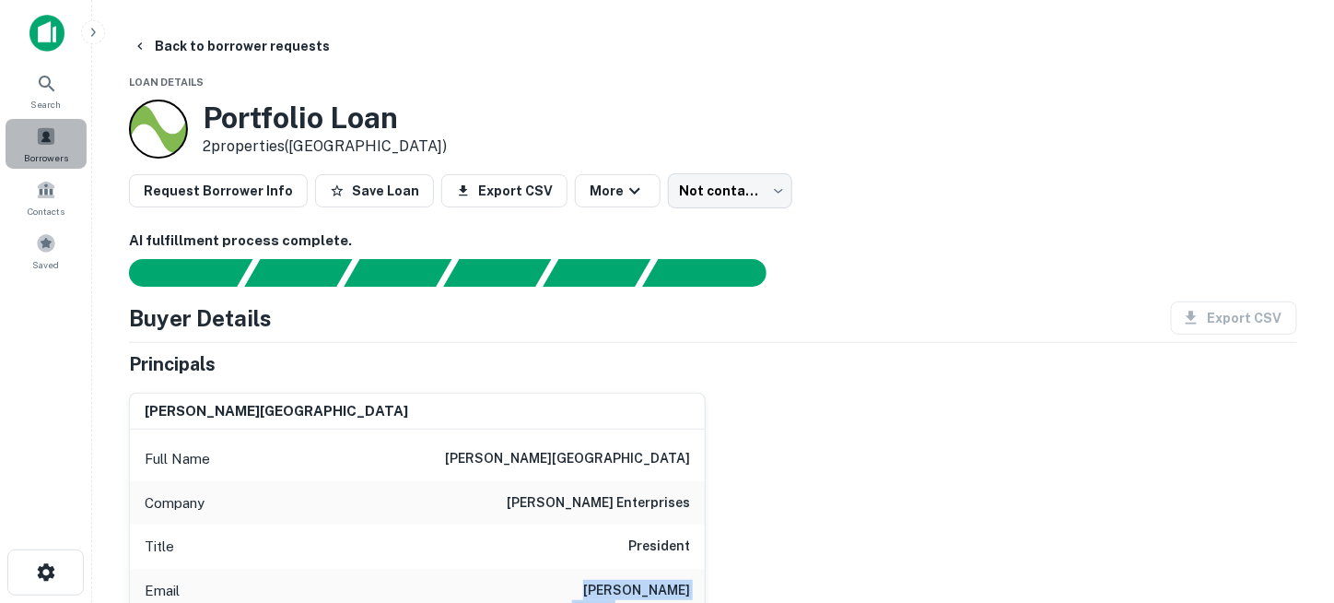
click at [45, 139] on span at bounding box center [46, 136] width 20 height 20
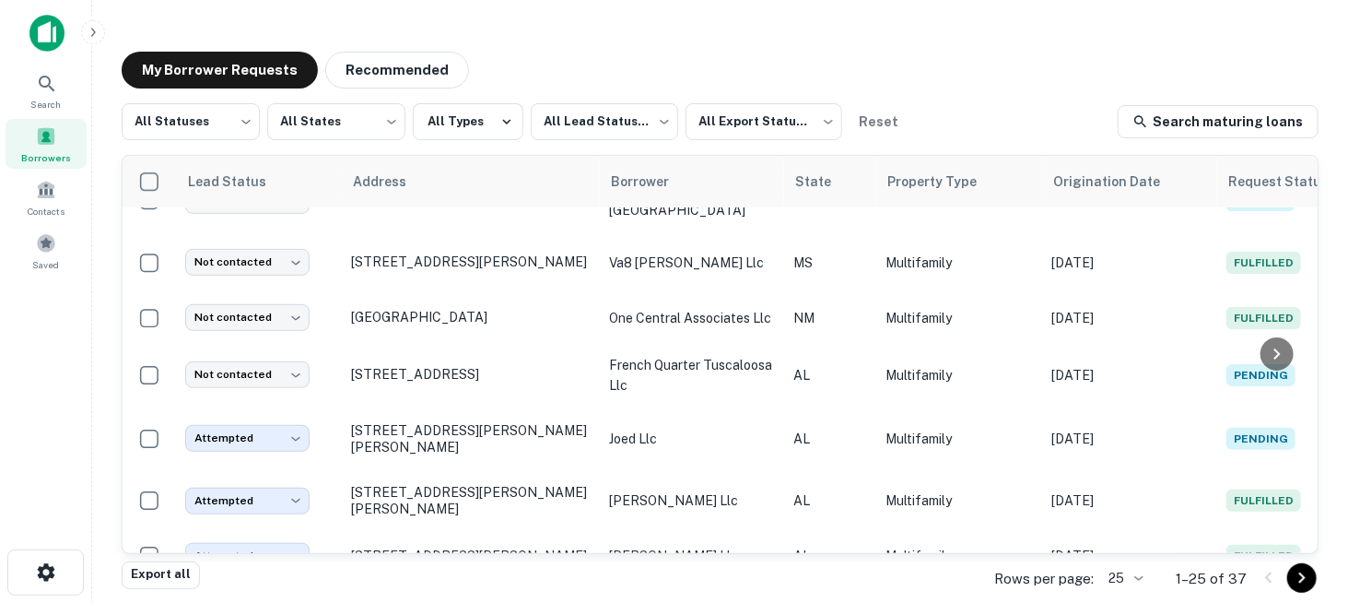
scroll to position [461, 0]
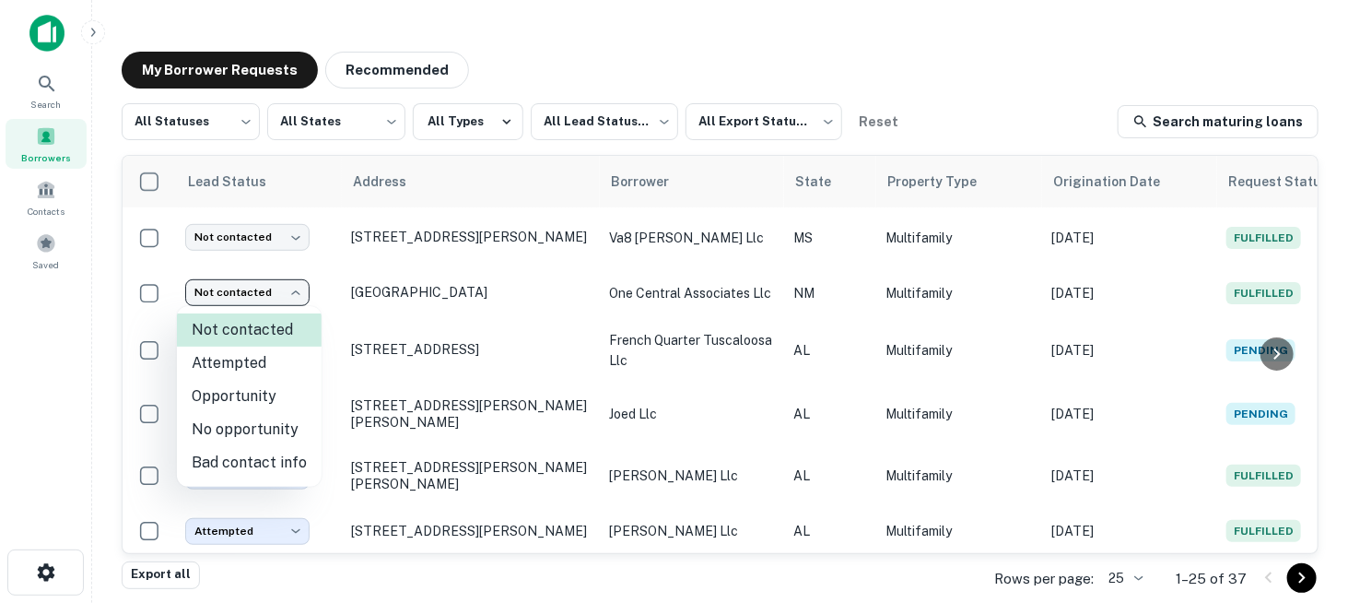
click at [298, 290] on body "Search Borrowers Contacts Saved My Borrower Requests Recommended All Statuses *…" at bounding box center [674, 301] width 1348 height 603
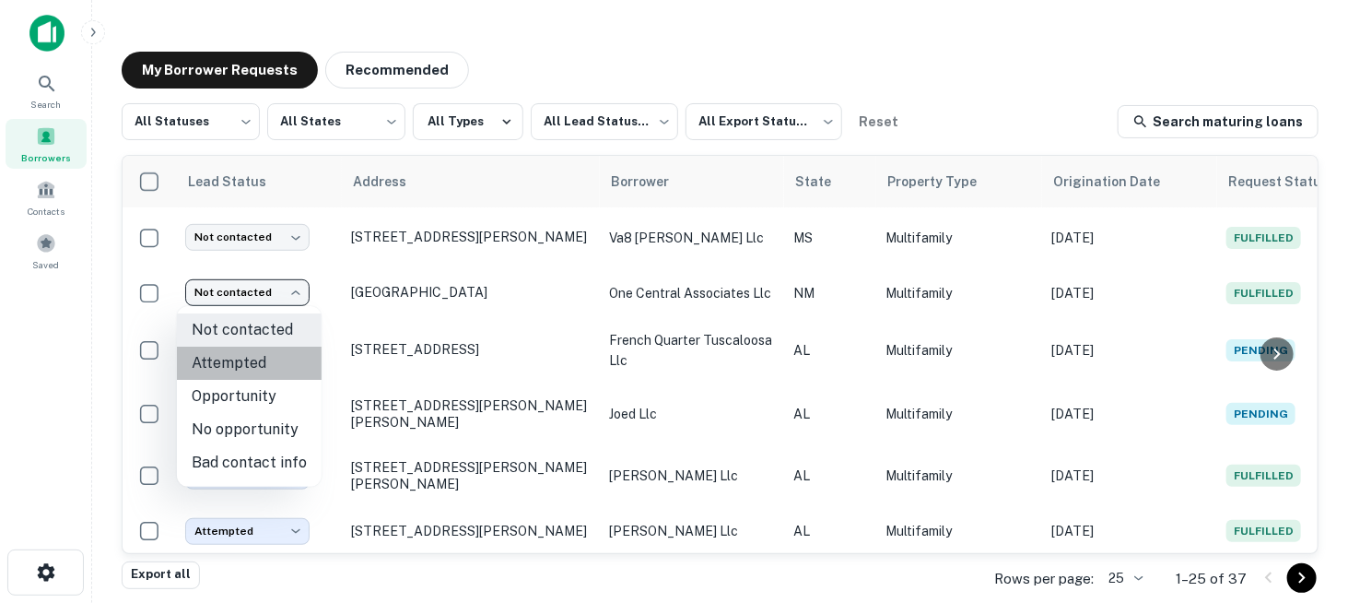
click at [264, 370] on li "Attempted" at bounding box center [249, 362] width 145 height 33
type input "*********"
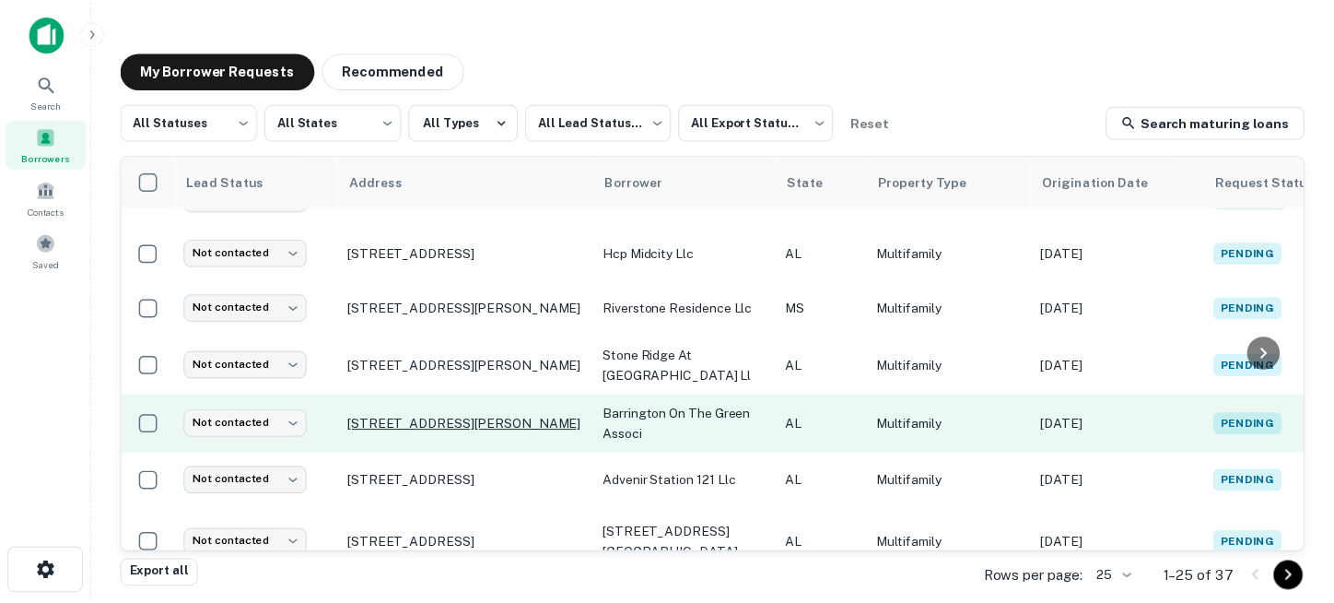
scroll to position [0, 0]
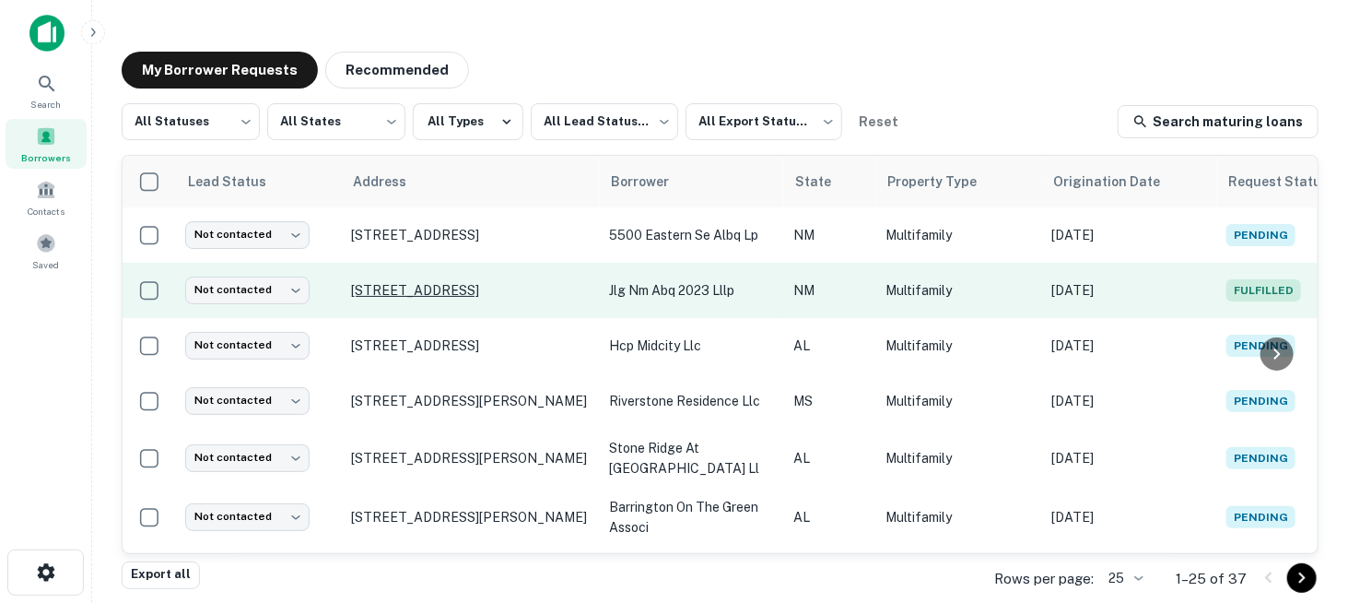
click at [441, 286] on p "[STREET_ADDRESS]" at bounding box center [471, 290] width 240 height 17
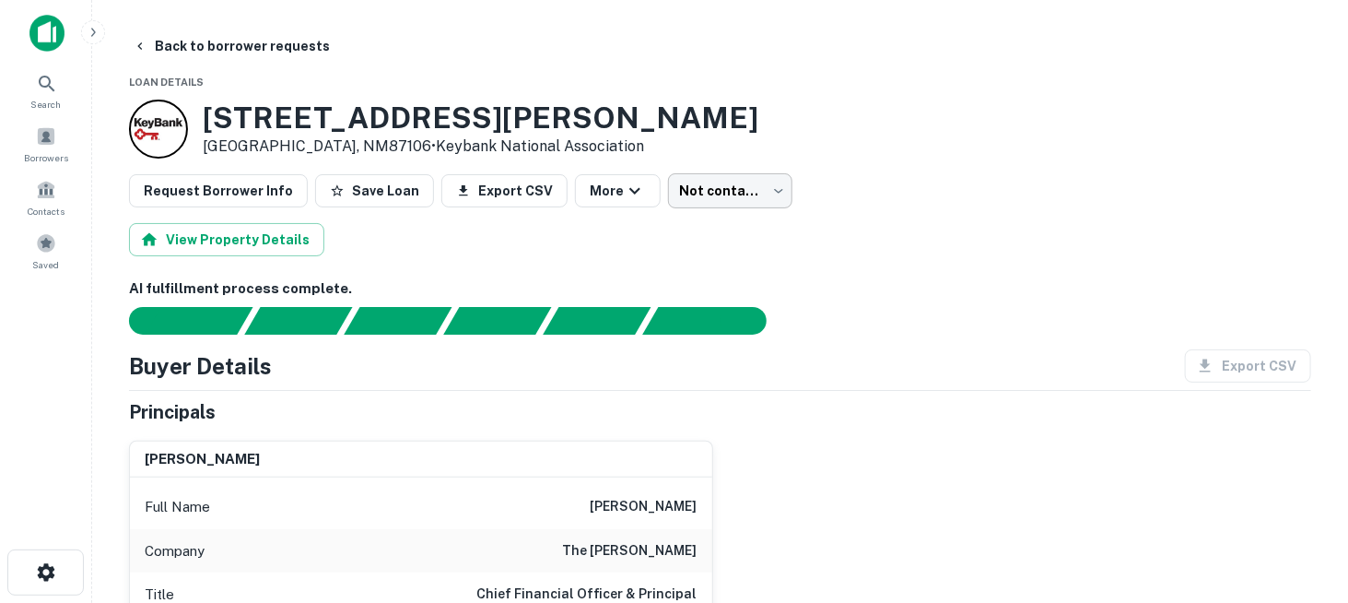
click at [694, 194] on body "Search Borrowers Contacts Saved Back to borrower requests Loan Details [STREET_…" at bounding box center [674, 301] width 1348 height 603
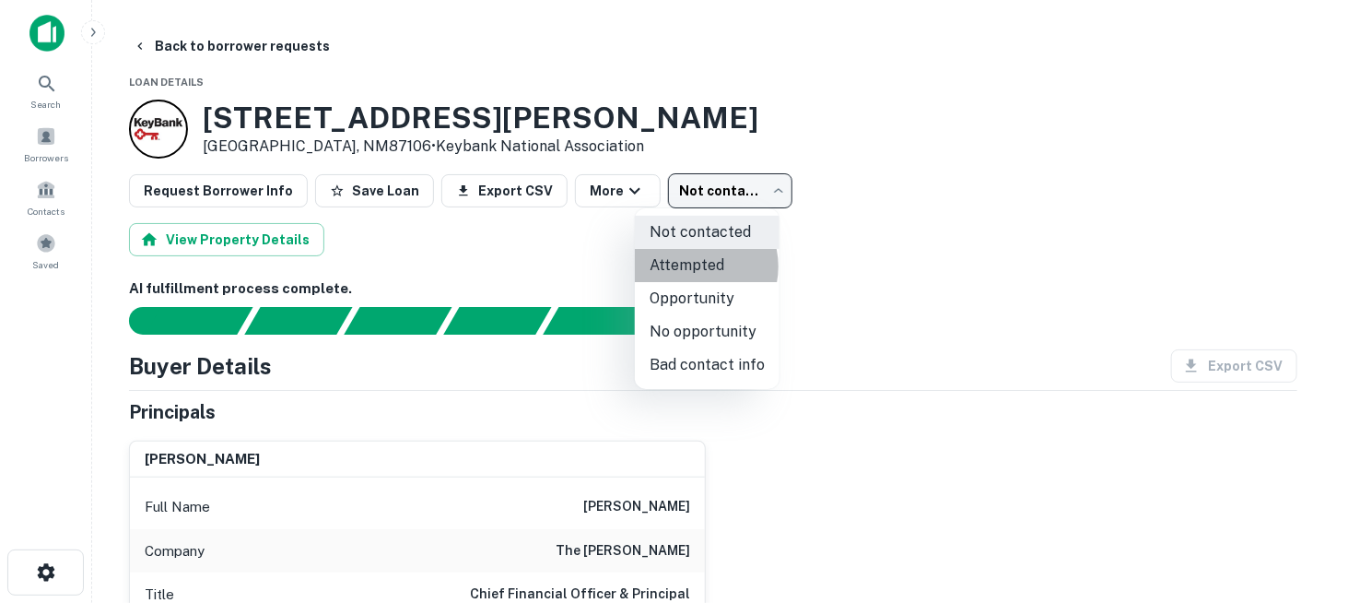
click at [694, 266] on li "Attempted" at bounding box center [707, 265] width 145 height 33
type input "*********"
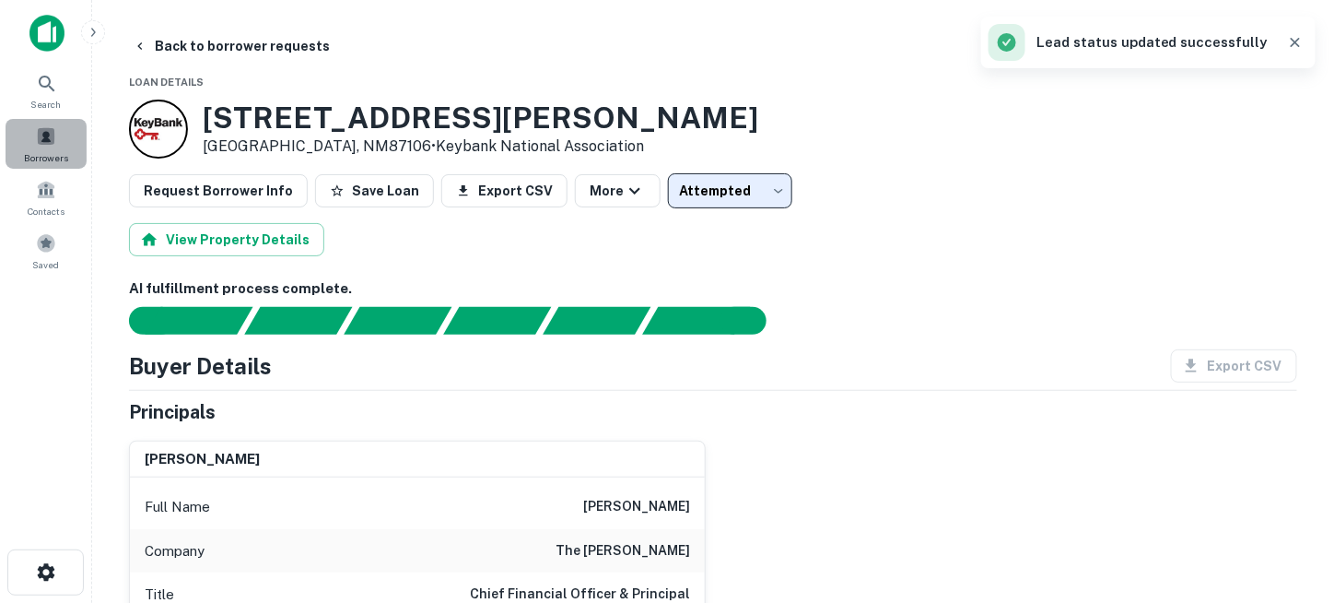
click at [44, 143] on span at bounding box center [46, 136] width 20 height 20
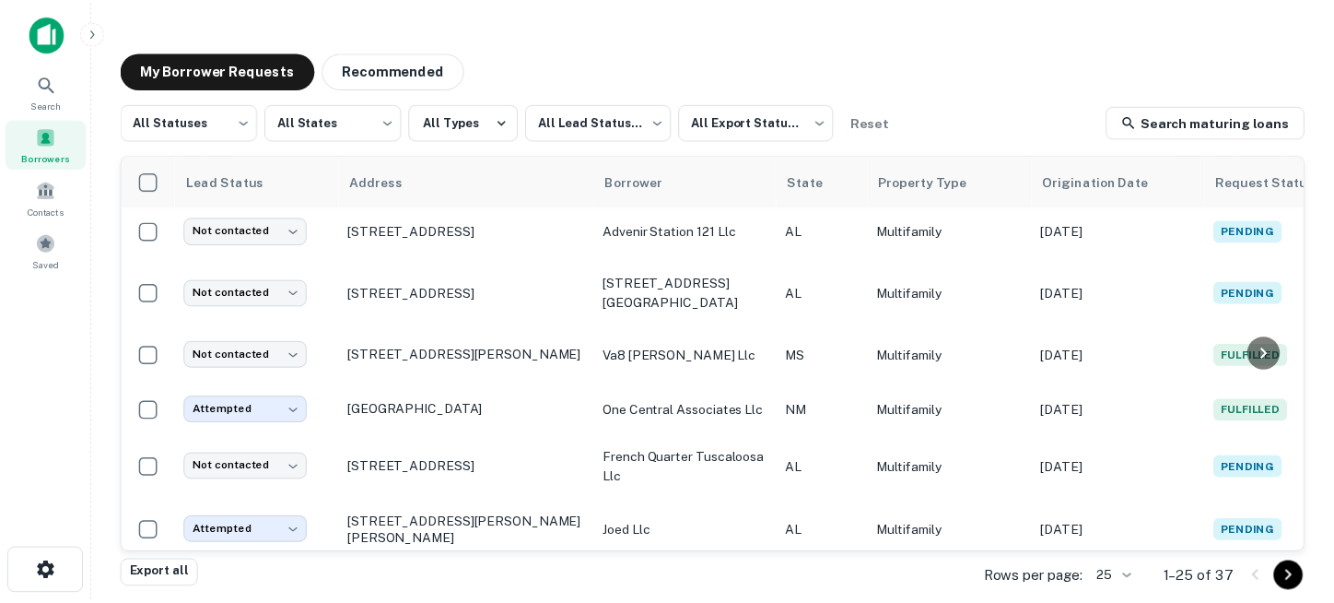
scroll to position [369, 0]
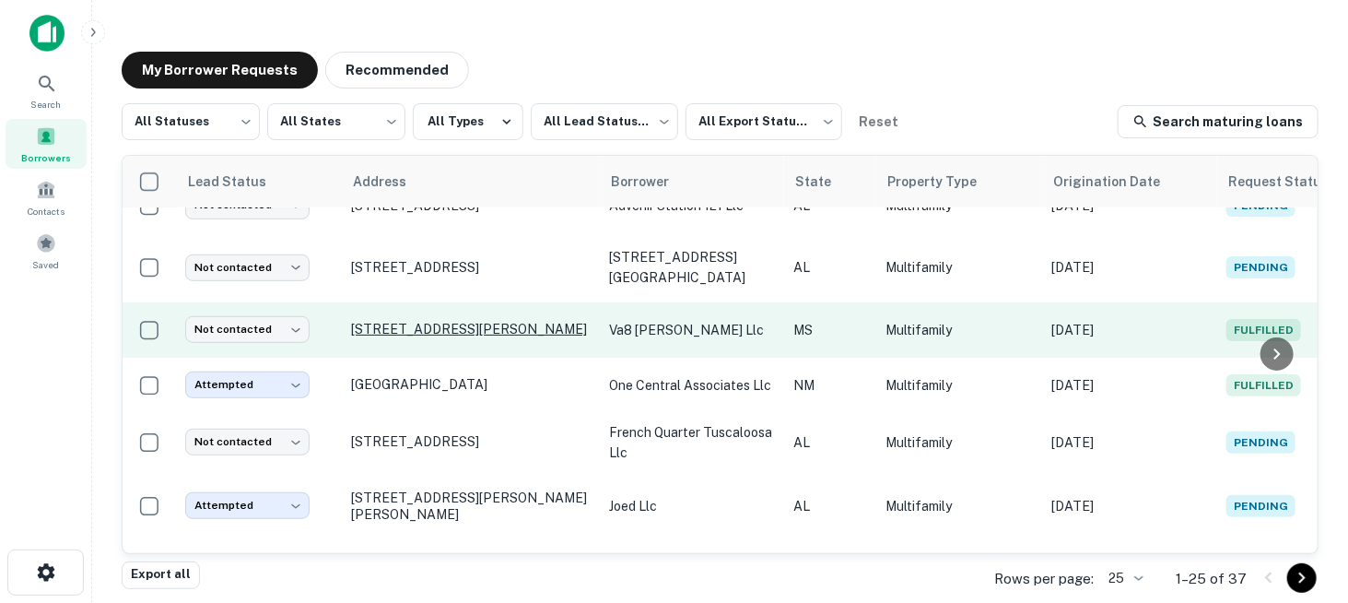
click at [485, 321] on p "[STREET_ADDRESS][PERSON_NAME]" at bounding box center [471, 329] width 240 height 17
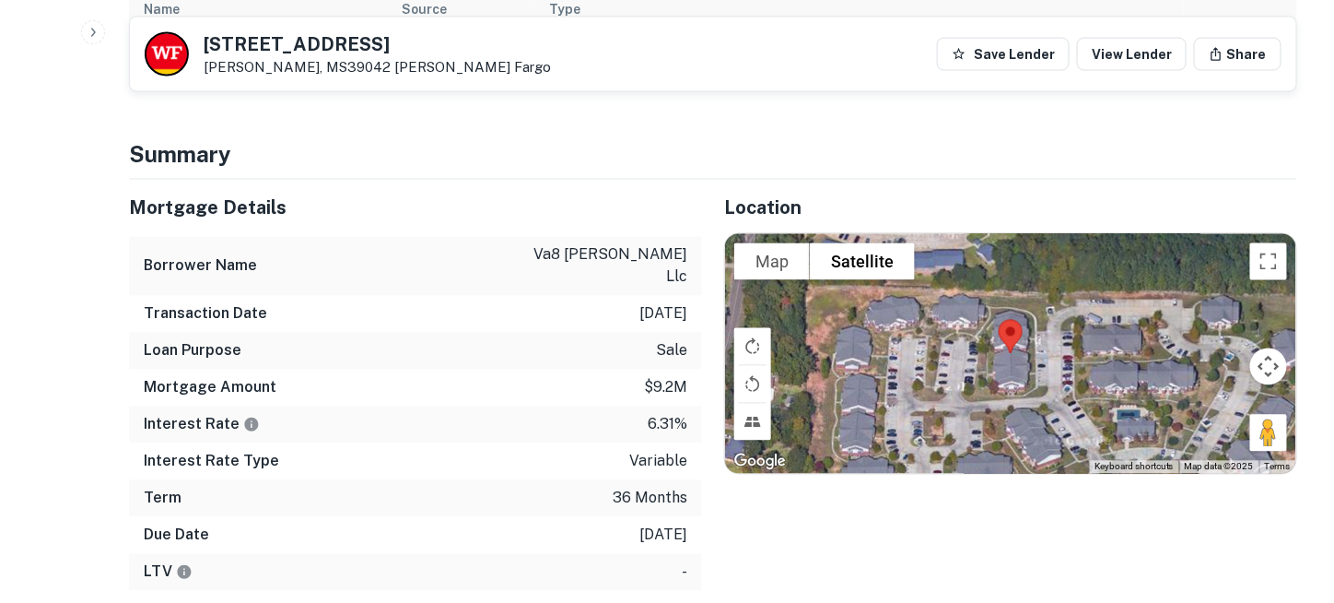
scroll to position [1106, 0]
